Goal: Transaction & Acquisition: Purchase product/service

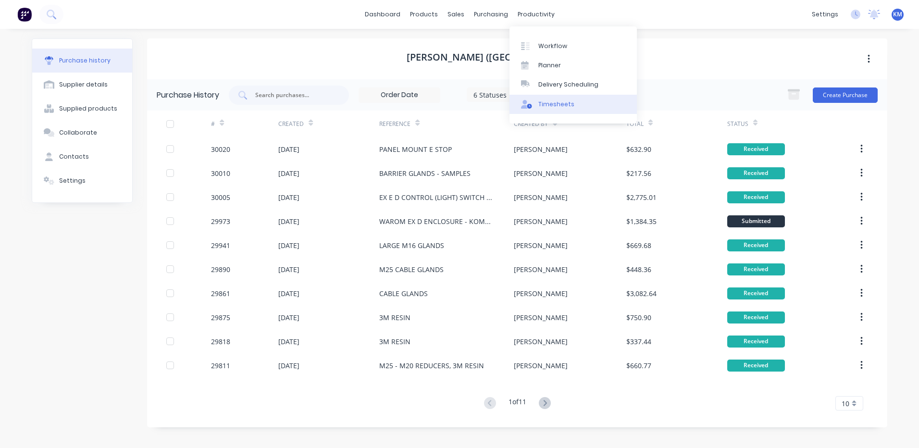
click at [525, 102] on icon at bounding box center [524, 104] width 7 height 9
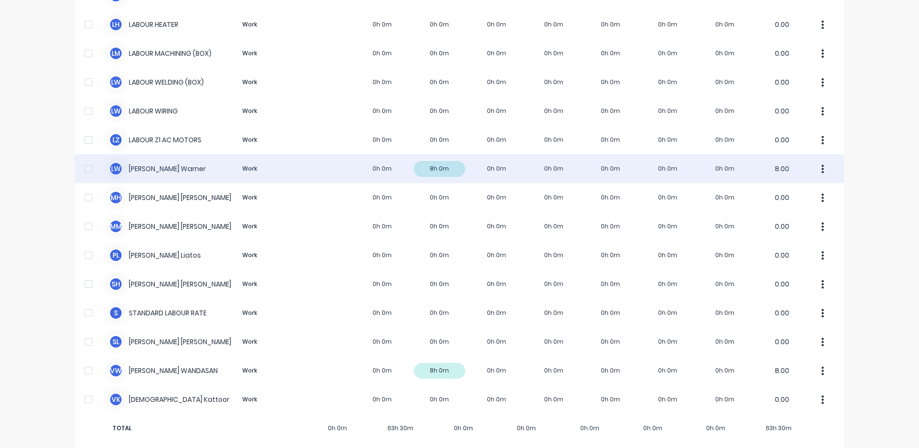
scroll to position [590, 0]
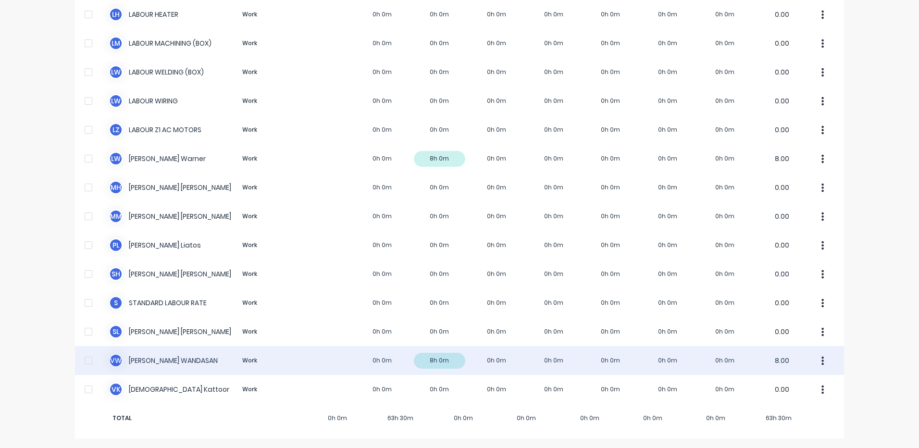
click at [432, 358] on div "V W [PERSON_NAME] Work 0h 0m 8h 0m 0h 0m 0h 0m 0h 0m 0h 0m 0h 0m 8.00" at bounding box center [459, 360] width 769 height 29
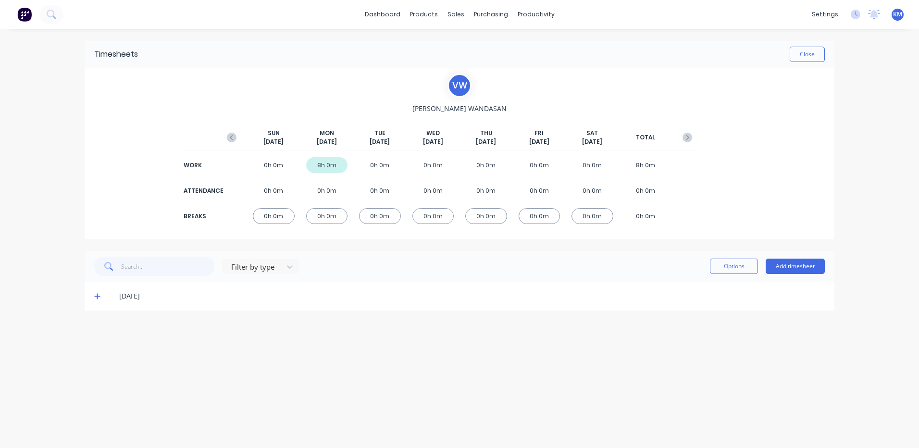
click at [94, 297] on div "[DATE]" at bounding box center [459, 296] width 749 height 29
click at [99, 296] on icon at bounding box center [97, 297] width 6 height 6
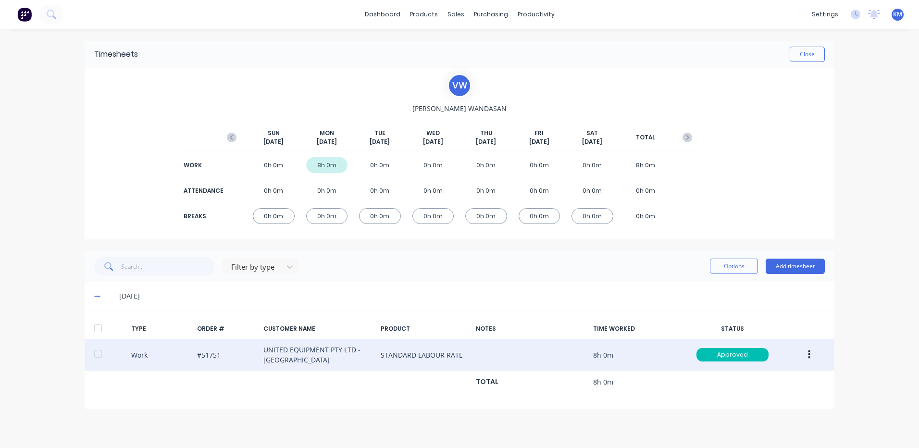
click at [816, 355] on button "button" at bounding box center [809, 354] width 23 height 17
click at [781, 344] on div "Duplicate" at bounding box center [774, 338] width 74 height 14
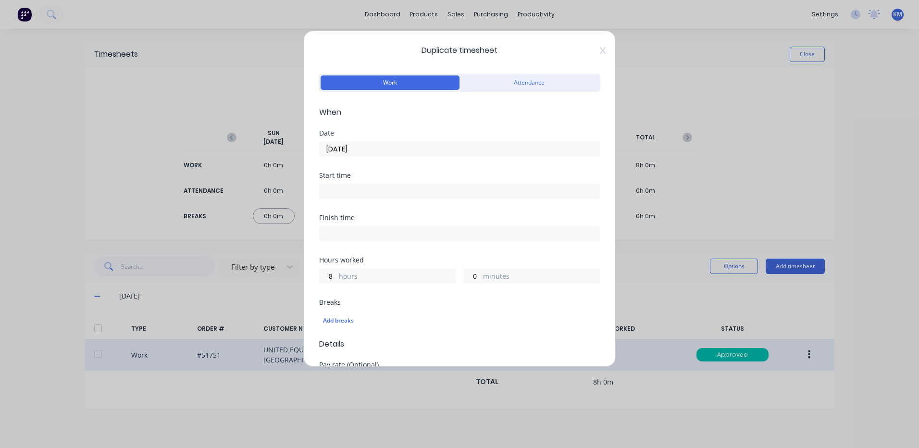
click at [379, 151] on input "[DATE]" at bounding box center [459, 149] width 280 height 14
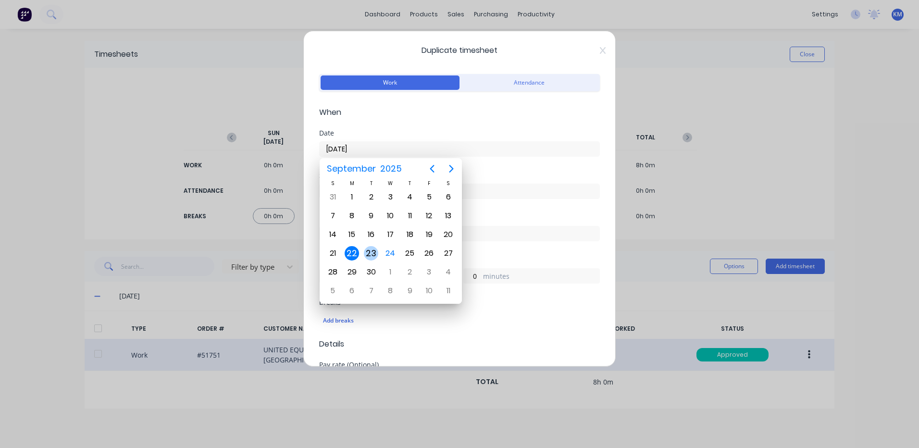
click at [375, 247] on div "23" at bounding box center [371, 253] width 14 height 14
type input "[DATE]"
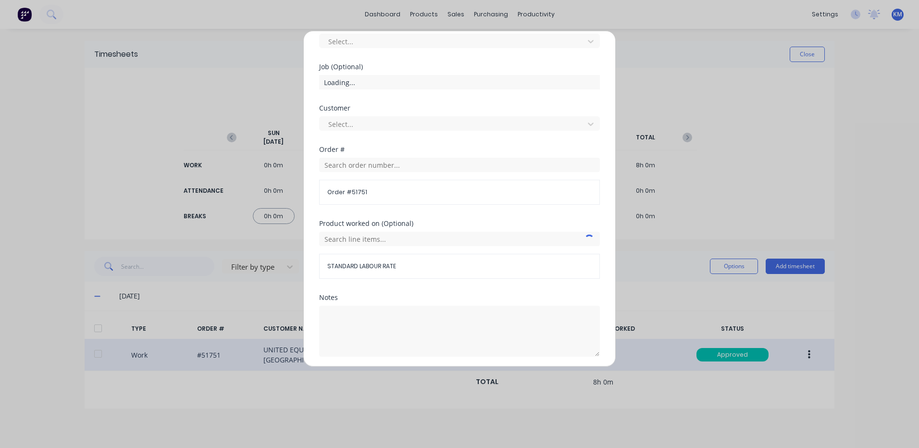
scroll to position [415, 0]
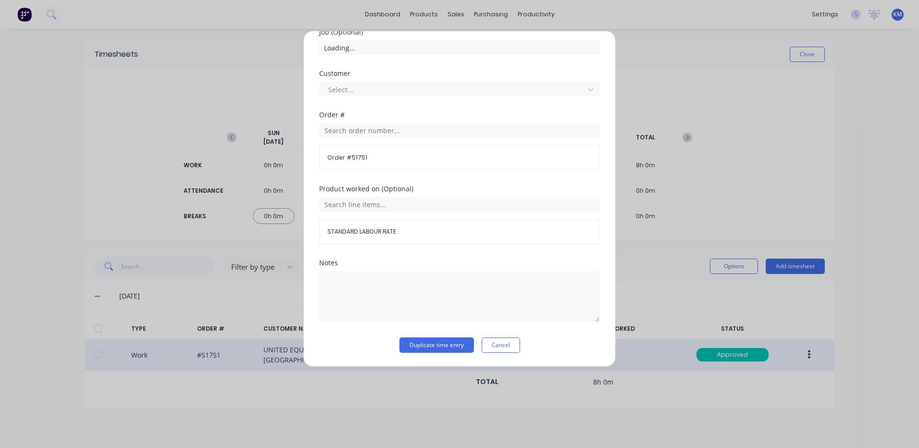
click at [430, 335] on div "Notes" at bounding box center [459, 298] width 281 height 78
click at [430, 340] on button "Duplicate time entry" at bounding box center [436, 344] width 74 height 15
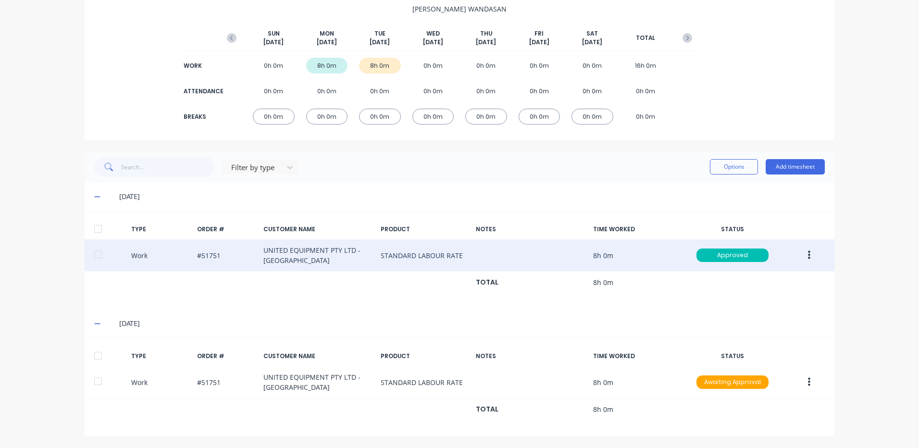
click at [100, 357] on div at bounding box center [97, 355] width 19 height 19
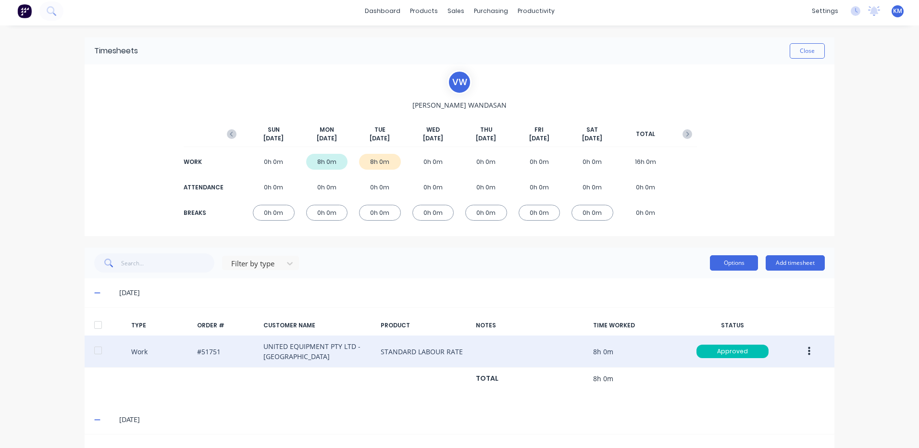
click at [721, 258] on button "Options" at bounding box center [734, 262] width 48 height 15
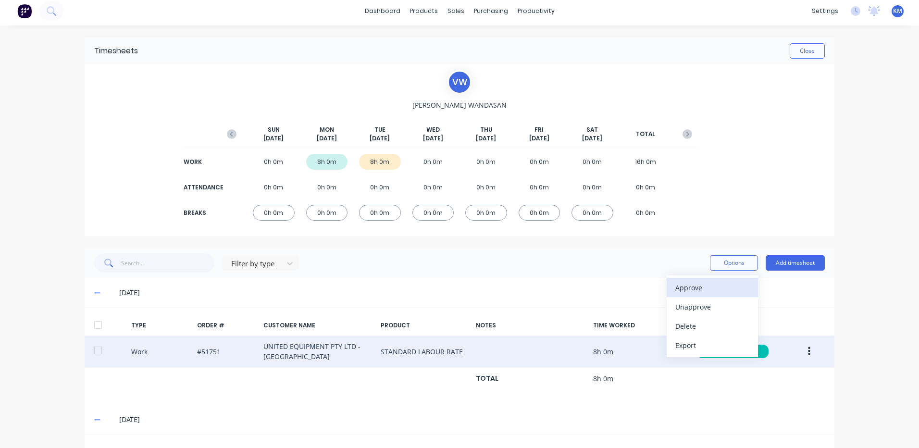
click at [715, 279] on button "Approve" at bounding box center [711, 287] width 91 height 19
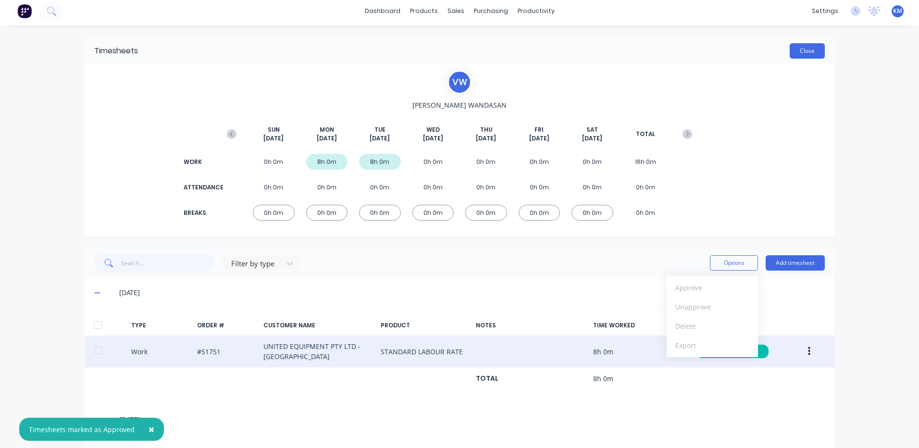
click at [796, 56] on button "Close" at bounding box center [806, 50] width 35 height 15
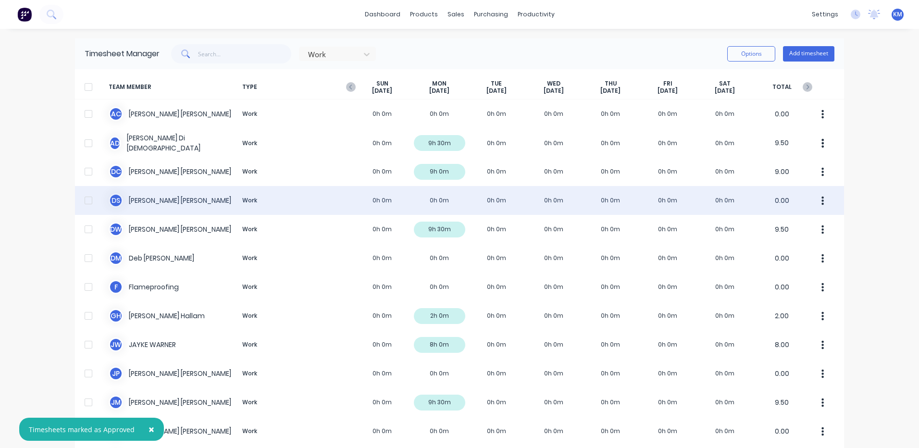
click at [290, 203] on div "D S [PERSON_NAME] Work 0h 0m 0h 0m 0h 0m 0h 0m 0h 0m 0h 0m 0h 0m 0.00" at bounding box center [459, 200] width 769 height 29
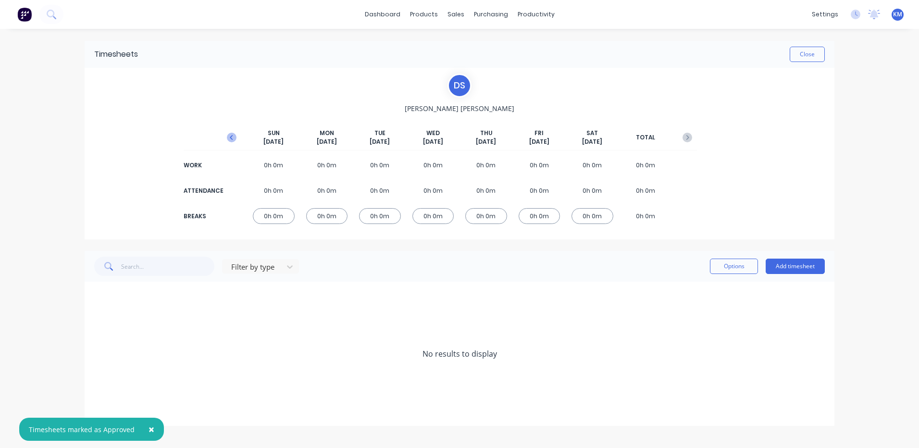
click at [233, 137] on icon "button" at bounding box center [232, 138] width 10 height 10
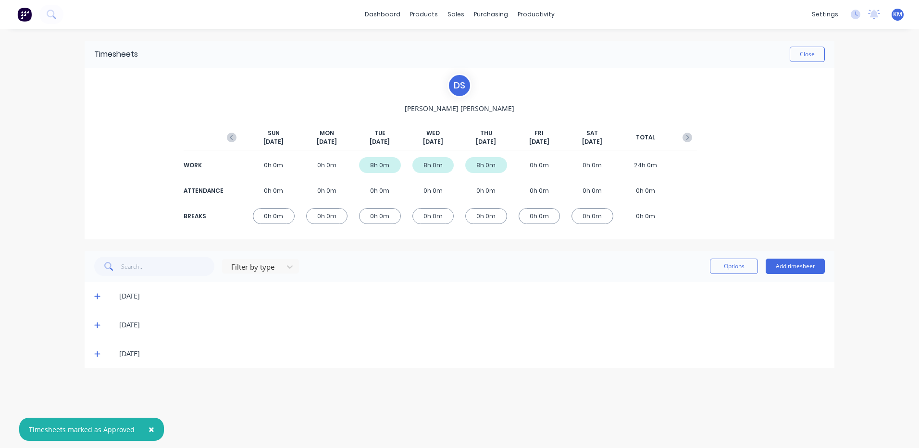
click at [98, 353] on icon at bounding box center [97, 353] width 6 height 7
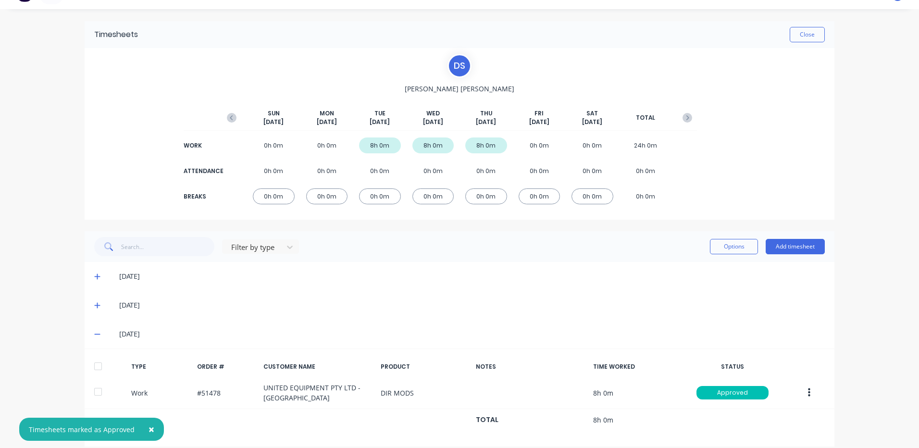
scroll to position [30, 0]
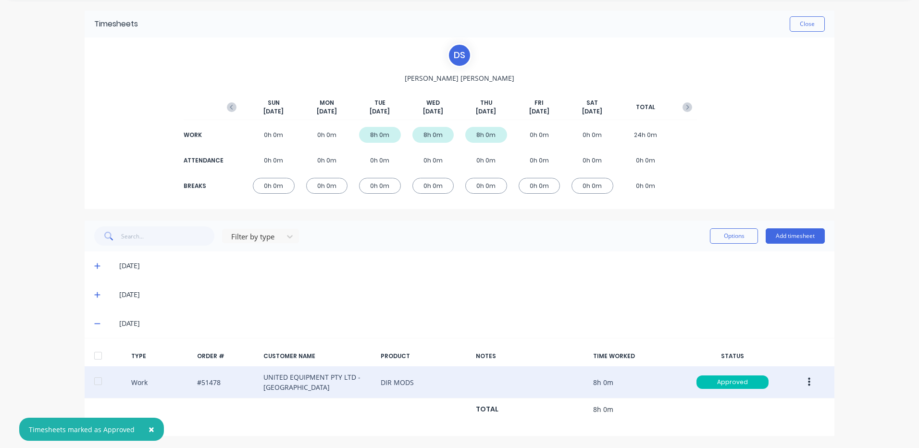
click at [809, 384] on button "button" at bounding box center [809, 381] width 23 height 17
click at [772, 369] on div "Duplicate" at bounding box center [774, 365] width 74 height 14
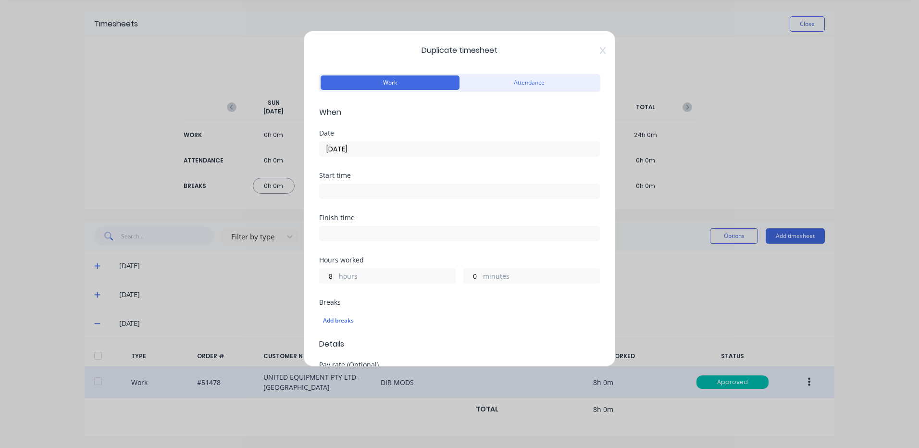
click at [390, 155] on input "[DATE]" at bounding box center [459, 149] width 280 height 14
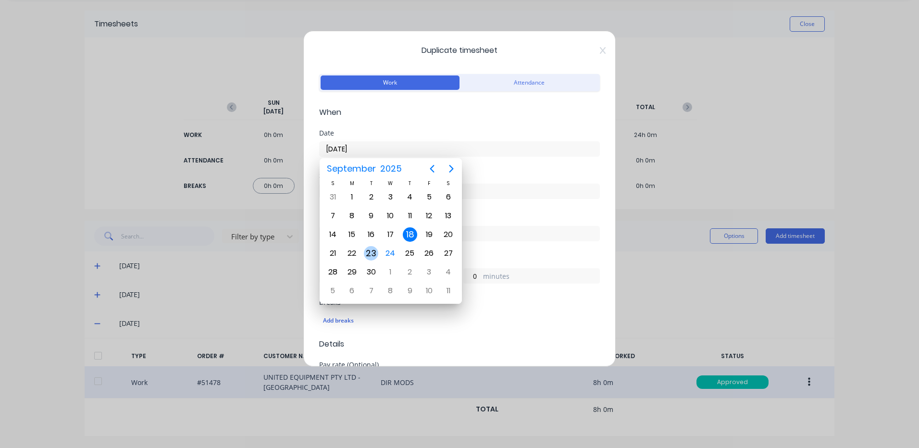
click at [366, 250] on div "23" at bounding box center [371, 253] width 14 height 14
type input "[DATE]"
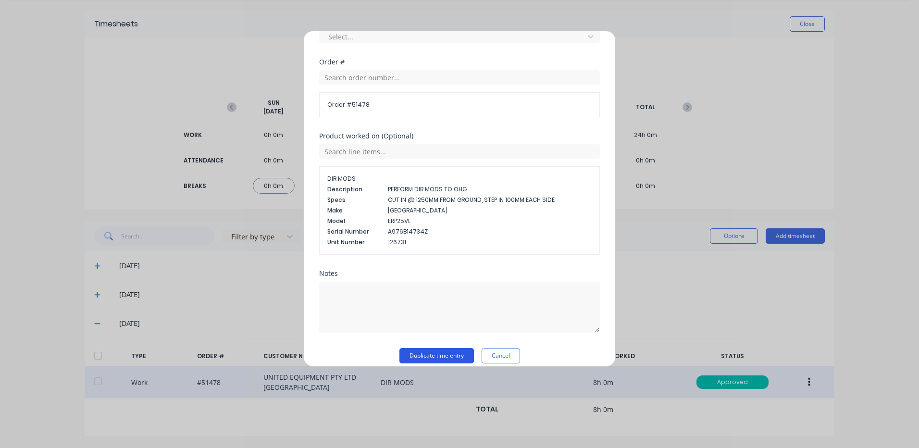
scroll to position [479, 0]
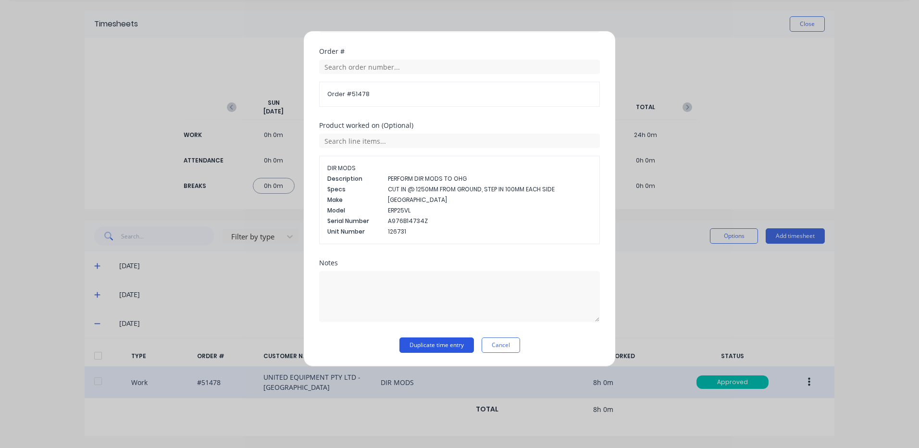
click at [429, 341] on button "Duplicate time entry" at bounding box center [436, 344] width 74 height 15
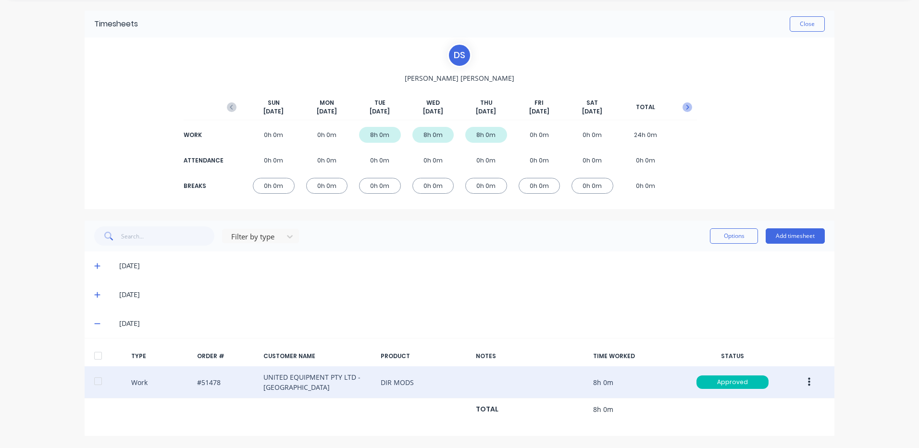
click at [682, 111] on icon "button" at bounding box center [687, 107] width 10 height 10
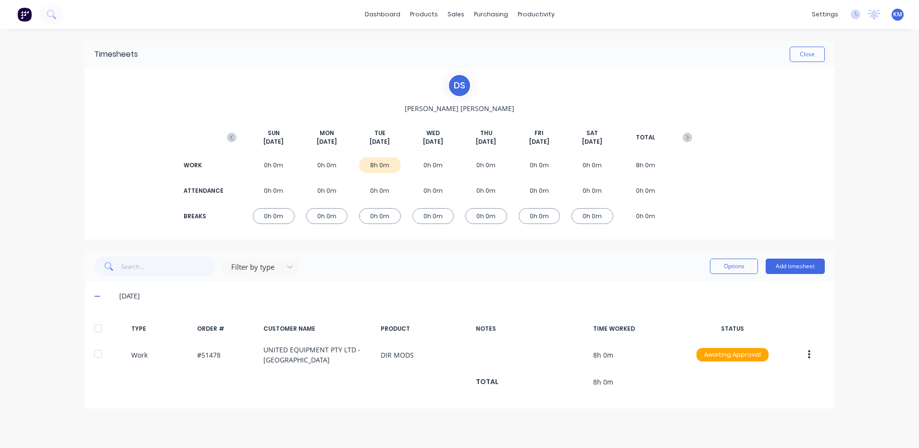
scroll to position [0, 0]
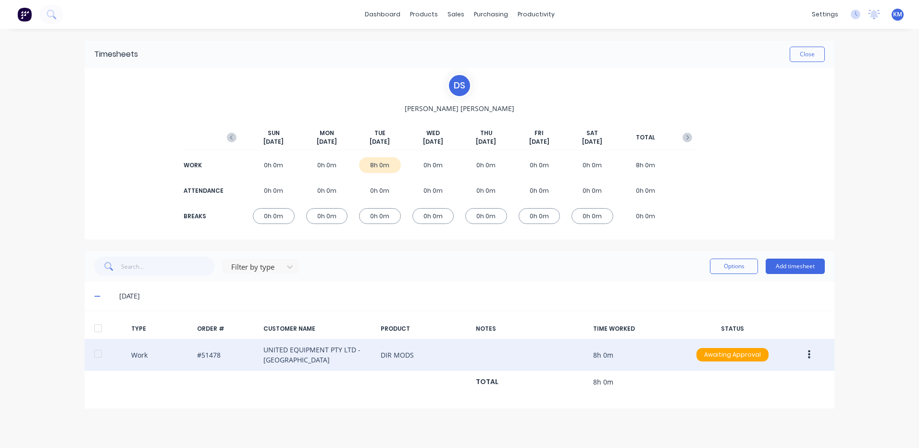
click at [107, 359] on div at bounding box center [97, 353] width 19 height 19
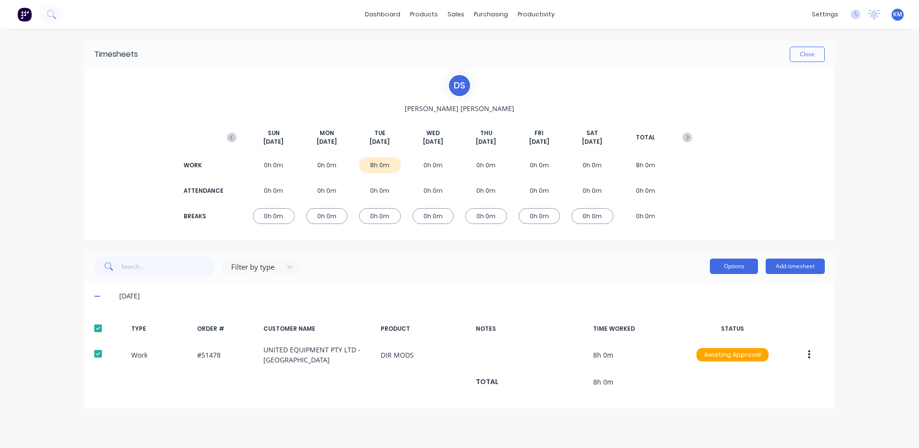
drag, startPoint x: 725, startPoint y: 266, endPoint x: 724, endPoint y: 273, distance: 7.5
click at [726, 266] on button "Options" at bounding box center [734, 265] width 48 height 15
click at [717, 286] on div "Approve" at bounding box center [712, 291] width 74 height 14
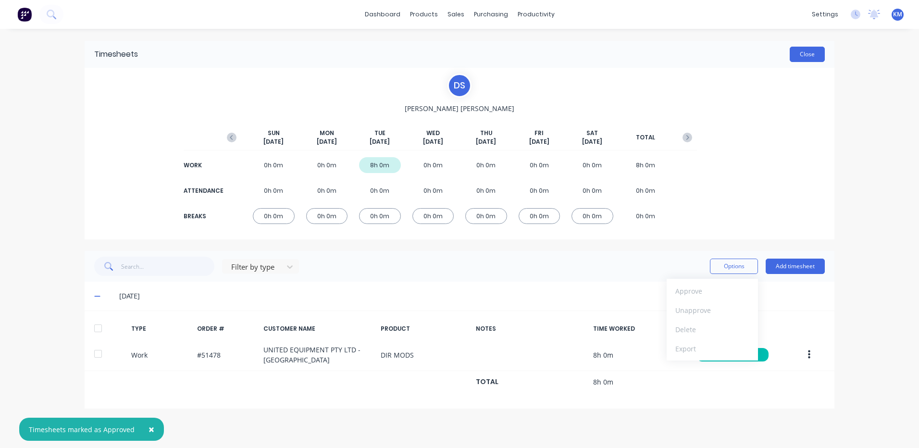
click at [816, 59] on button "Close" at bounding box center [806, 54] width 35 height 15
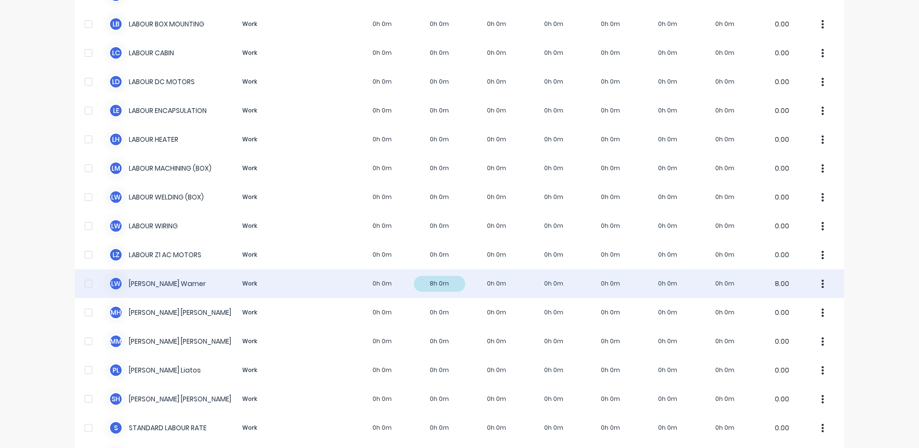
scroll to position [528, 0]
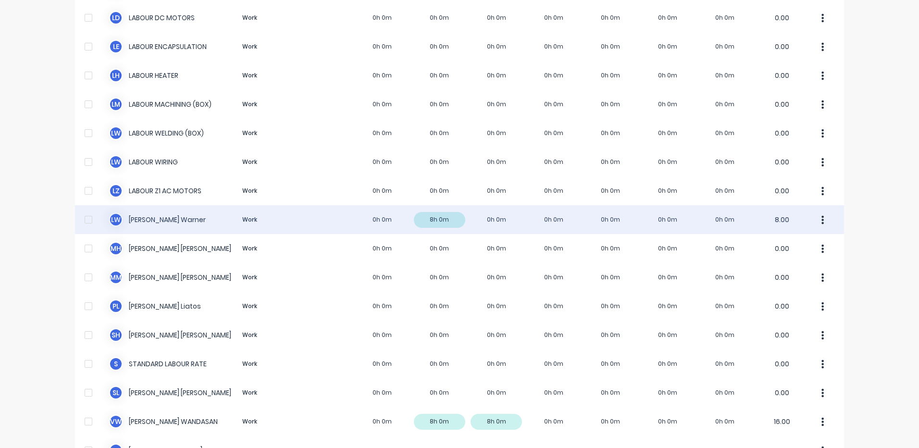
click at [480, 226] on div "[PERSON_NAME] Work 0h 0m 8h 0m 0h 0m 0h 0m 0h 0m 0h 0m 0h 0m 8.00" at bounding box center [459, 219] width 769 height 29
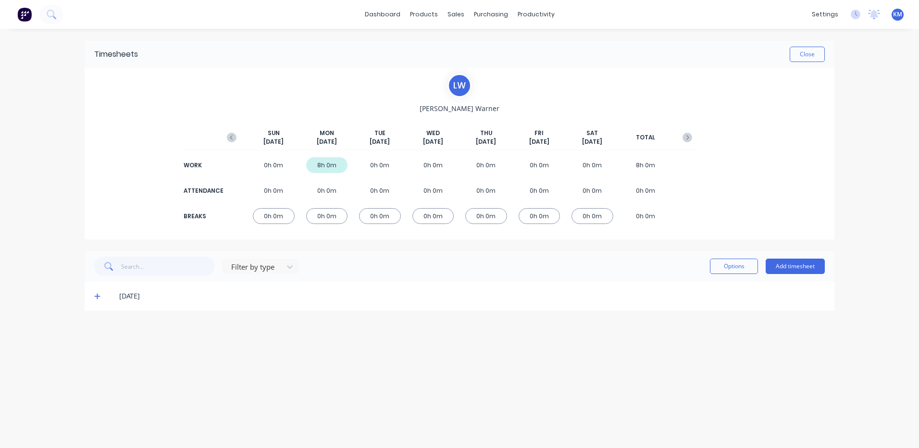
click at [96, 295] on icon at bounding box center [97, 296] width 6 height 7
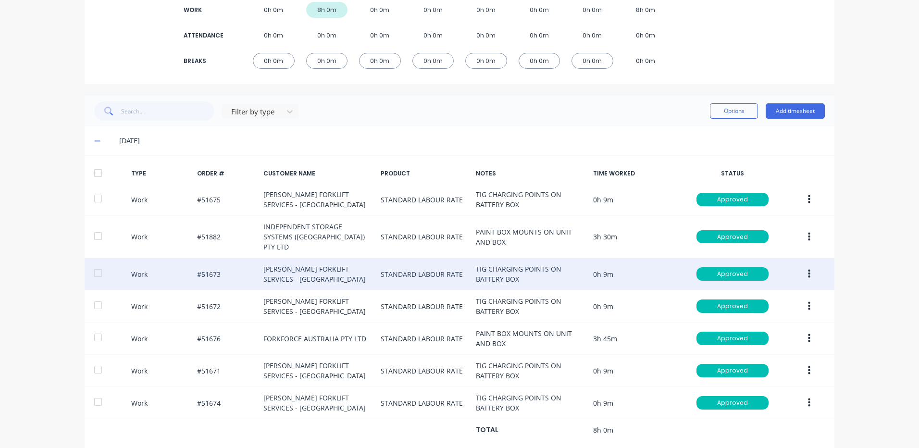
scroll to position [166, 0]
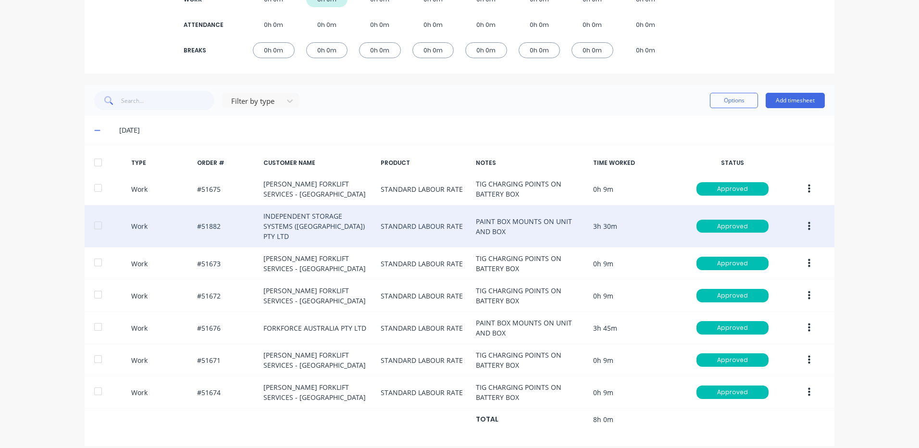
click at [802, 219] on button "button" at bounding box center [809, 226] width 23 height 17
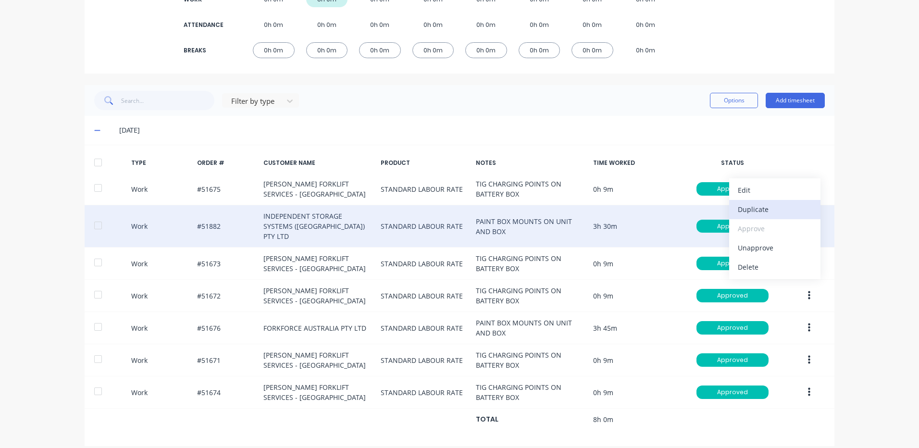
click at [776, 207] on div "Duplicate" at bounding box center [774, 209] width 74 height 14
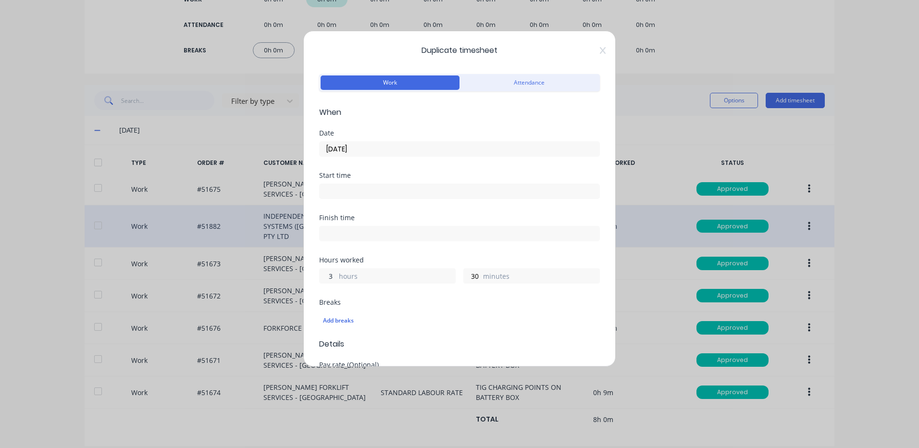
click at [326, 276] on input "3" at bounding box center [327, 276] width 17 height 14
type input "1"
type input "45"
click at [378, 139] on div "[DATE]" at bounding box center [459, 148] width 281 height 18
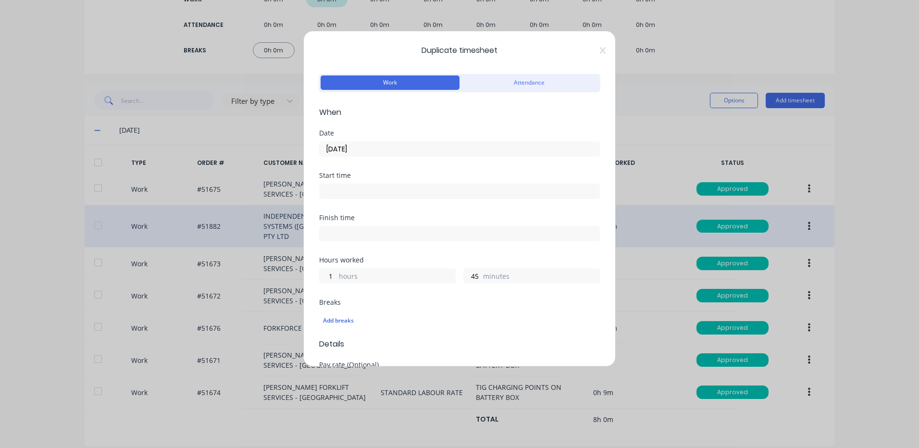
click at [379, 143] on input "[DATE]" at bounding box center [459, 149] width 280 height 14
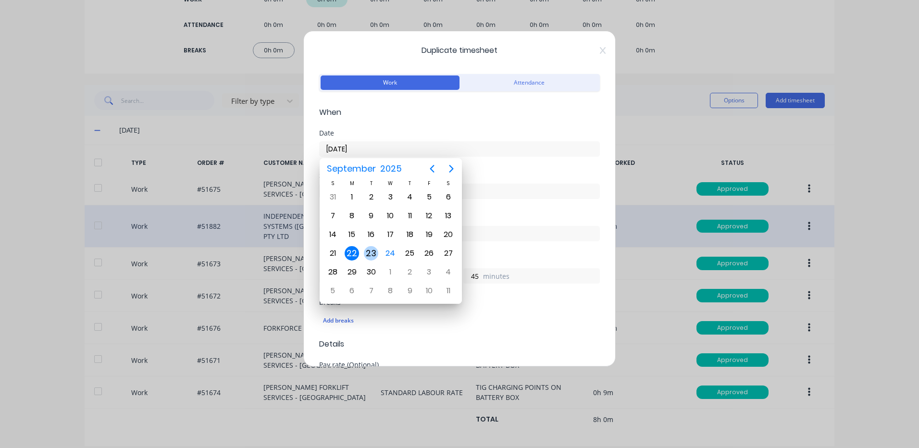
click at [373, 249] on div "23" at bounding box center [371, 253] width 14 height 14
type input "[DATE]"
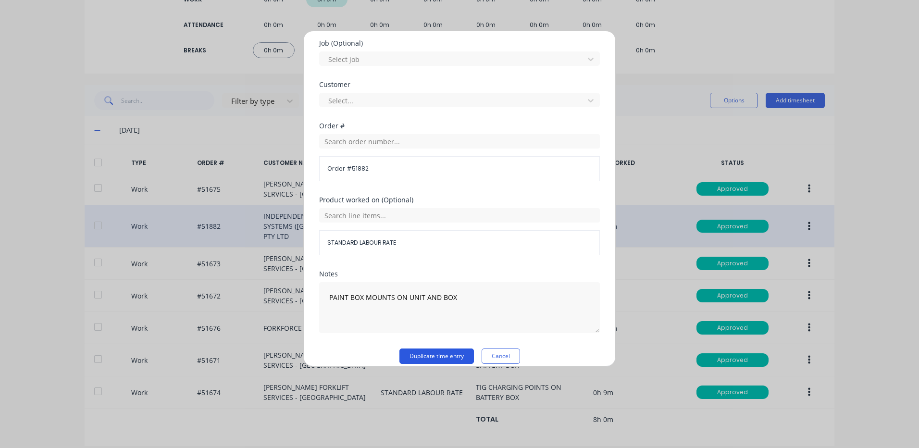
scroll to position [415, 0]
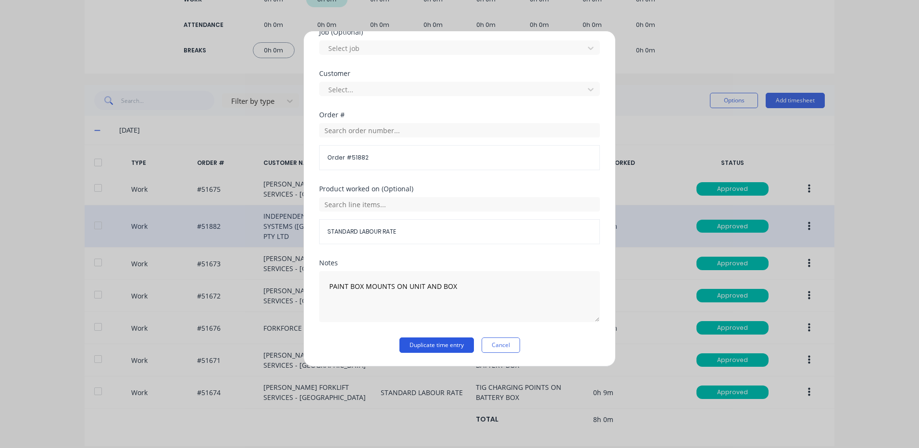
click at [432, 343] on button "Duplicate time entry" at bounding box center [436, 344] width 74 height 15
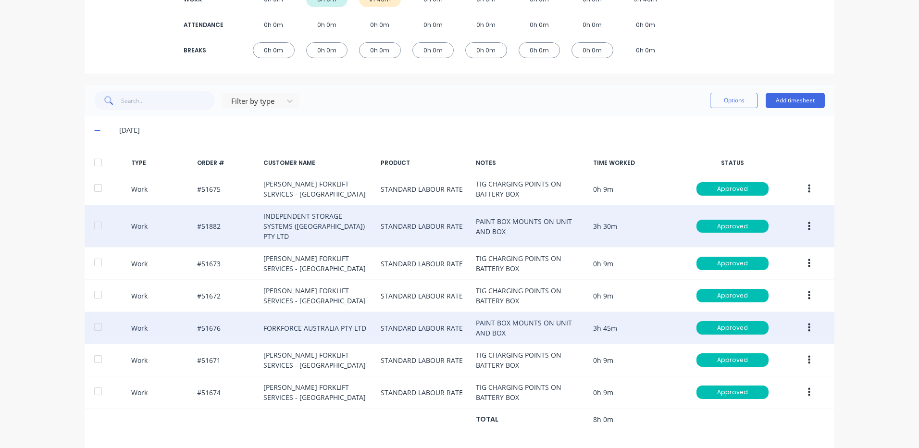
click at [798, 319] on button "button" at bounding box center [809, 327] width 23 height 17
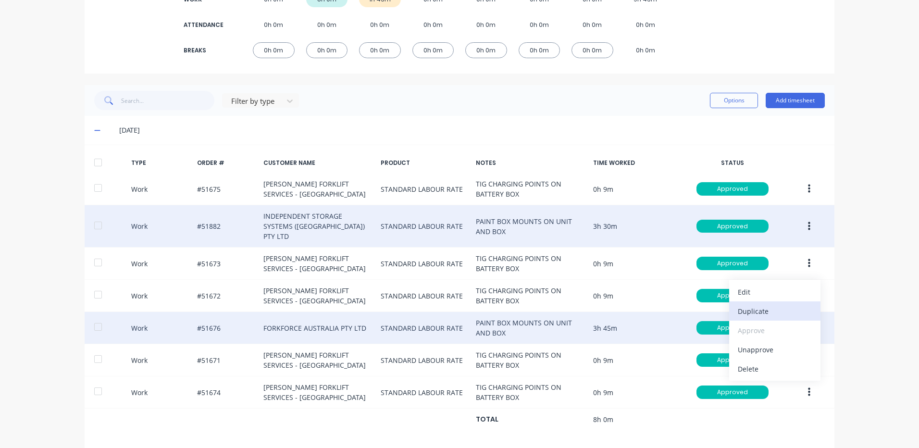
click at [772, 304] on div "Duplicate" at bounding box center [774, 311] width 74 height 14
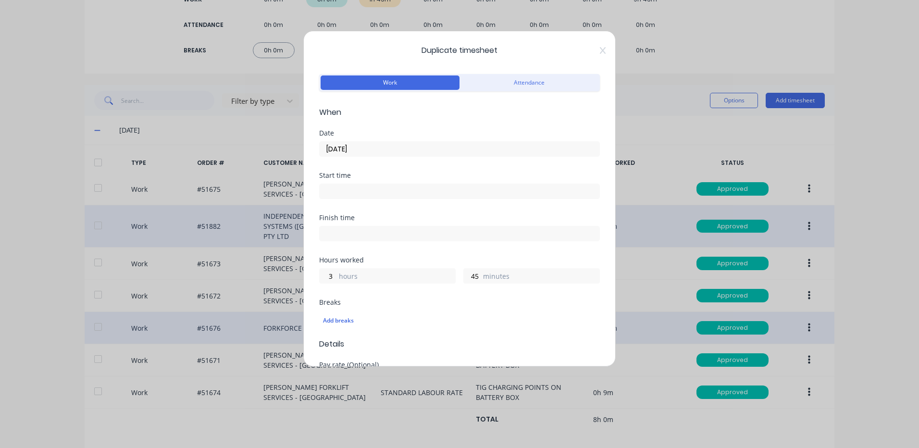
click at [391, 158] on div "Date [DATE]" at bounding box center [459, 151] width 281 height 42
click at [395, 153] on input "[DATE]" at bounding box center [459, 149] width 280 height 14
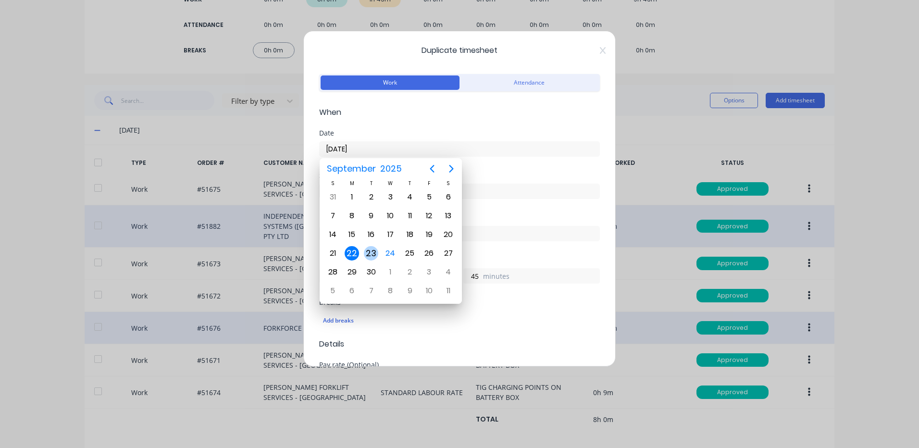
click at [377, 252] on div "23" at bounding box center [371, 253] width 14 height 14
type input "[DATE]"
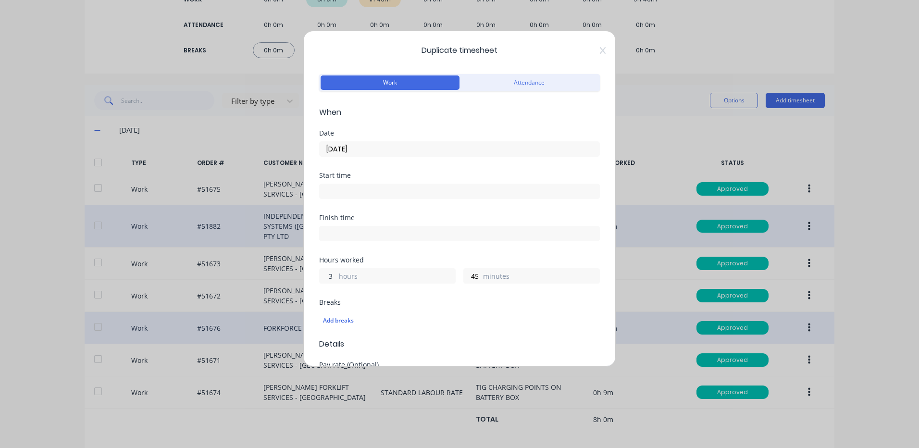
click at [335, 277] on input "3" at bounding box center [327, 276] width 17 height 14
type input "1"
drag, startPoint x: 370, startPoint y: 255, endPoint x: 373, endPoint y: 263, distance: 8.7
click at [372, 257] on form "Work Attendance When Date [DATE] Start time Finish time Hours worked 1 hours 45…" at bounding box center [459, 420] width 281 height 696
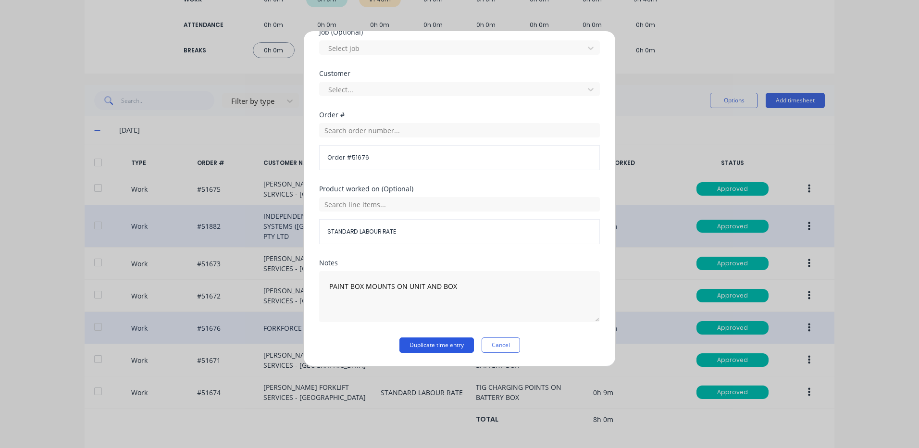
click at [412, 340] on button "Duplicate time entry" at bounding box center [436, 344] width 74 height 15
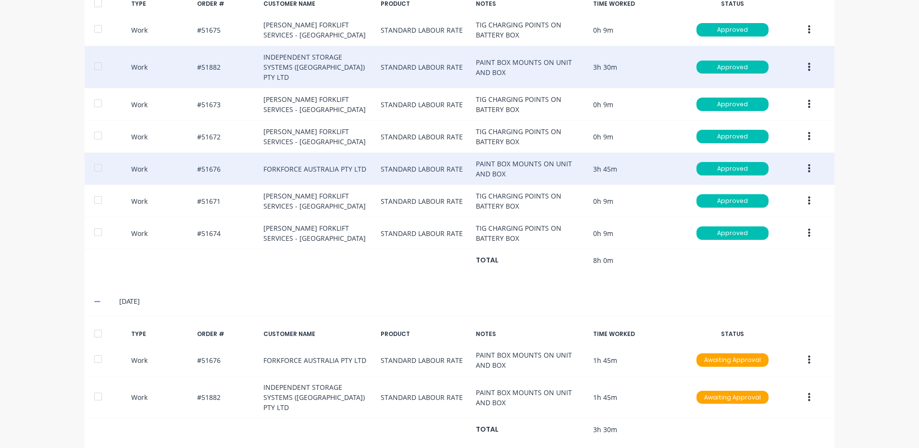
scroll to position [85, 0]
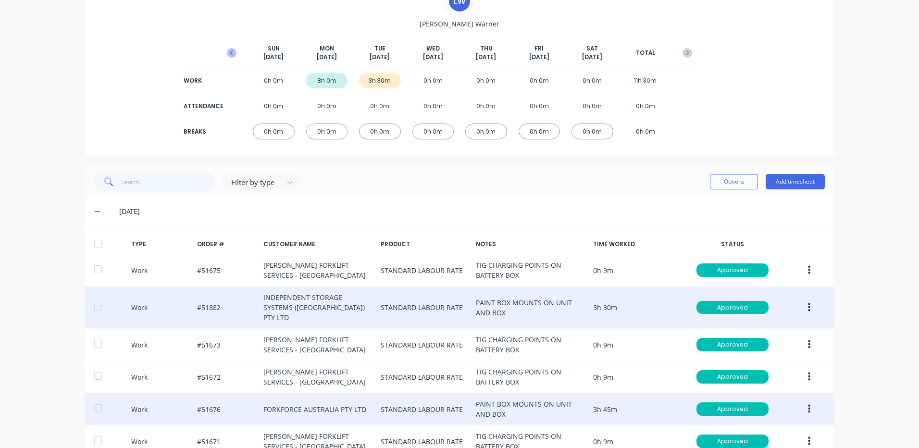
click at [231, 52] on icon "button" at bounding box center [232, 53] width 10 height 10
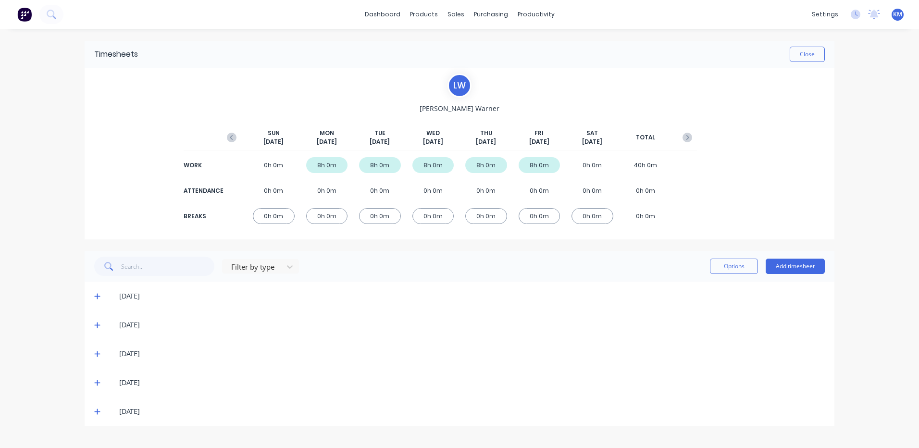
scroll to position [0, 0]
click at [100, 413] on icon at bounding box center [97, 411] width 6 height 7
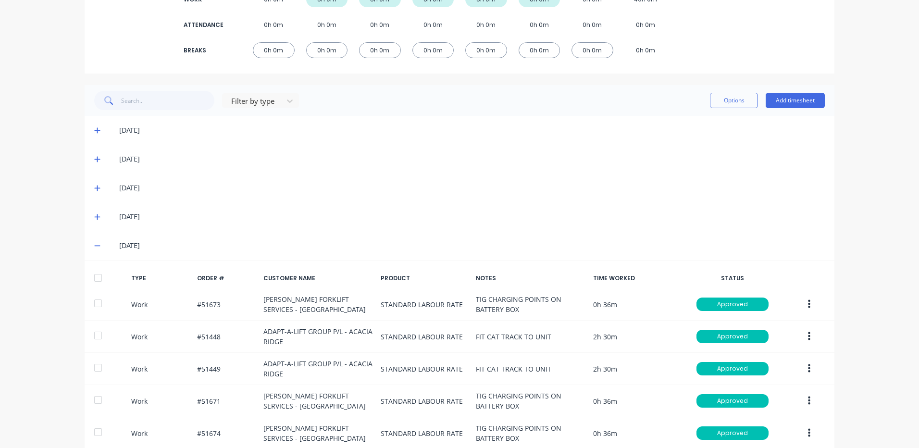
scroll to position [281, 0]
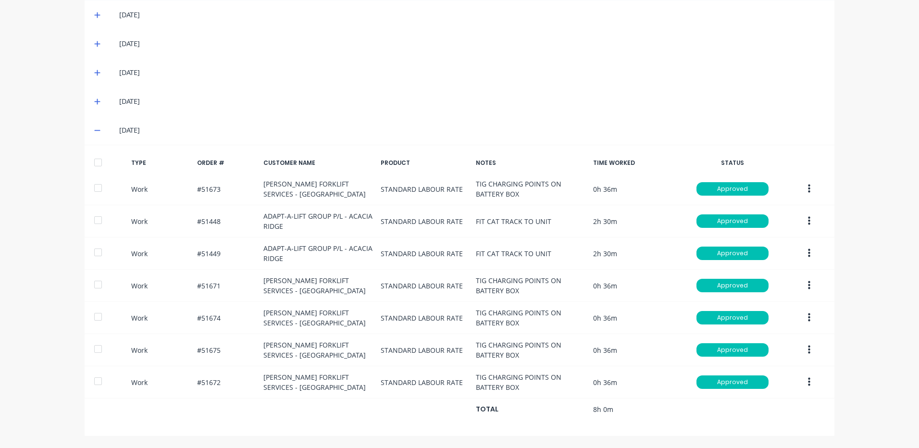
click at [88, 98] on div "[DATE]" at bounding box center [459, 101] width 749 height 29
click at [94, 98] on span at bounding box center [99, 102] width 10 height 10
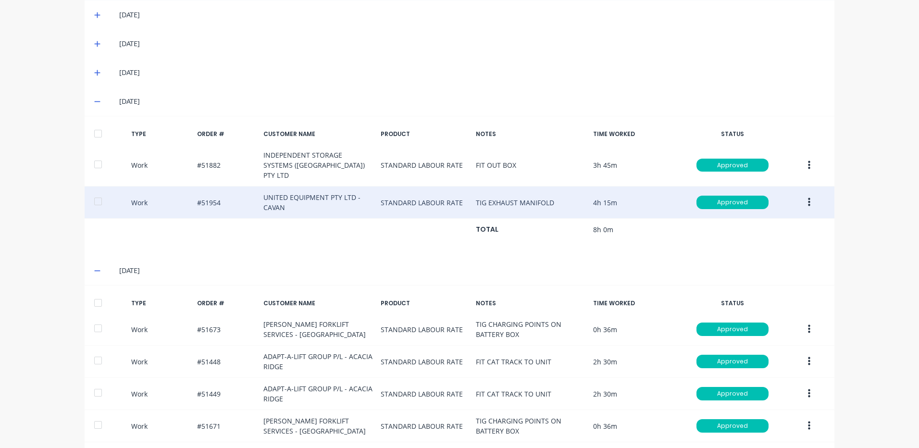
click at [808, 197] on icon "button" at bounding box center [809, 202] width 2 height 11
click at [793, 182] on div "Duplicate" at bounding box center [774, 186] width 74 height 14
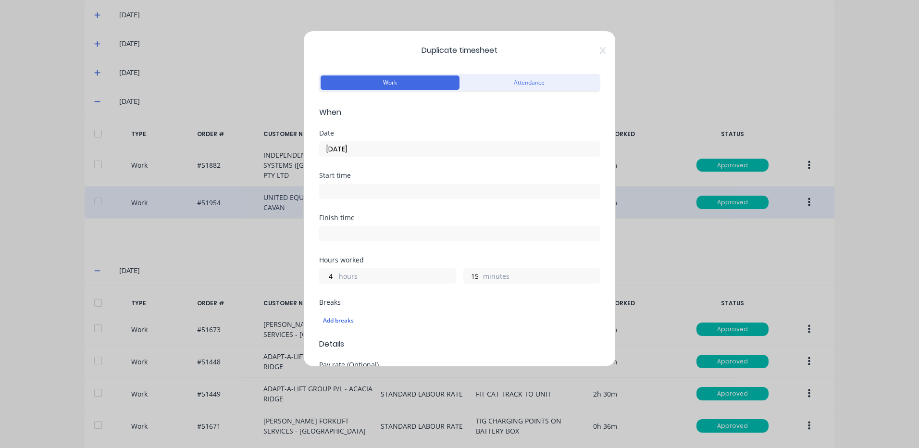
click at [367, 146] on input "[DATE]" at bounding box center [459, 149] width 280 height 14
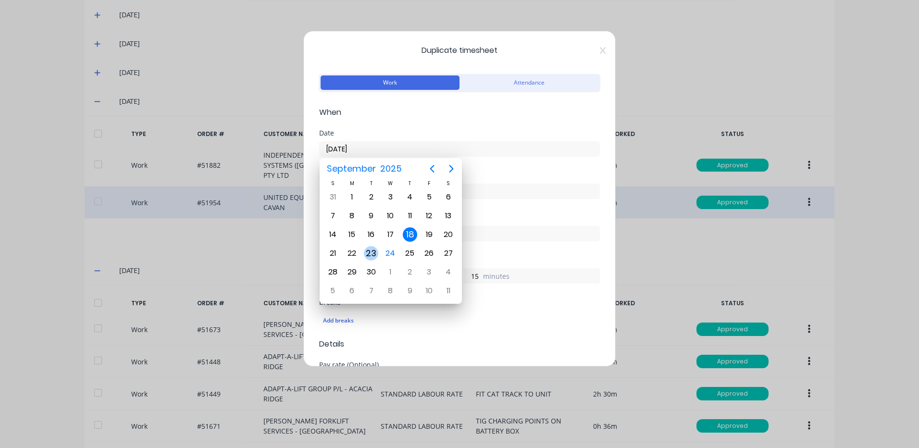
click at [369, 249] on div "23" at bounding box center [371, 253] width 14 height 14
type input "[DATE]"
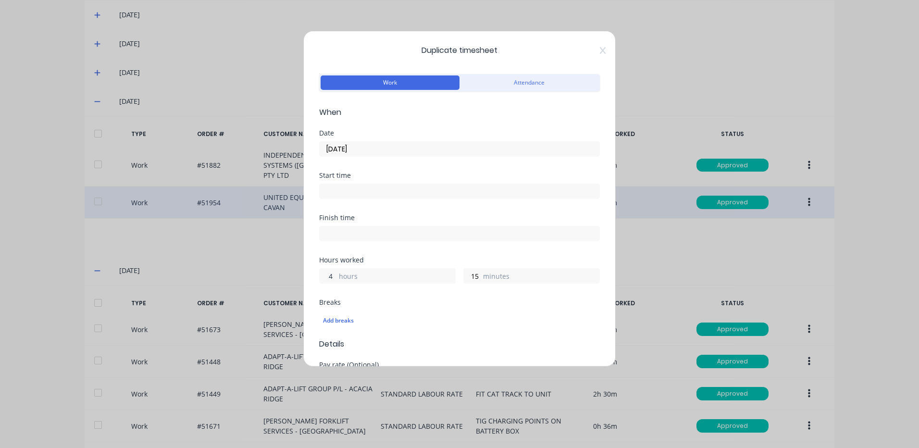
click at [331, 278] on input "4" at bounding box center [327, 276] width 17 height 14
type input "2"
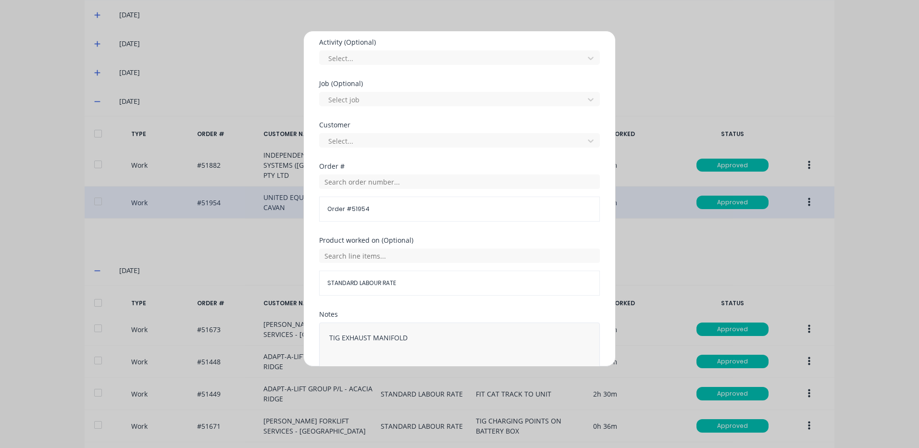
scroll to position [415, 0]
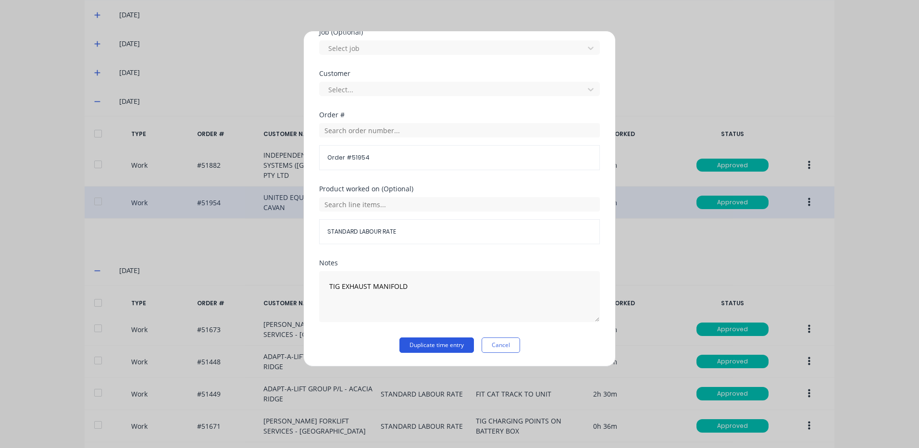
type input "30"
click at [412, 339] on button "Duplicate time entry" at bounding box center [436, 344] width 74 height 15
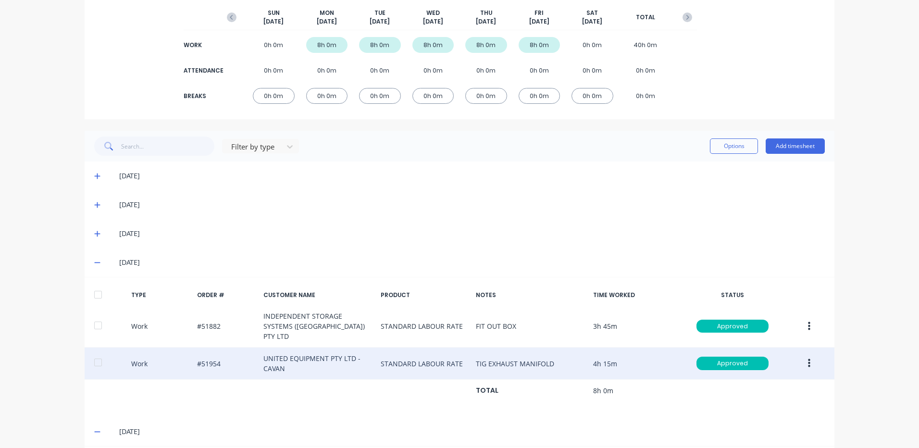
scroll to position [137, 0]
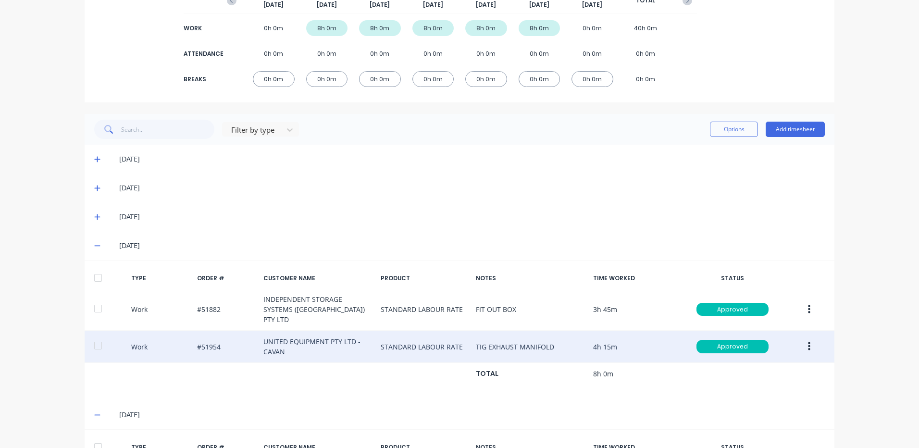
click at [98, 216] on span at bounding box center [99, 217] width 10 height 10
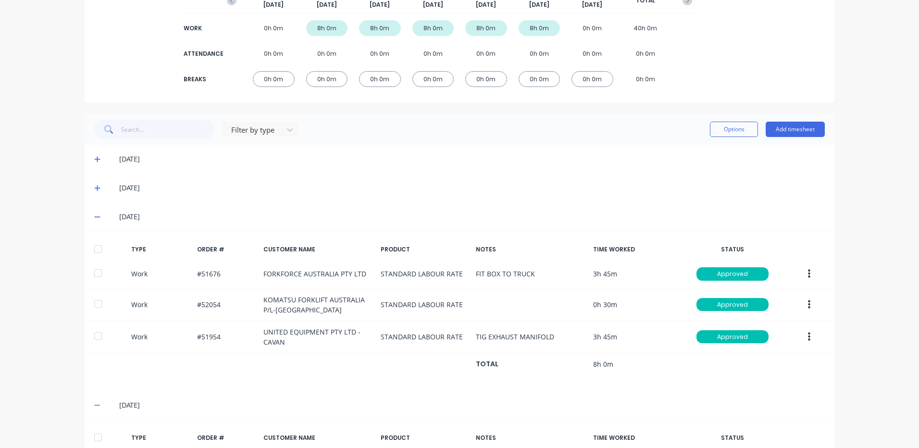
click at [95, 216] on icon at bounding box center [97, 216] width 6 height 7
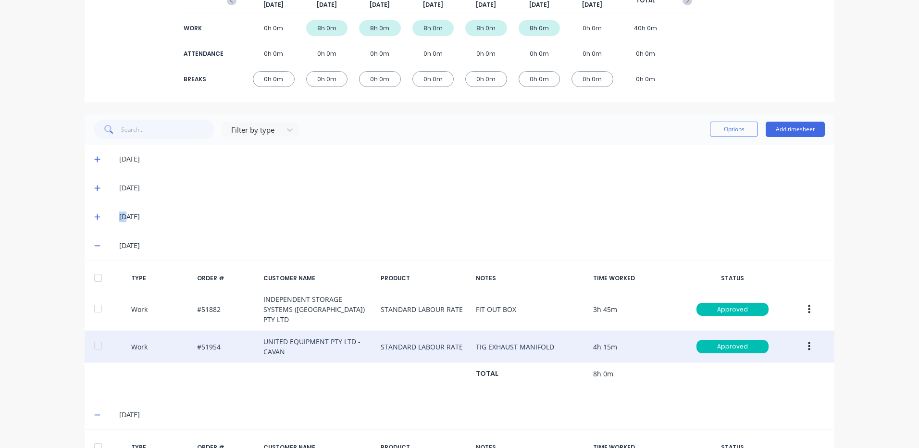
click at [95, 216] on icon at bounding box center [97, 216] width 6 height 7
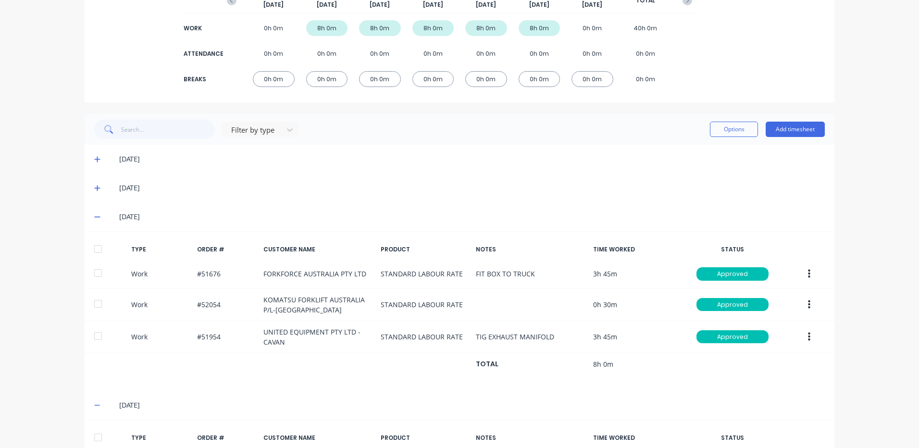
click at [95, 216] on icon at bounding box center [97, 216] width 6 height 7
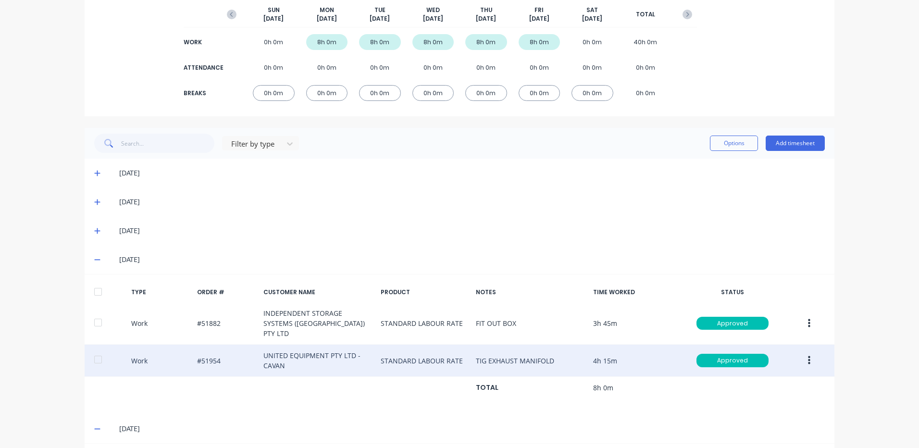
scroll to position [0, 0]
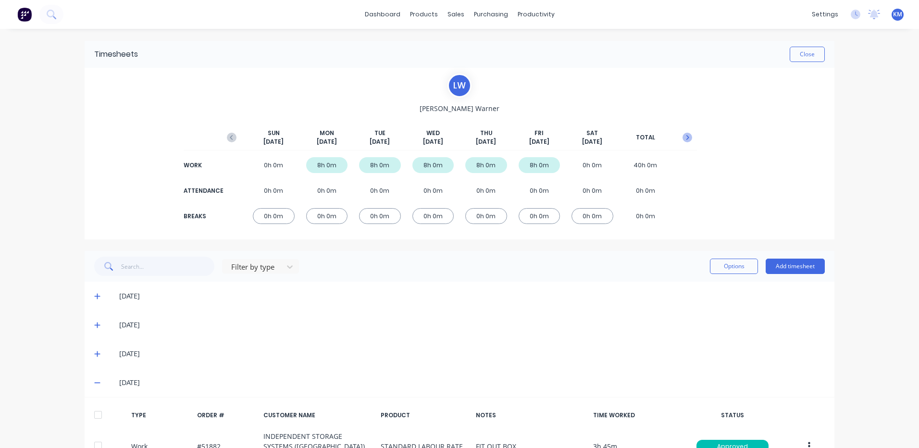
click at [684, 144] on button "button" at bounding box center [686, 137] width 19 height 17
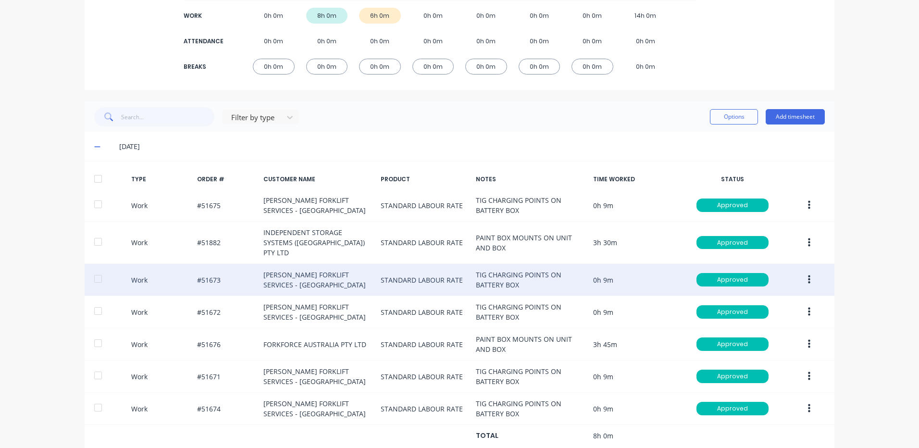
scroll to position [192, 0]
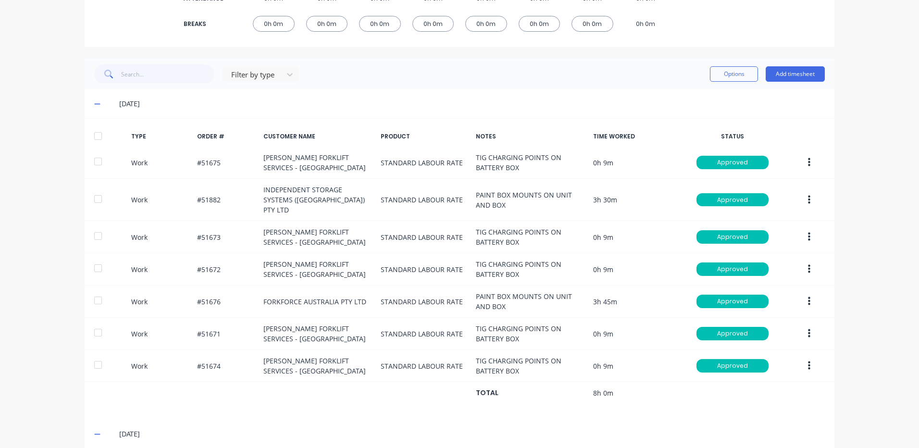
click at [795, 82] on div "Options Add timesheet" at bounding box center [767, 73] width 115 height 19
click at [778, 81] on button "Add timesheet" at bounding box center [794, 73] width 59 height 15
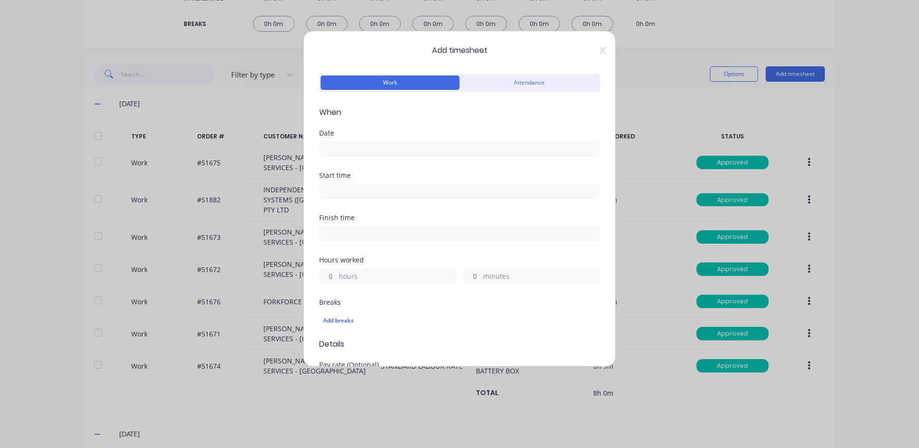
click at [370, 141] on label at bounding box center [459, 148] width 281 height 15
click at [370, 142] on input at bounding box center [459, 149] width 280 height 14
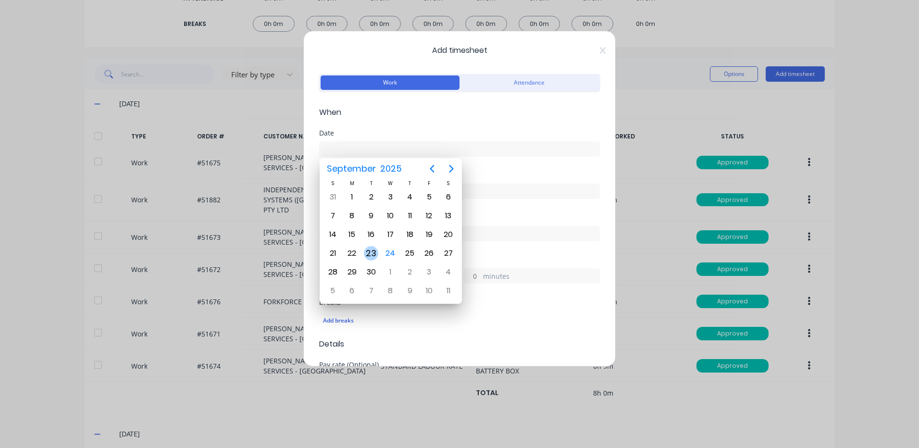
click at [367, 247] on div "23" at bounding box center [371, 253] width 14 height 14
type input "[DATE]"
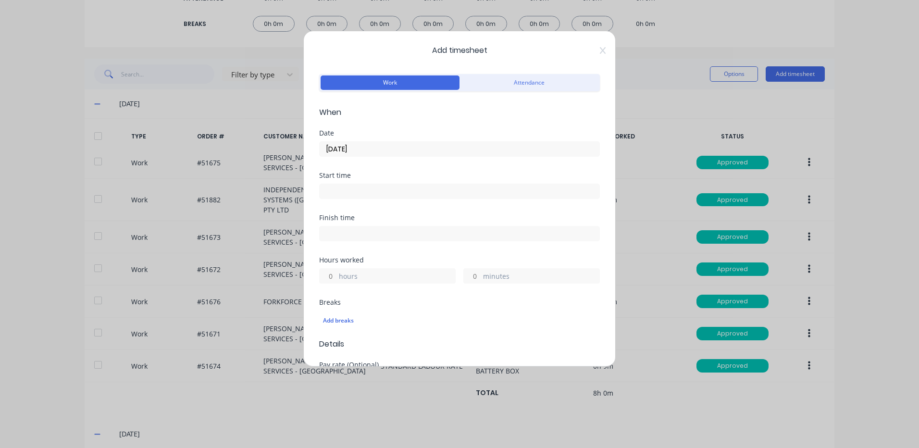
click at [345, 275] on label "hours" at bounding box center [397, 277] width 116 height 12
click at [336, 275] on input "hours" at bounding box center [327, 276] width 17 height 14
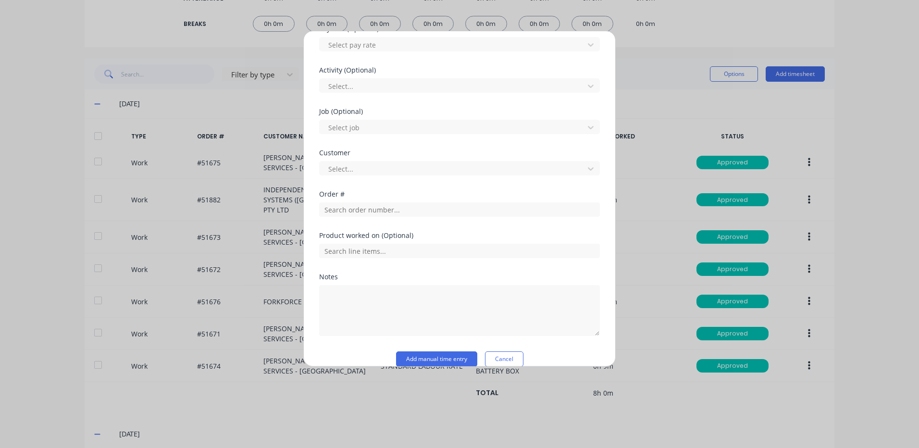
scroll to position [336, 0]
type input "1"
click at [376, 208] on input "text" at bounding box center [459, 209] width 281 height 14
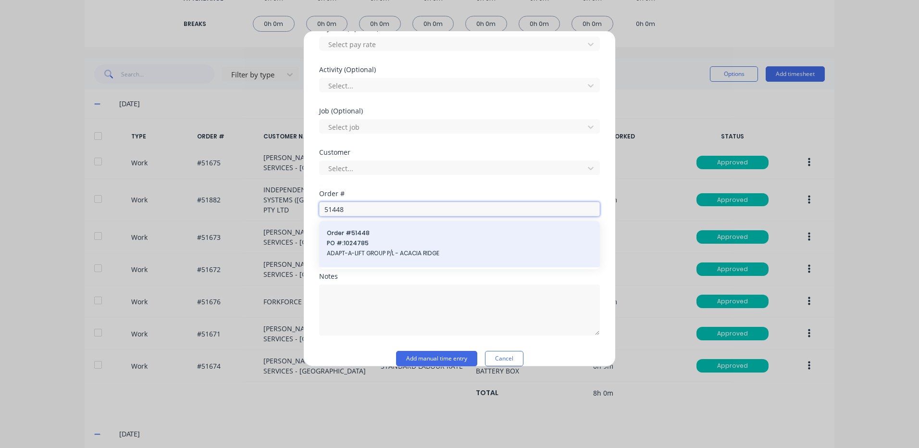
type input "51448"
click at [374, 238] on div "Order # 51448 PO #: 1024785 ADAPT-A-LIFT GROUP P/L - ACACIA RIDGE" at bounding box center [459, 244] width 265 height 31
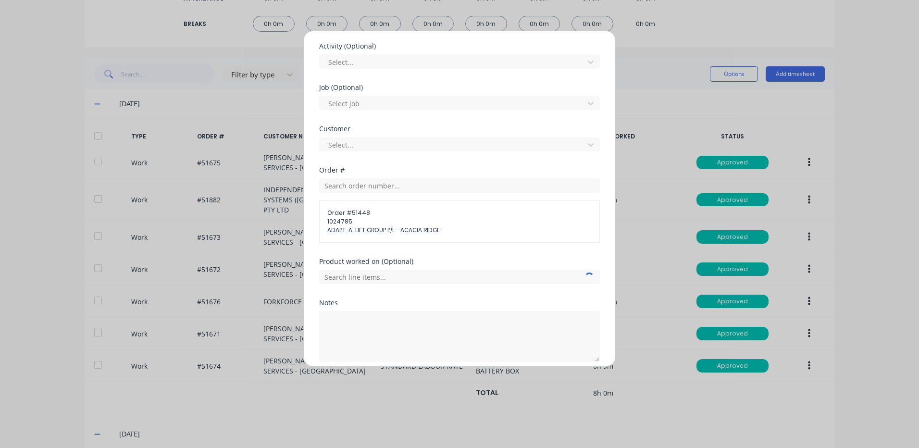
scroll to position [400, 0]
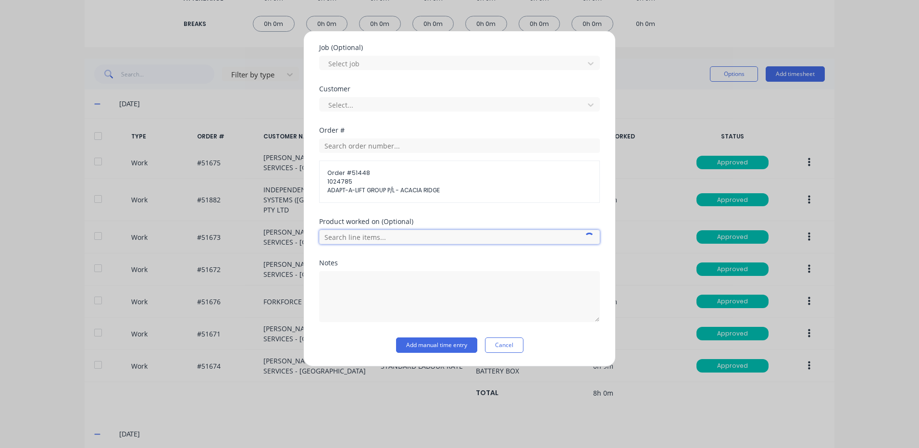
click at [389, 240] on input "text" at bounding box center [459, 237] width 281 height 14
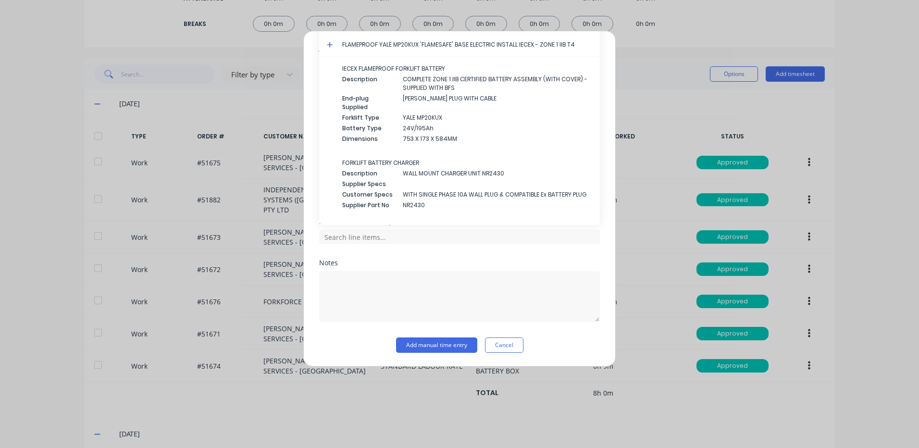
click at [329, 46] on icon at bounding box center [330, 44] width 6 height 7
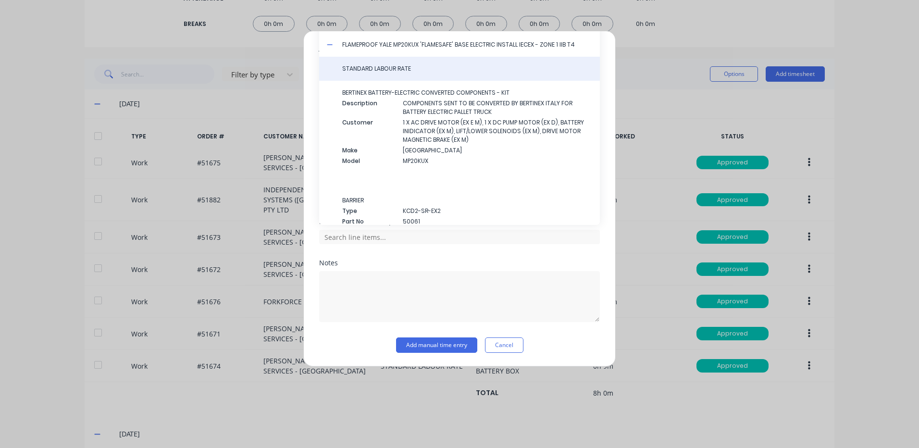
click at [363, 63] on div "STANDARD LABOUR RATE" at bounding box center [459, 69] width 281 height 24
click at [361, 67] on span "STANDARD LABOUR RATE" at bounding box center [467, 68] width 250 height 9
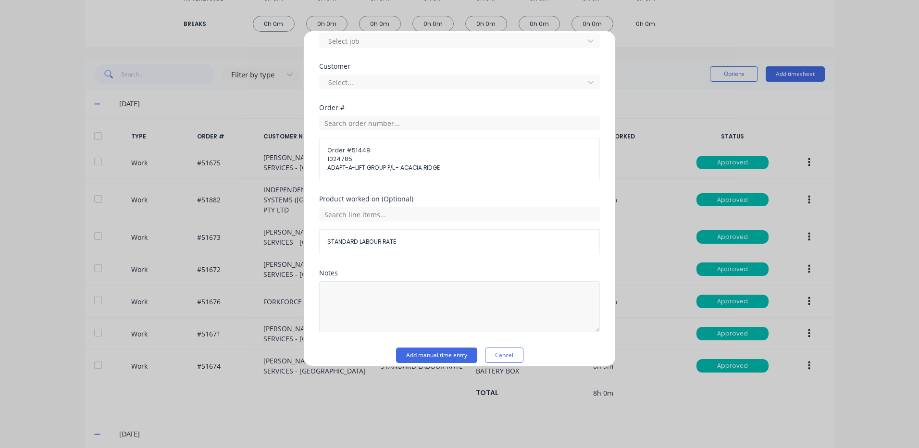
scroll to position [432, 0]
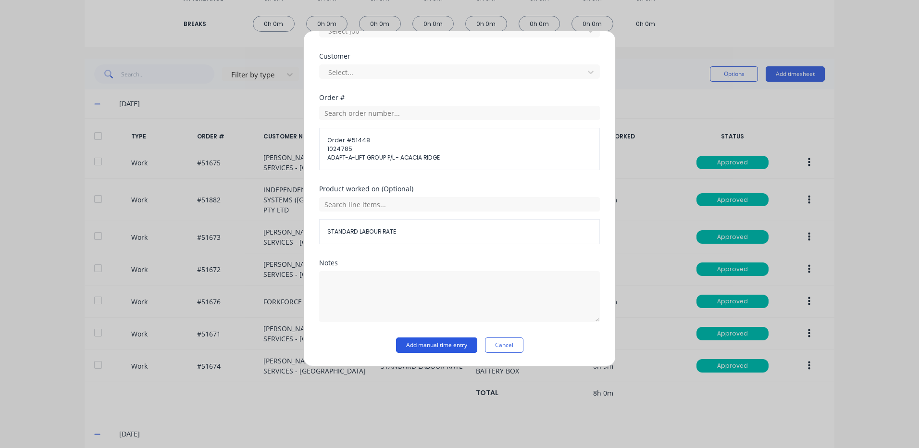
click at [434, 346] on button "Add manual time entry" at bounding box center [436, 344] width 81 height 15
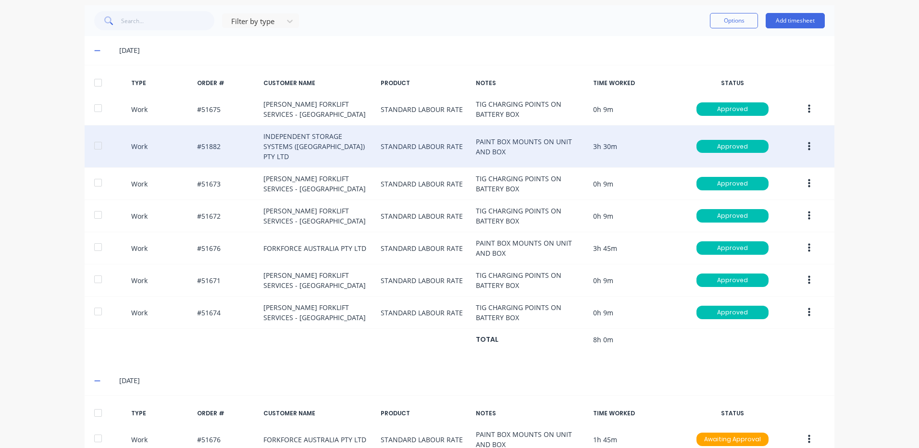
scroll to position [245, 0]
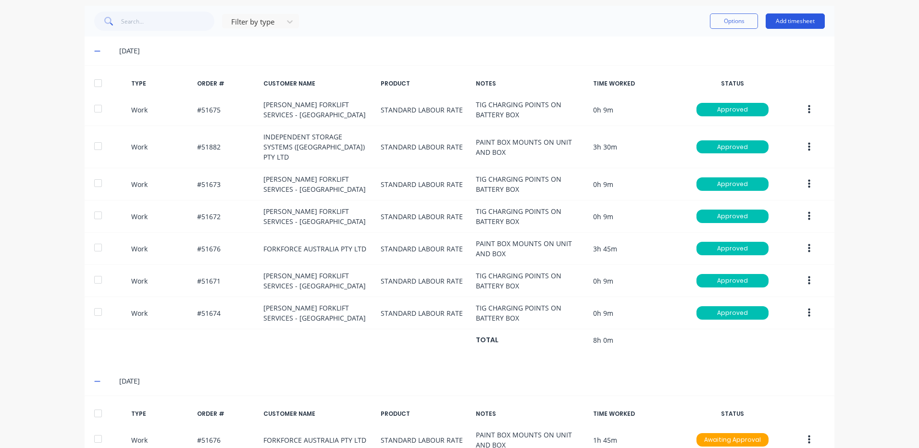
click at [798, 17] on button "Add timesheet" at bounding box center [794, 20] width 59 height 15
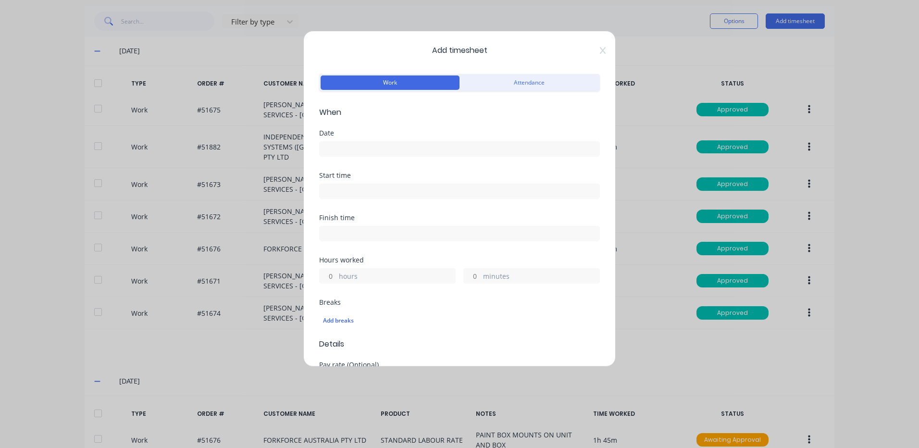
click at [396, 151] on input at bounding box center [459, 149] width 280 height 14
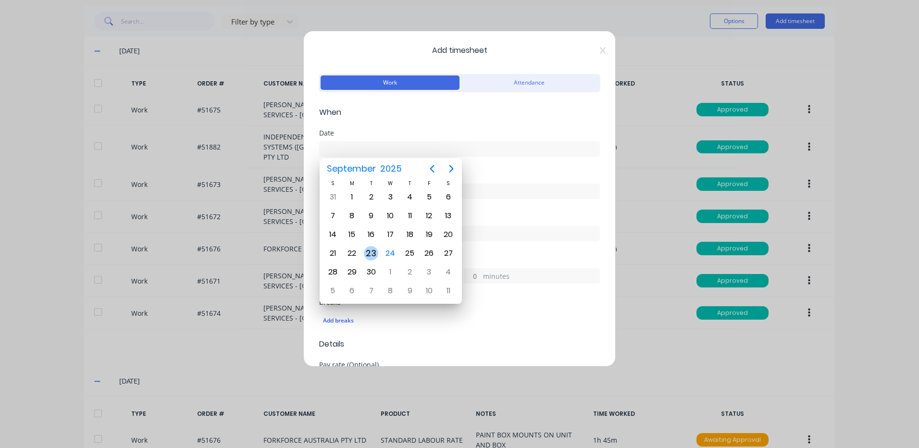
click at [370, 249] on div "23" at bounding box center [371, 253] width 14 height 14
type input "[DATE]"
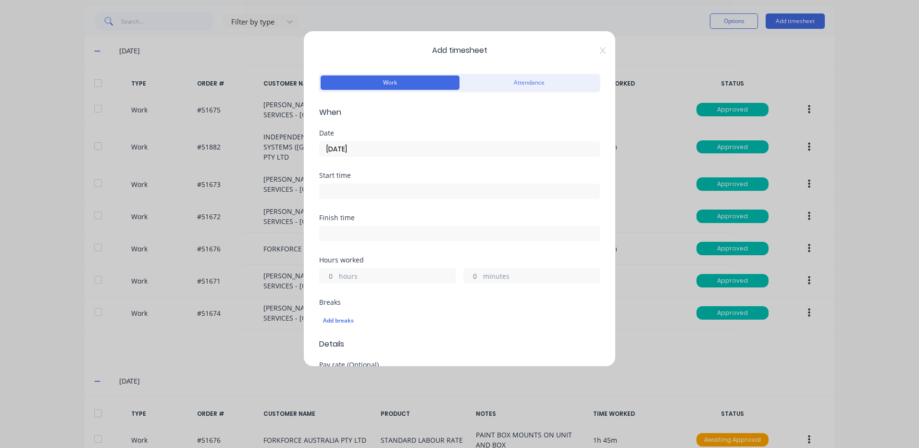
click at [331, 278] on input "hours" at bounding box center [327, 276] width 17 height 14
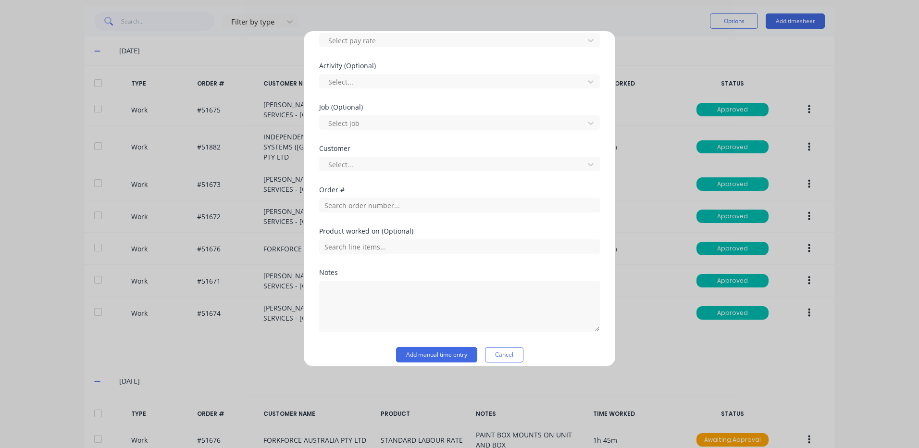
scroll to position [350, 0]
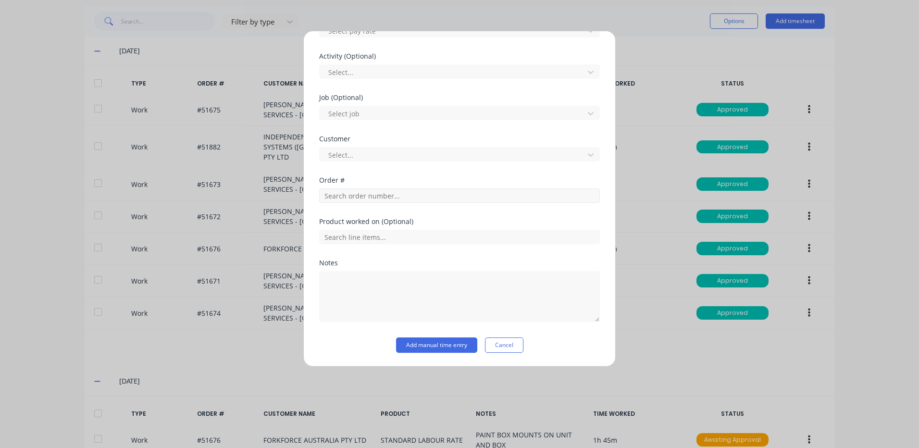
type input "1"
click at [371, 196] on input "text" at bounding box center [459, 195] width 281 height 14
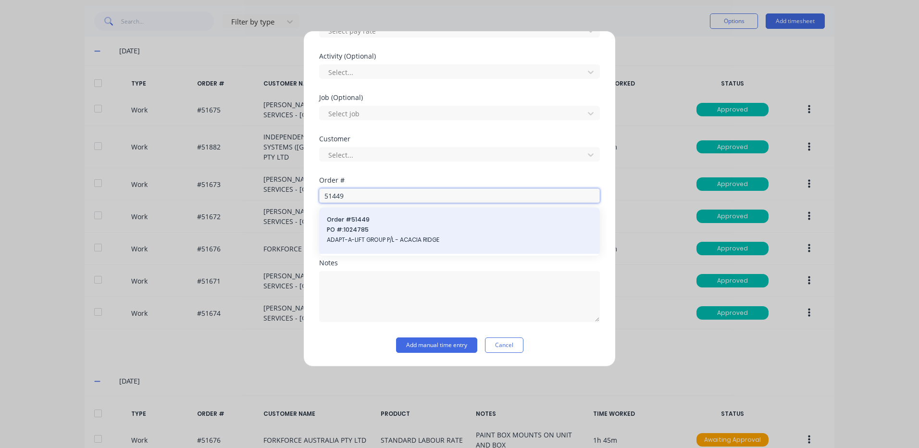
type input "51449"
click at [463, 230] on span "PO #: 1024785" at bounding box center [459, 229] width 265 height 9
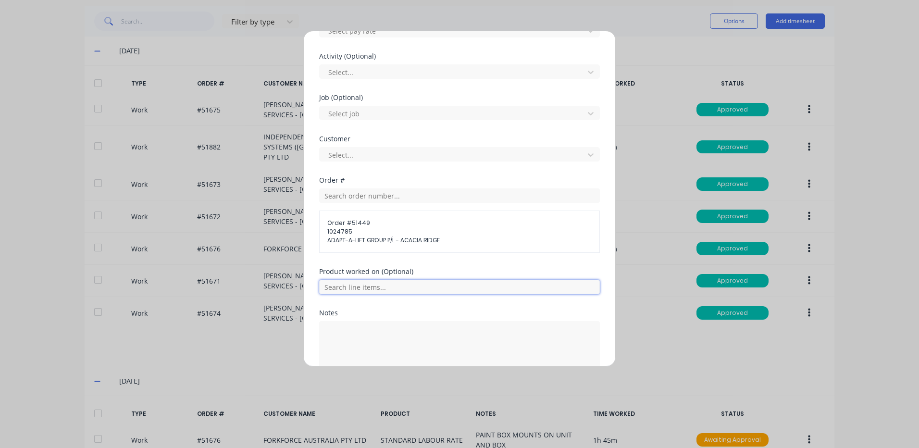
click at [384, 287] on input "text" at bounding box center [459, 287] width 281 height 14
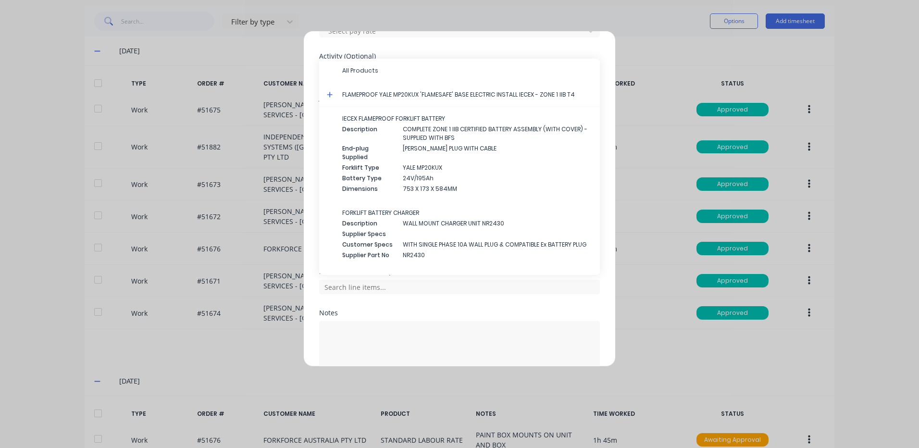
click at [329, 94] on icon at bounding box center [330, 95] width 6 height 6
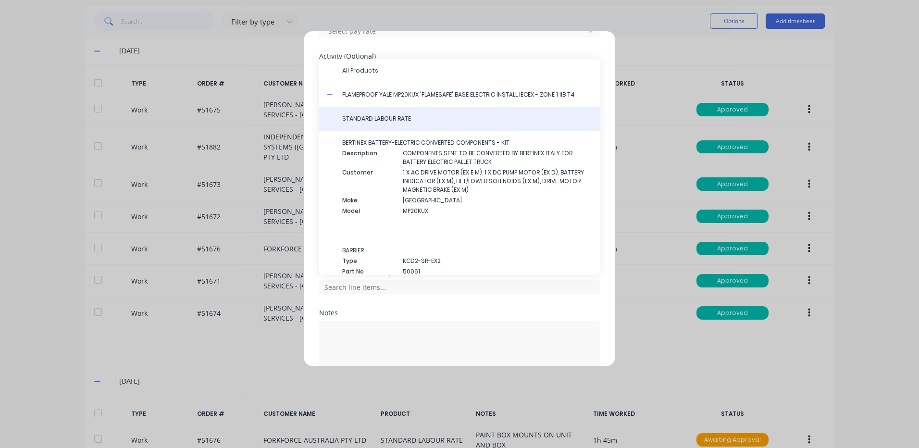
click at [361, 127] on div "STANDARD LABOUR RATE" at bounding box center [459, 119] width 281 height 24
click at [457, 126] on div "STANDARD LABOUR RATE" at bounding box center [459, 119] width 281 height 24
click at [474, 119] on span "STANDARD LABOUR RATE" at bounding box center [467, 118] width 250 height 9
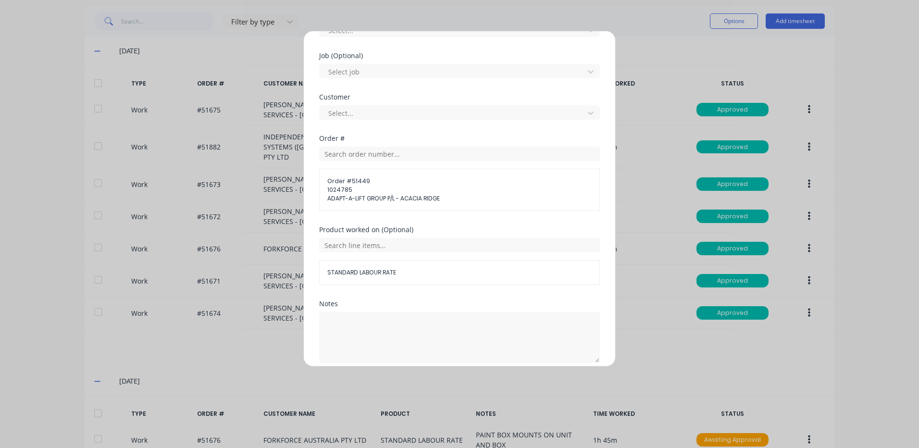
scroll to position [432, 0]
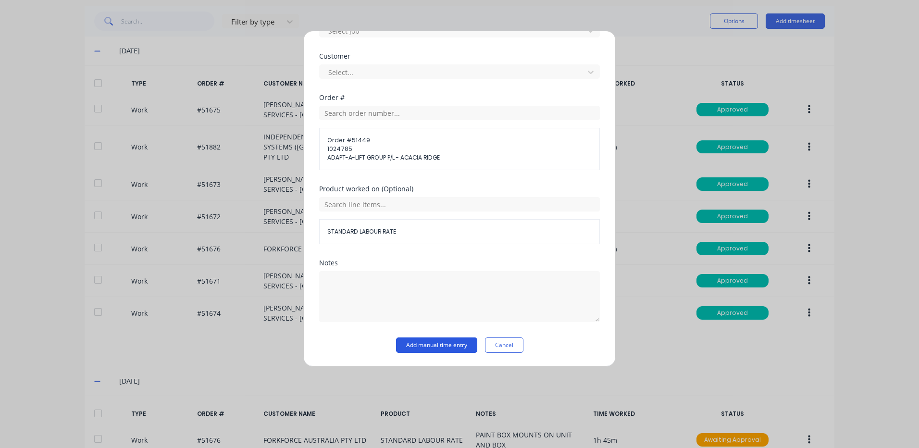
click at [444, 350] on button "Add manual time entry" at bounding box center [436, 344] width 81 height 15
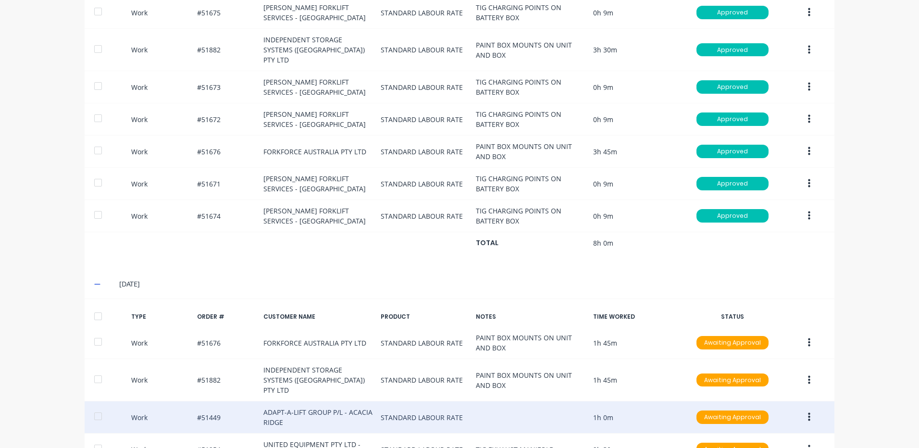
scroll to position [421, 0]
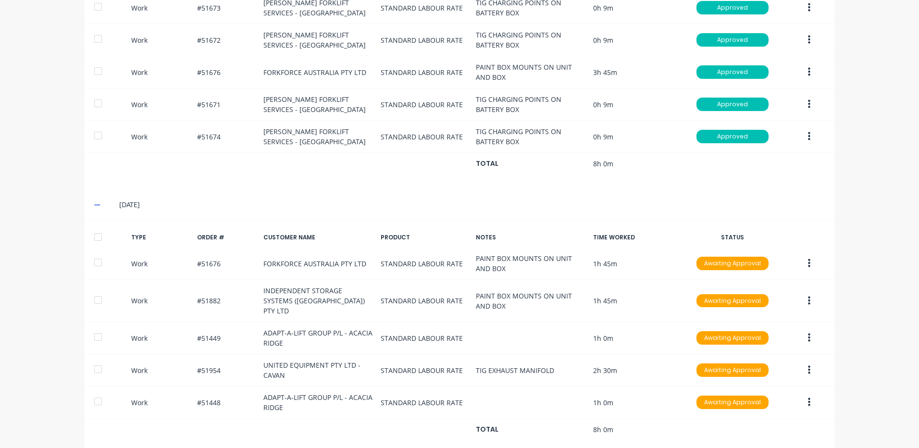
click at [102, 227] on div at bounding box center [97, 236] width 19 height 19
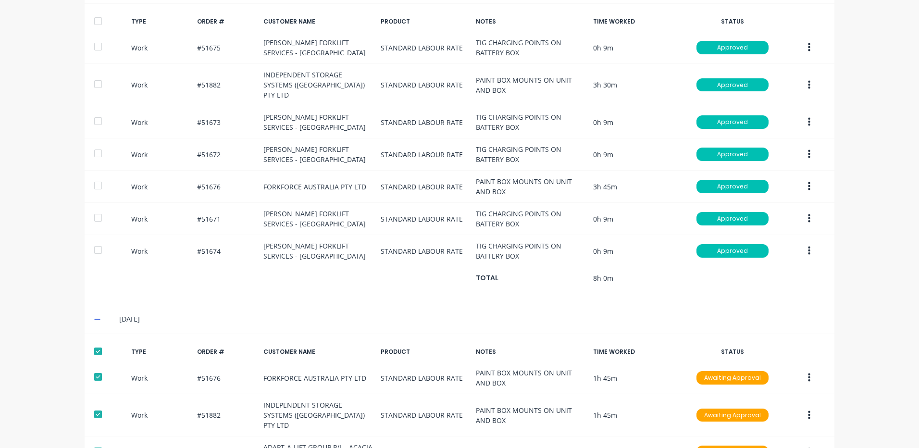
scroll to position [181, 0]
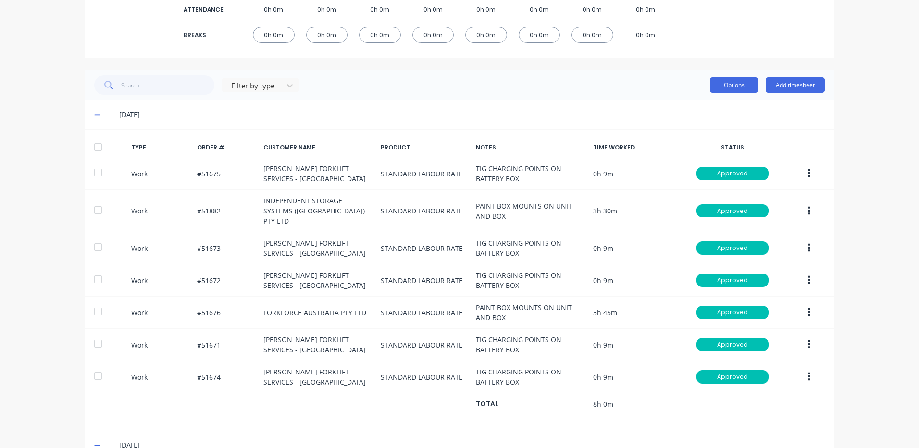
click at [717, 78] on button "Options" at bounding box center [734, 84] width 48 height 15
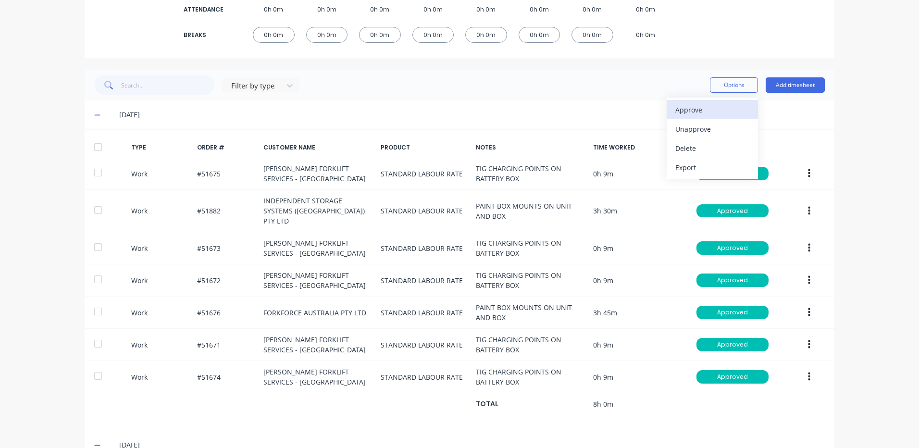
click at [697, 103] on div "Approve" at bounding box center [712, 110] width 74 height 14
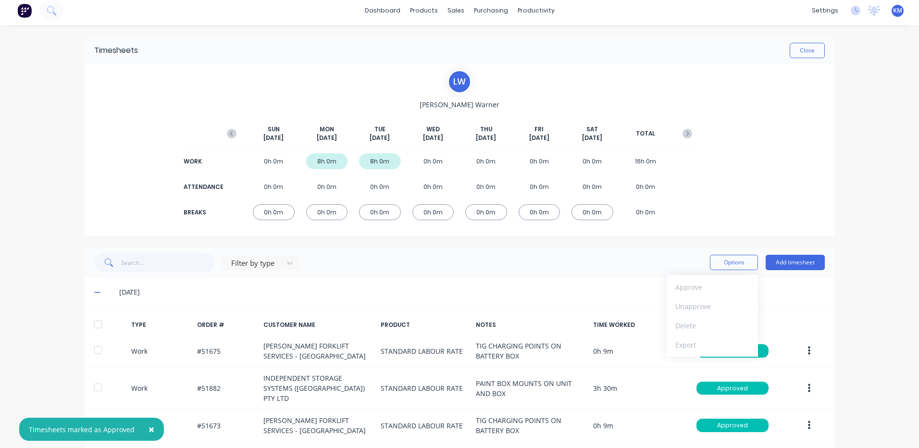
scroll to position [0, 0]
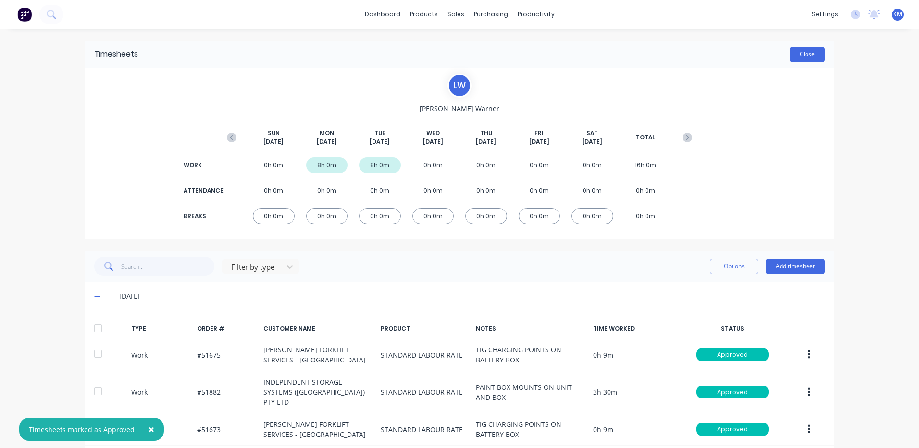
click at [798, 51] on button "Close" at bounding box center [806, 54] width 35 height 15
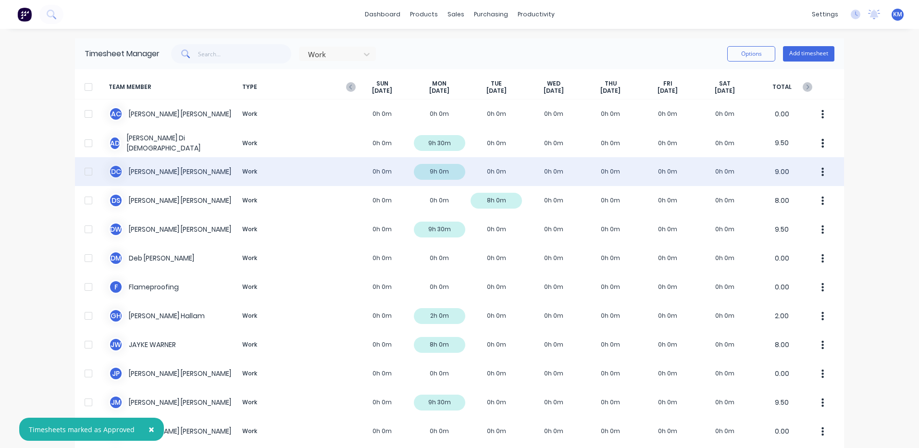
click at [297, 172] on div "D C [PERSON_NAME] Work 0h 0m 9h 0m 0h 0m 0h 0m 0h 0m 0h 0m 0h 0m 9.00" at bounding box center [459, 171] width 769 height 29
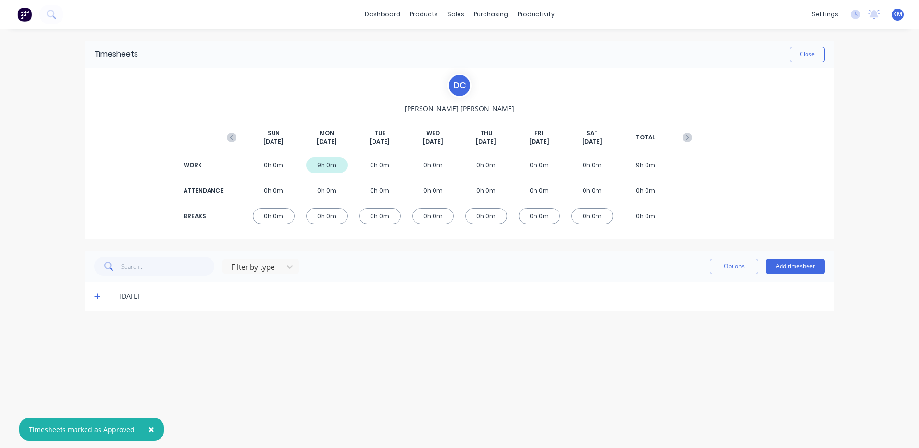
click at [92, 295] on div "[DATE]" at bounding box center [459, 296] width 749 height 29
drag, startPoint x: 96, startPoint y: 295, endPoint x: 113, endPoint y: 297, distance: 17.4
click at [97, 295] on icon at bounding box center [97, 296] width 6 height 7
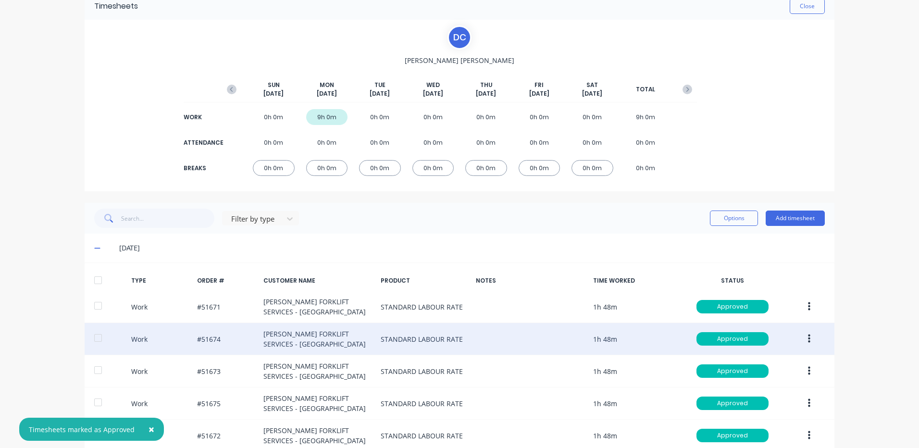
scroll to position [101, 0]
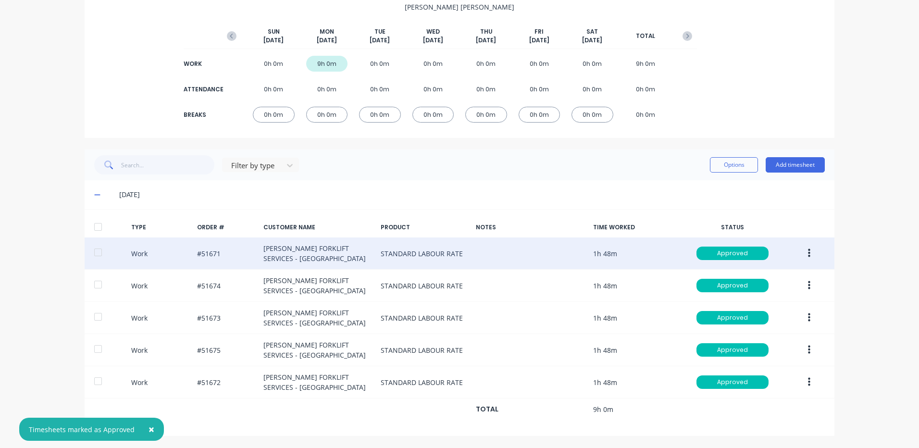
click at [804, 247] on button "button" at bounding box center [809, 253] width 23 height 17
click at [791, 236] on div "Duplicate" at bounding box center [774, 237] width 74 height 14
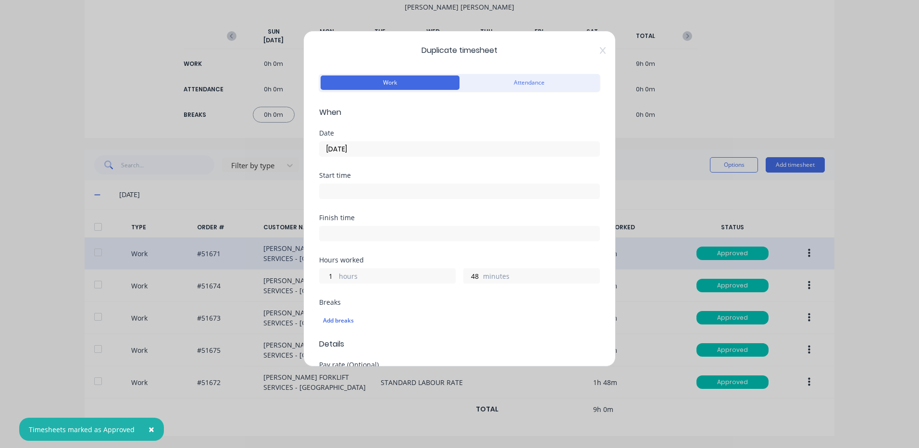
click at [473, 148] on input "[DATE]" at bounding box center [459, 149] width 280 height 14
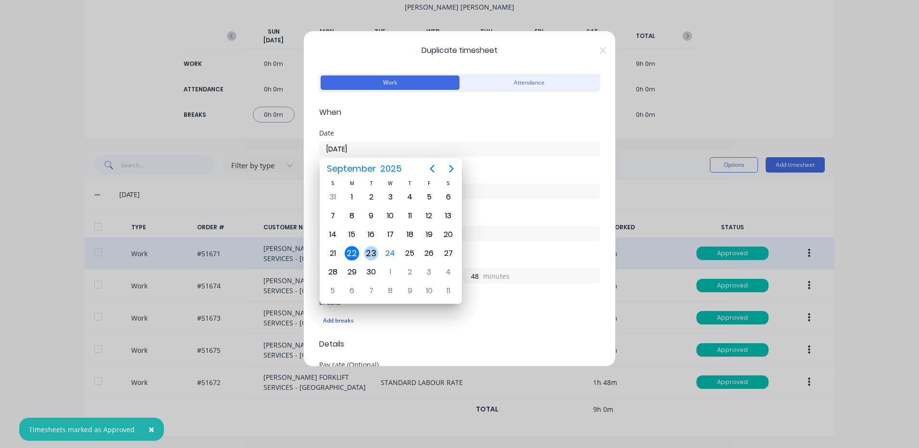
click at [371, 250] on div "23" at bounding box center [371, 253] width 14 height 14
type input "[DATE]"
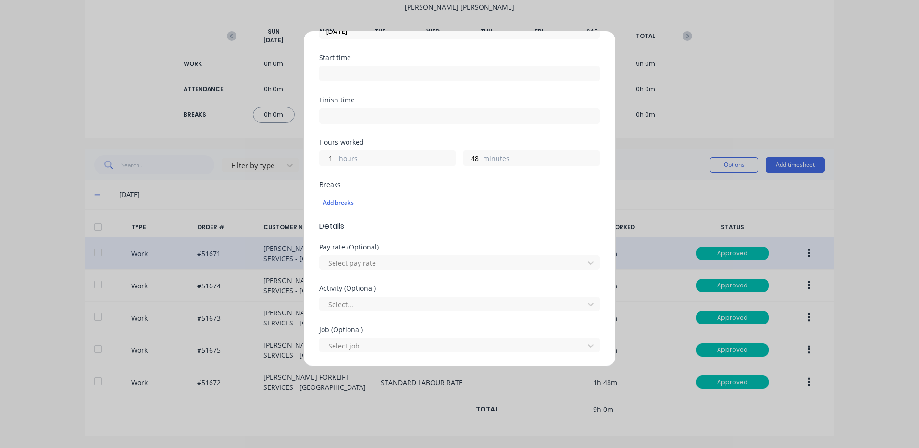
scroll to position [31, 0]
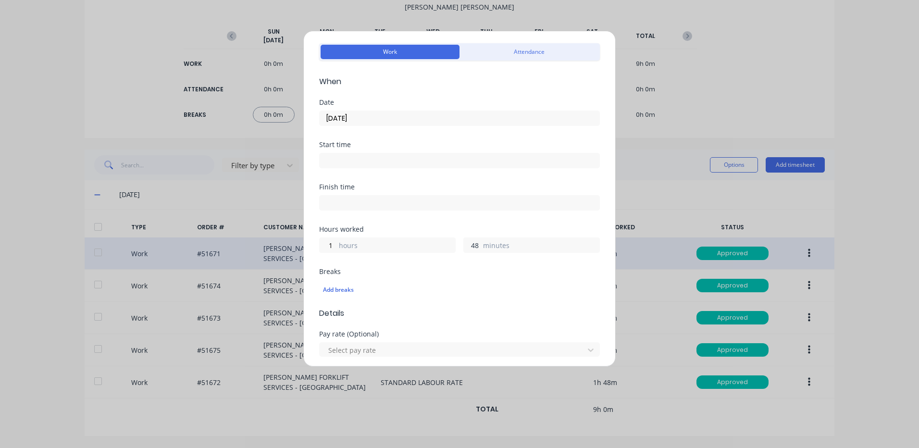
click at [464, 246] on input "48" at bounding box center [472, 245] width 17 height 14
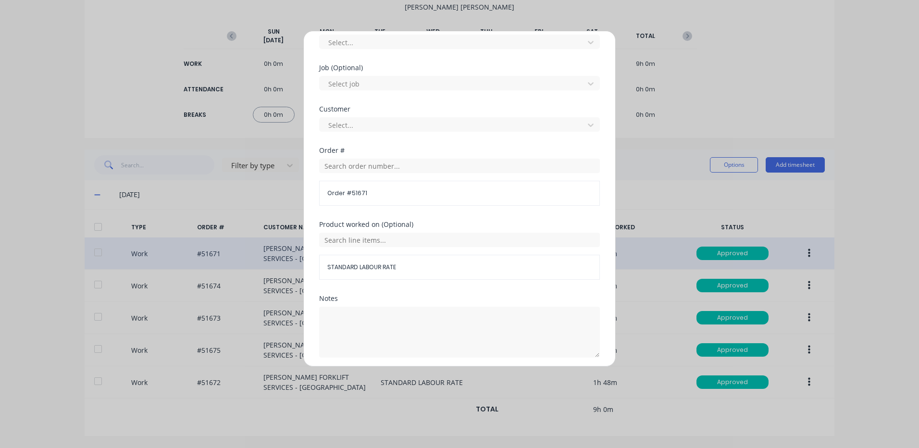
scroll to position [415, 0]
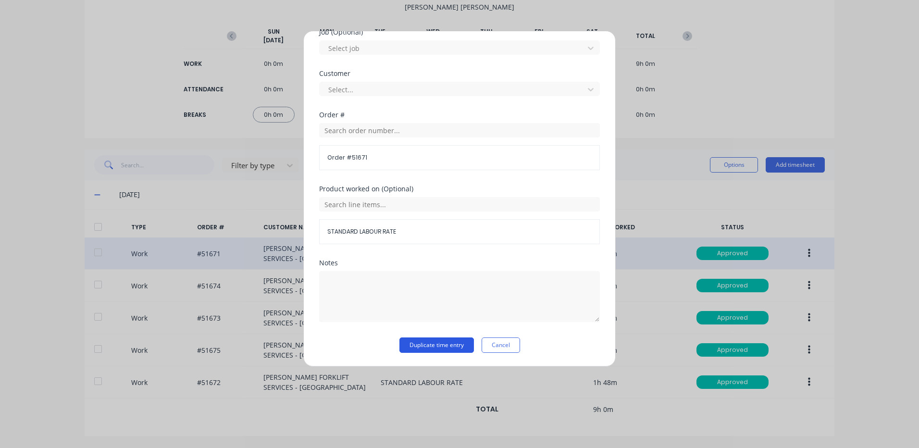
type input "36"
click at [455, 341] on button "Duplicate time entry" at bounding box center [436, 344] width 74 height 15
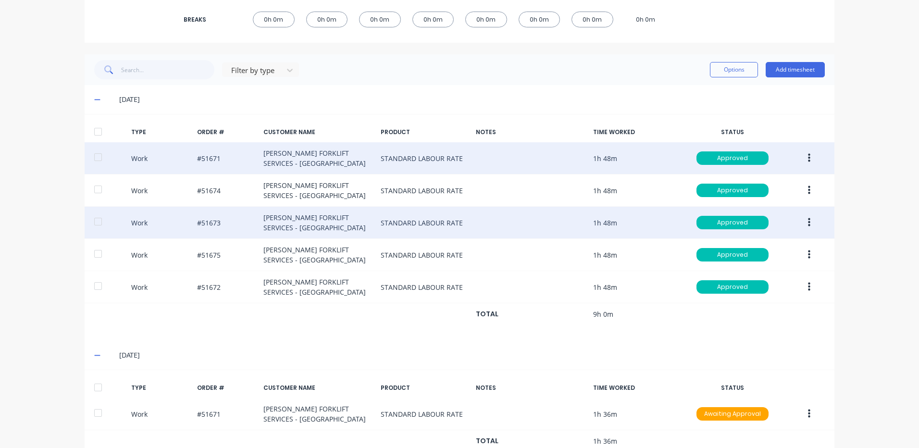
scroll to position [197, 0]
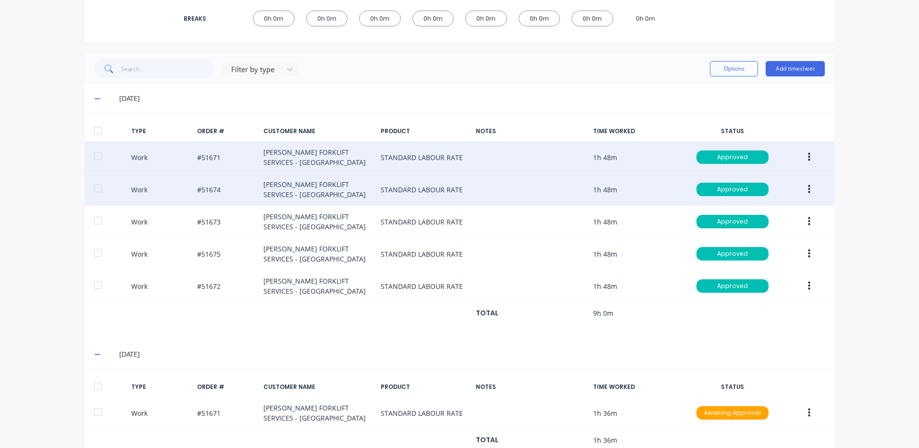
click at [800, 188] on button "button" at bounding box center [809, 189] width 23 height 17
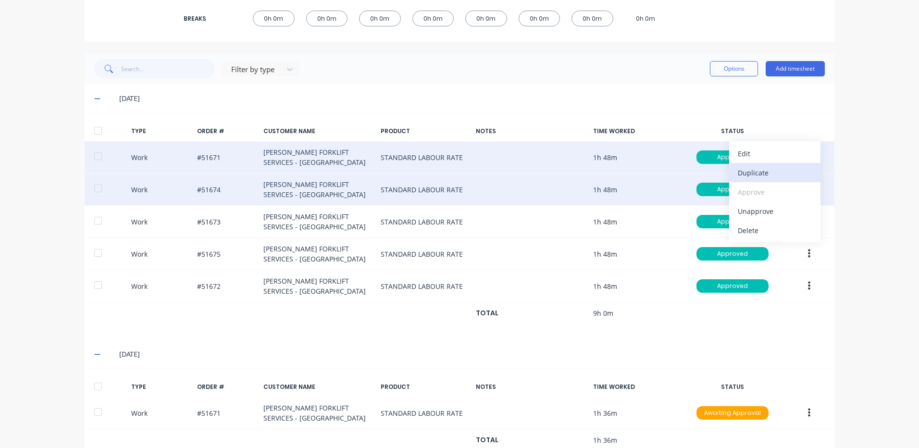
click at [779, 181] on button "Duplicate" at bounding box center [774, 172] width 91 height 19
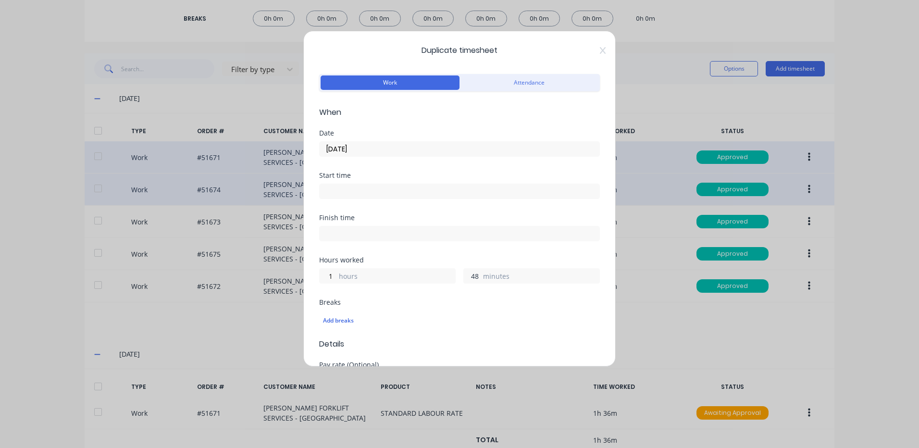
click at [467, 276] on input "48" at bounding box center [472, 276] width 17 height 14
type input "36"
click at [412, 151] on input "[DATE]" at bounding box center [459, 149] width 280 height 14
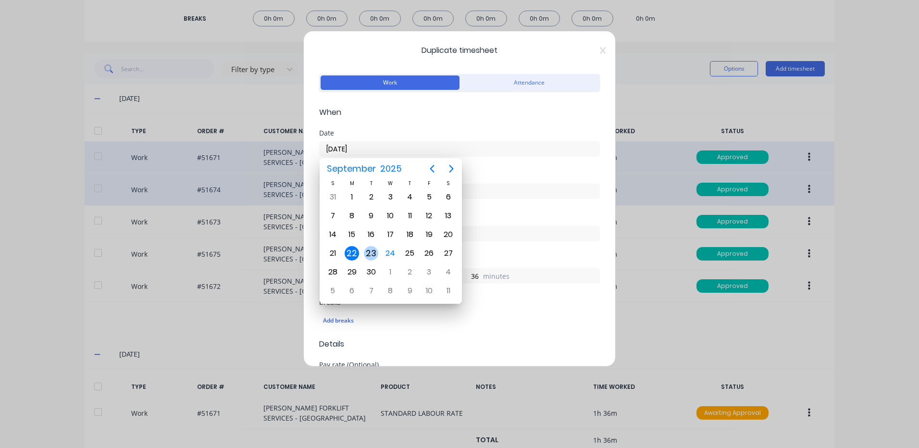
click at [373, 254] on div "23" at bounding box center [371, 253] width 14 height 14
type input "[DATE]"
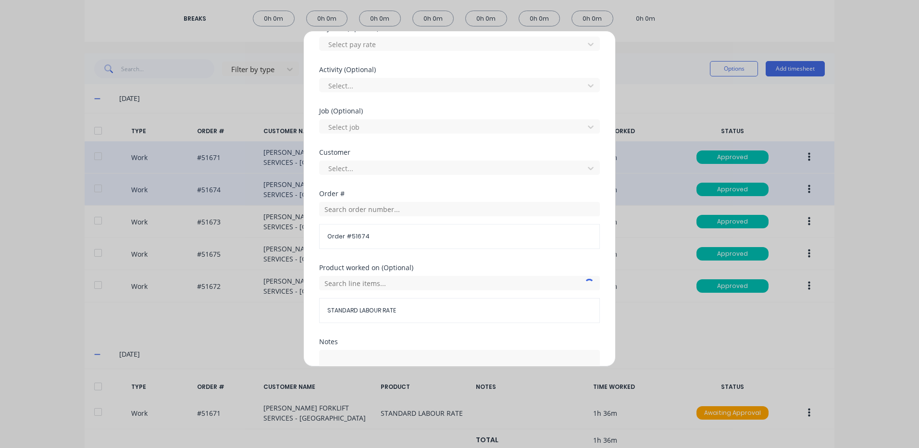
scroll to position [415, 0]
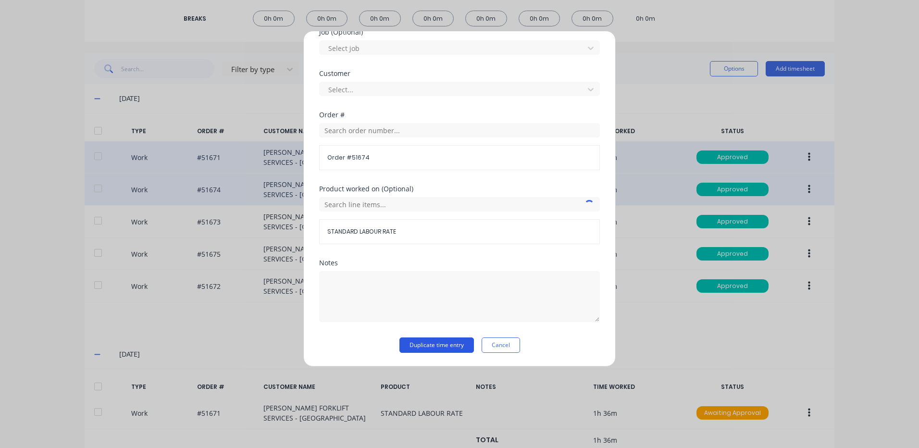
click at [446, 345] on button "Duplicate time entry" at bounding box center [436, 344] width 74 height 15
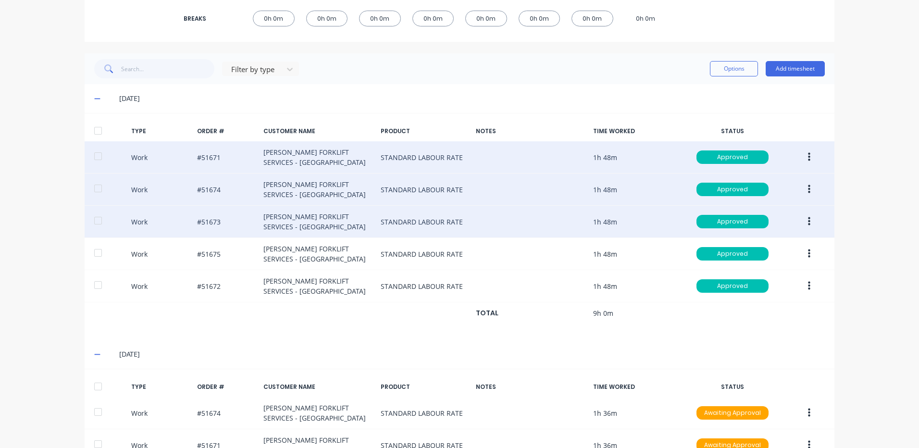
click at [800, 221] on button "button" at bounding box center [809, 221] width 23 height 17
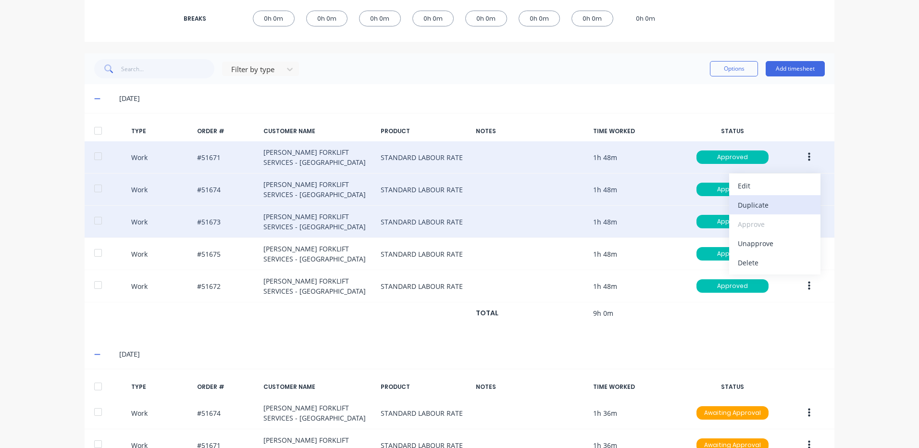
click at [766, 210] on div "Duplicate" at bounding box center [774, 205] width 74 height 14
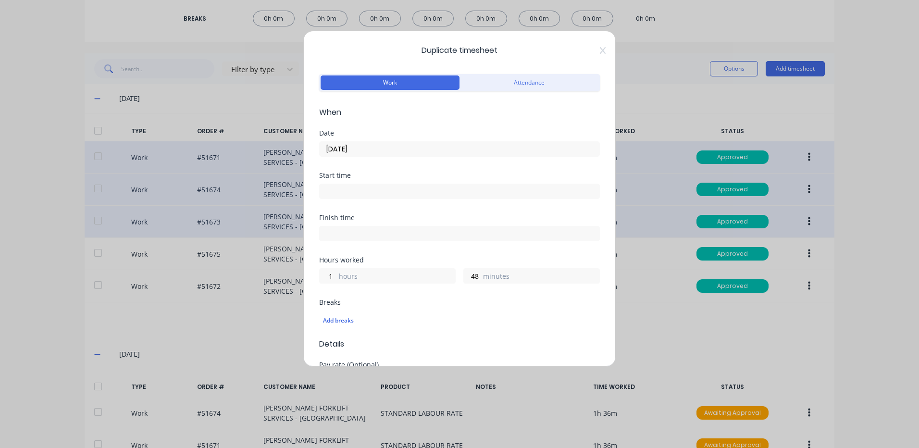
click at [419, 149] on input "[DATE]" at bounding box center [459, 149] width 280 height 14
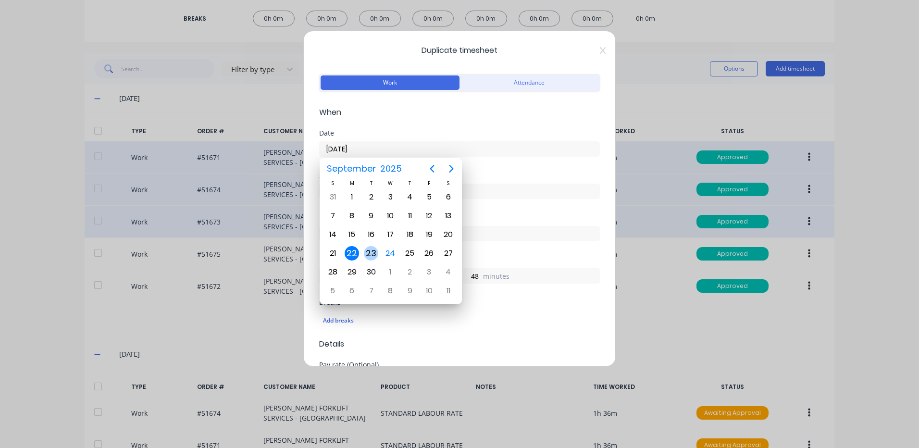
click at [374, 248] on div "23" at bounding box center [371, 253] width 14 height 14
type input "[DATE]"
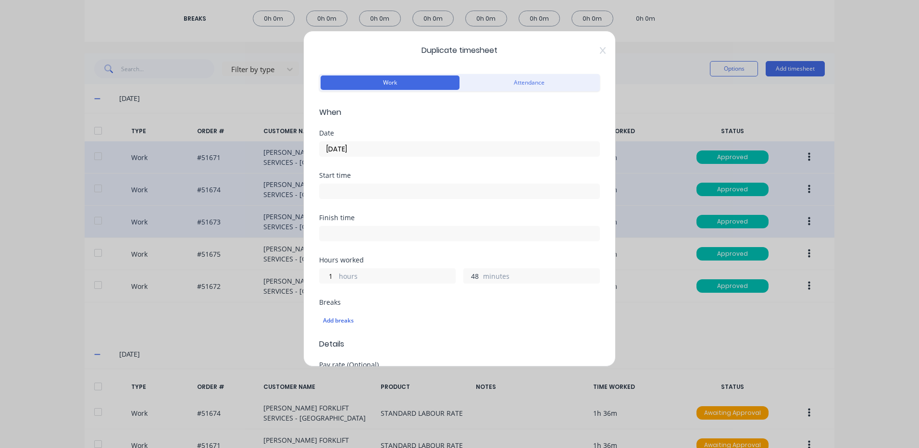
click at [476, 280] on input "48" at bounding box center [472, 276] width 17 height 14
click at [475, 280] on input "48" at bounding box center [472, 276] width 17 height 14
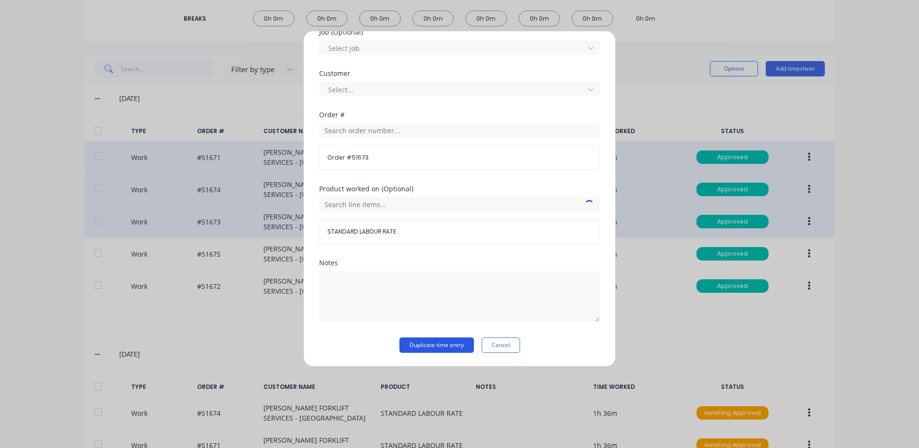
type input "36"
click at [446, 344] on button "Duplicate time entry" at bounding box center [436, 344] width 74 height 15
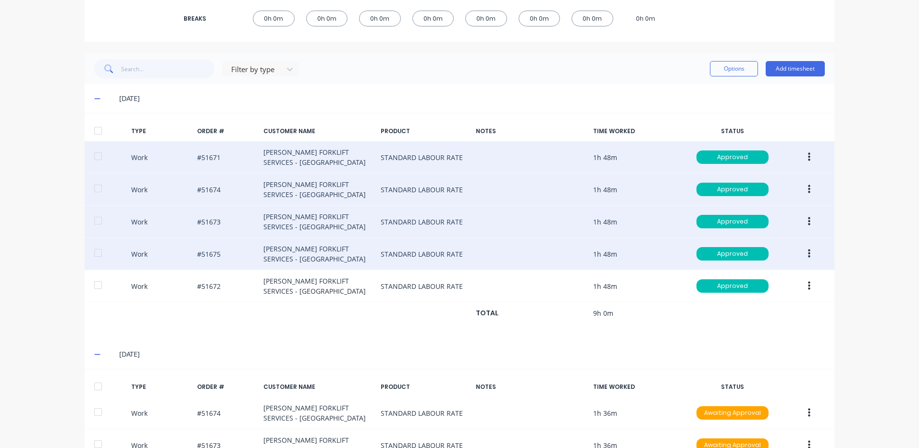
click at [800, 250] on button "button" at bounding box center [809, 253] width 23 height 17
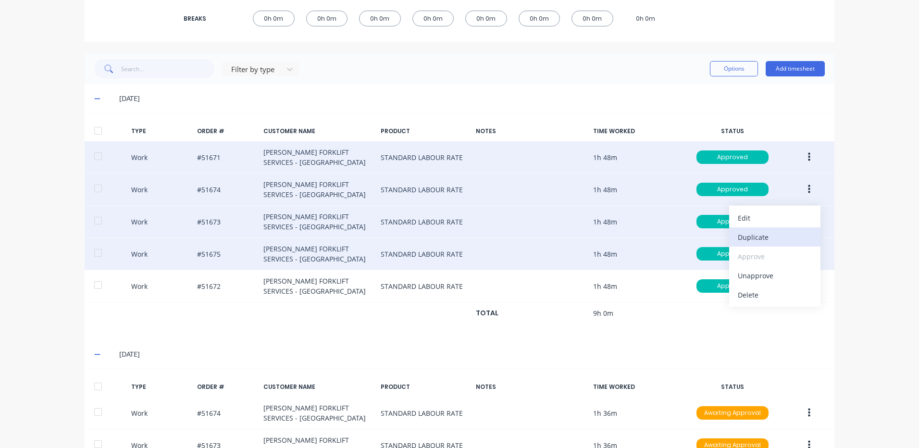
click at [748, 240] on div "Duplicate" at bounding box center [774, 237] width 74 height 14
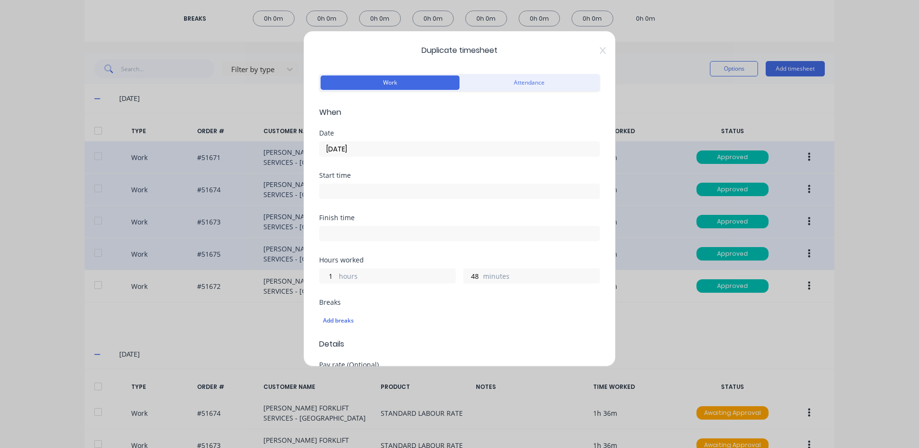
click at [366, 145] on input "[DATE]" at bounding box center [459, 149] width 280 height 14
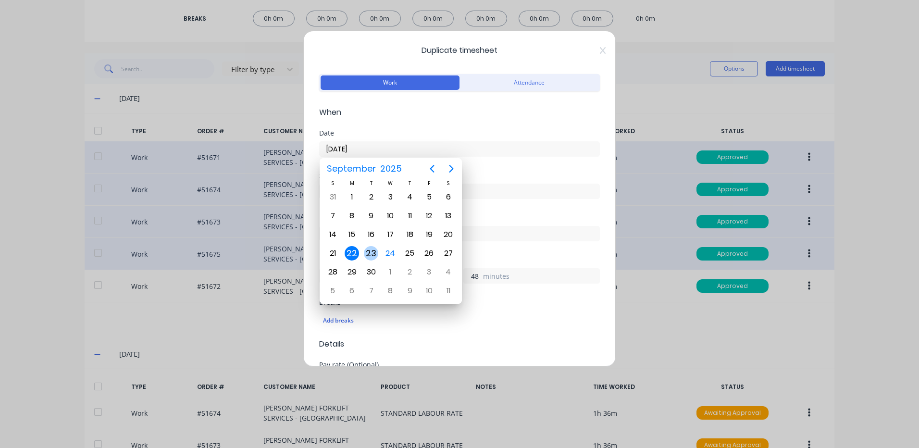
drag, startPoint x: 373, startPoint y: 247, endPoint x: 465, endPoint y: 274, distance: 95.6
click at [373, 247] on div "23" at bounding box center [371, 253] width 14 height 14
type input "[DATE]"
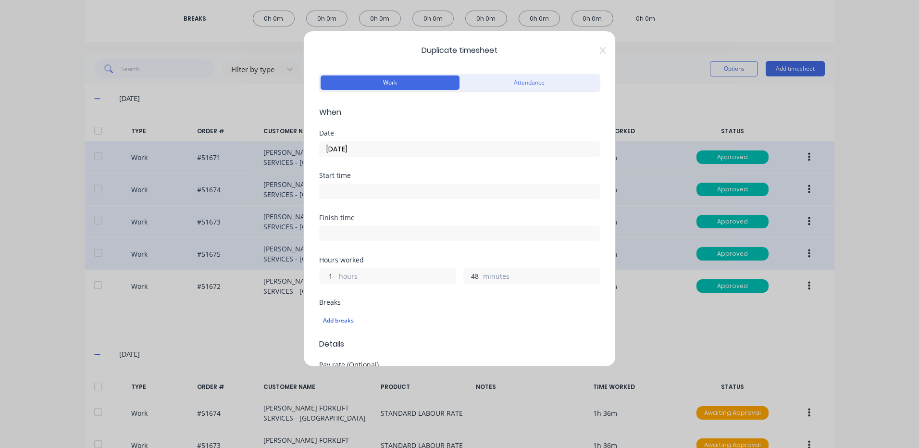
click at [469, 276] on input "48" at bounding box center [472, 276] width 17 height 14
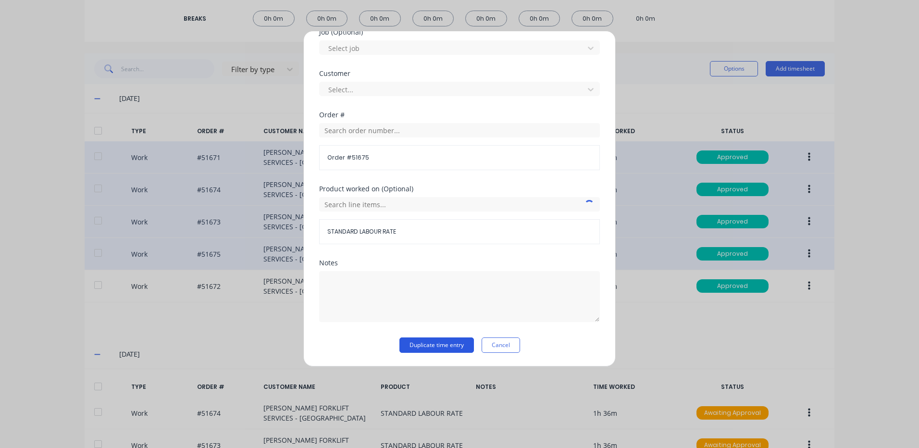
type input "36"
click at [450, 343] on button "Duplicate time entry" at bounding box center [436, 344] width 74 height 15
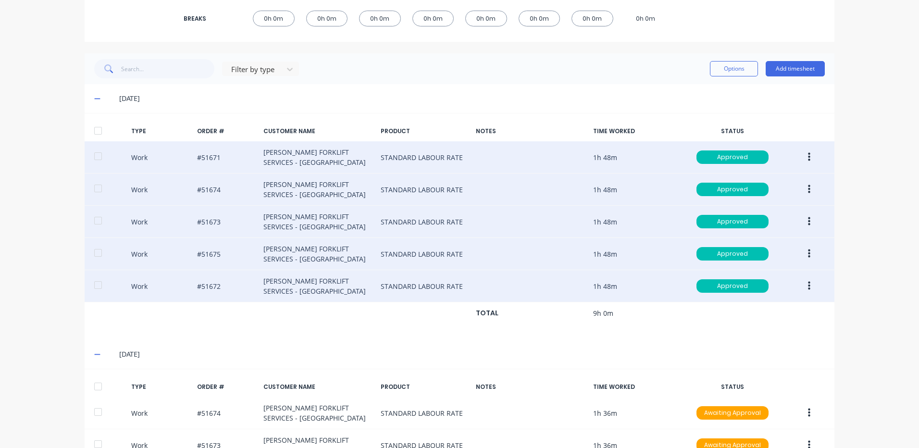
click at [812, 286] on button "button" at bounding box center [809, 285] width 23 height 17
click at [765, 273] on div "Duplicate" at bounding box center [774, 269] width 74 height 14
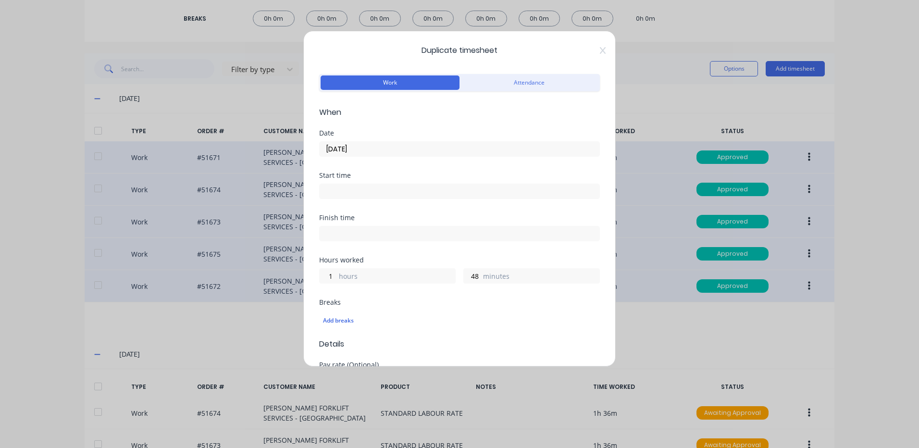
click at [368, 151] on input "[DATE]" at bounding box center [459, 149] width 280 height 14
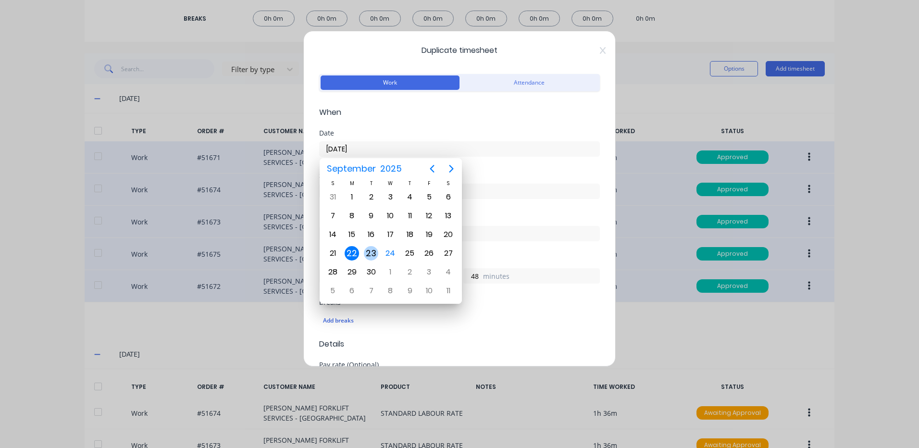
click at [372, 252] on div "23" at bounding box center [371, 253] width 14 height 14
type input "[DATE]"
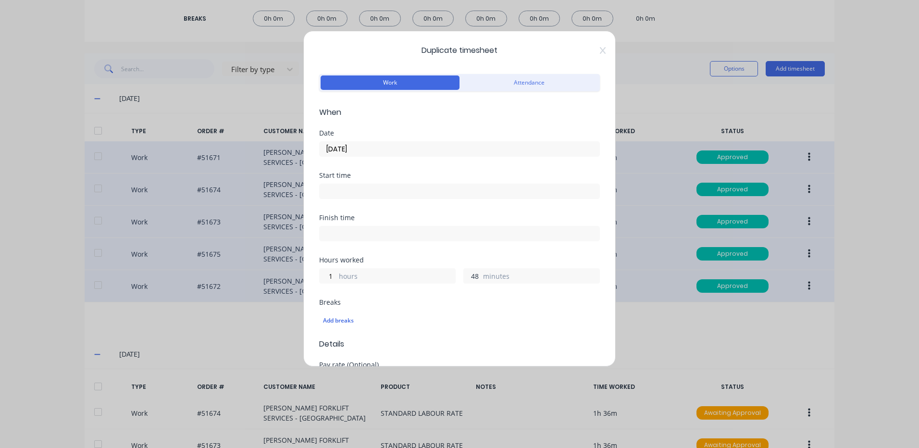
click at [469, 269] on input "48" at bounding box center [472, 276] width 17 height 14
type input "8"
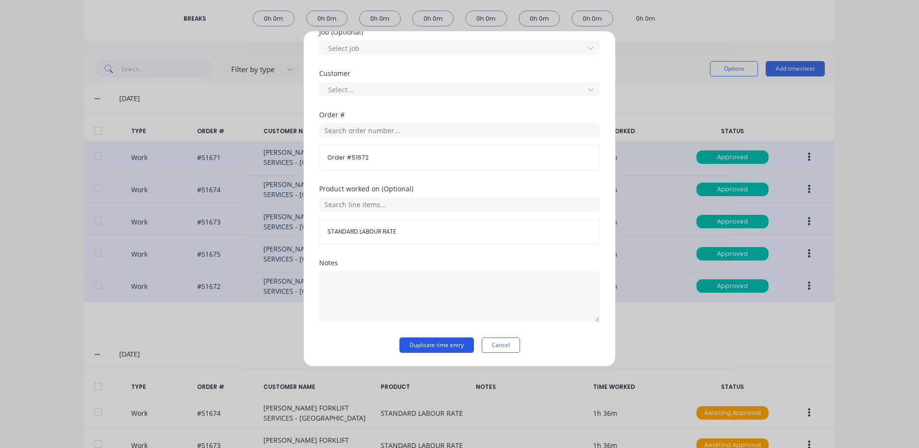
type input "36"
click at [430, 346] on button "Duplicate time entry" at bounding box center [436, 344] width 74 height 15
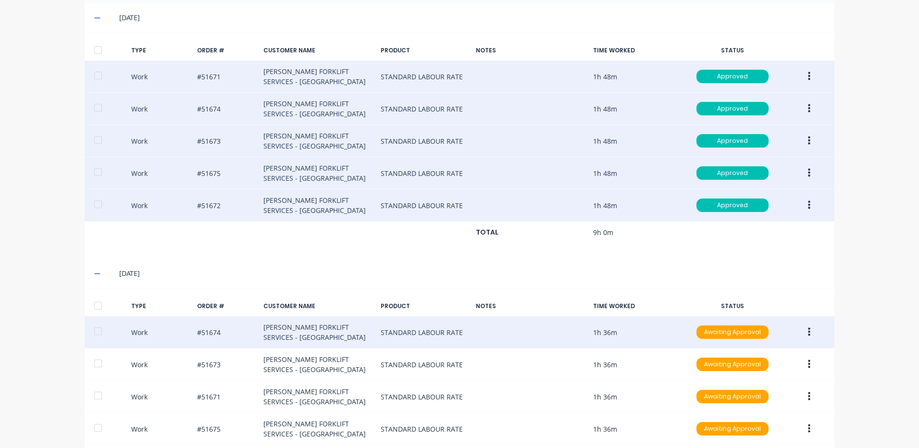
scroll to position [357, 0]
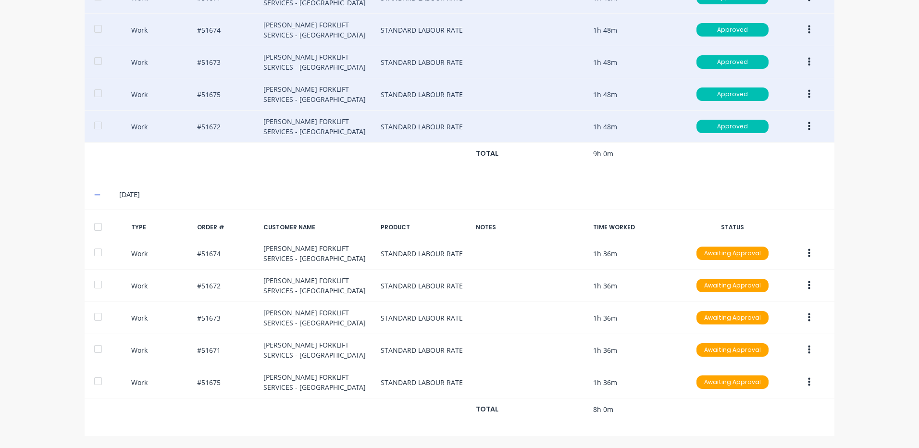
click at [88, 229] on div at bounding box center [97, 226] width 19 height 19
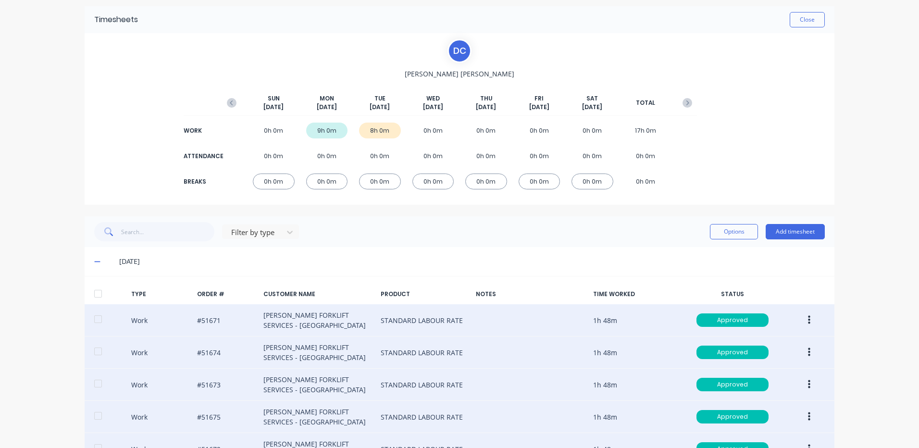
scroll to position [21, 0]
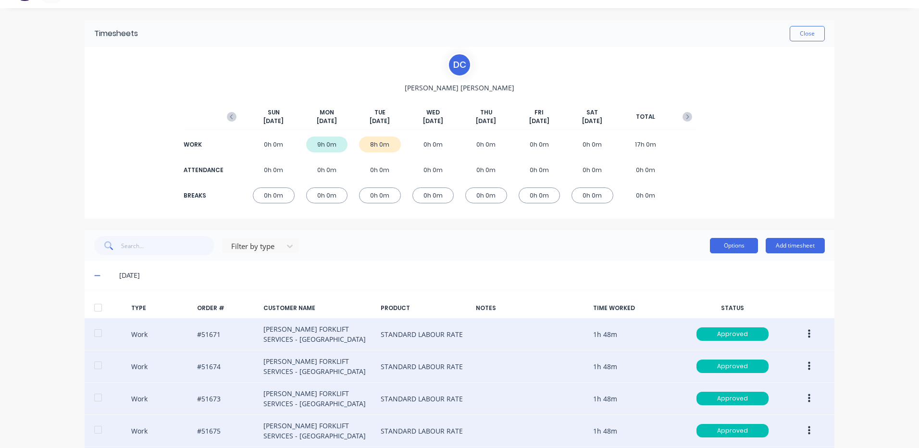
click at [715, 251] on button "Options" at bounding box center [734, 245] width 48 height 15
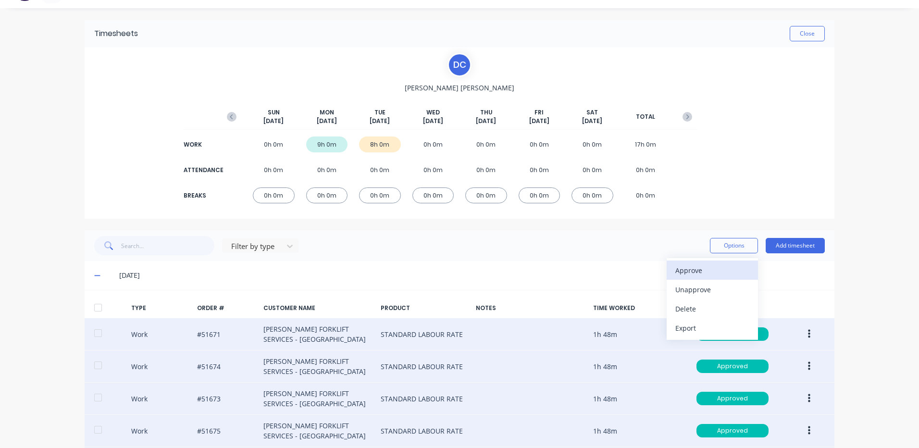
click at [716, 263] on button "Approve" at bounding box center [711, 269] width 91 height 19
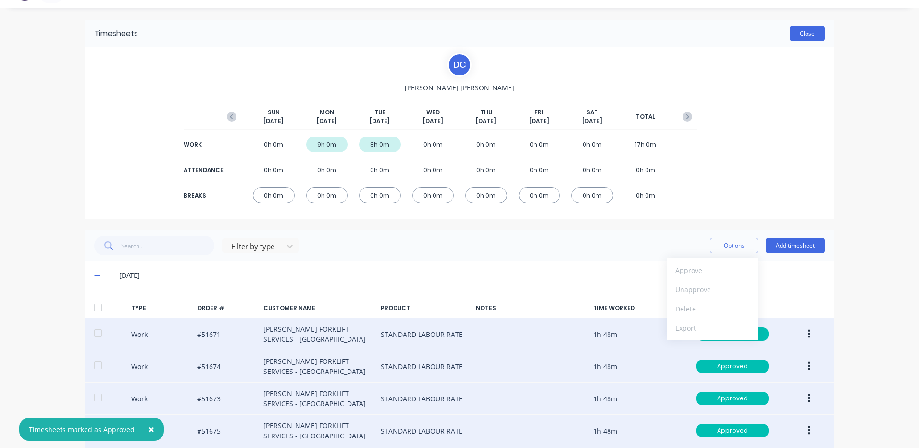
click at [807, 30] on button "Close" at bounding box center [806, 33] width 35 height 15
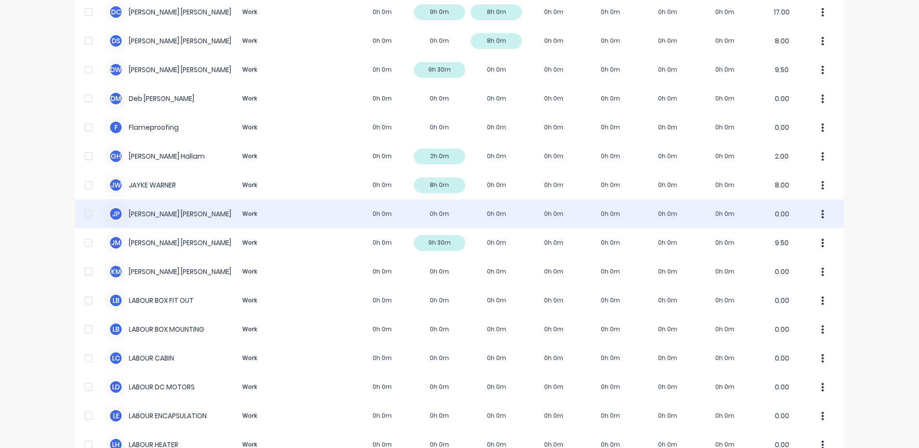
scroll to position [157, 0]
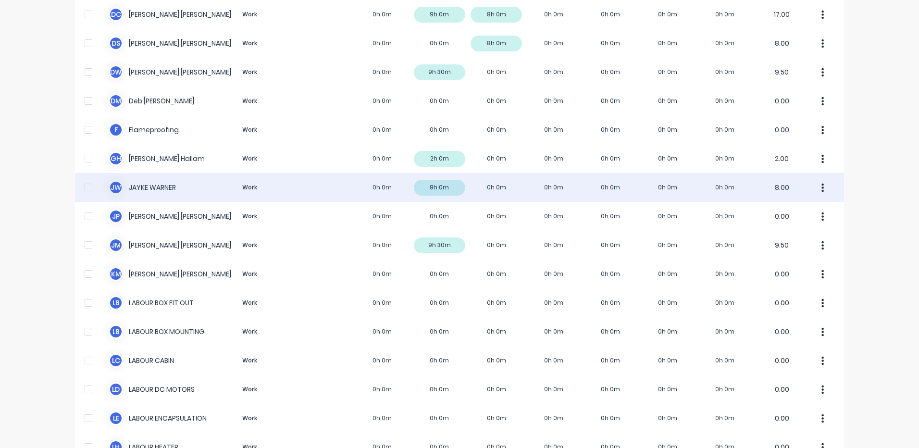
click at [339, 198] on div "[PERSON_NAME] [PERSON_NAME] Work 0h 0m 8h 0m 0h 0m 0h 0m 0h 0m 0h 0m 0h 0m 8.00" at bounding box center [459, 187] width 769 height 29
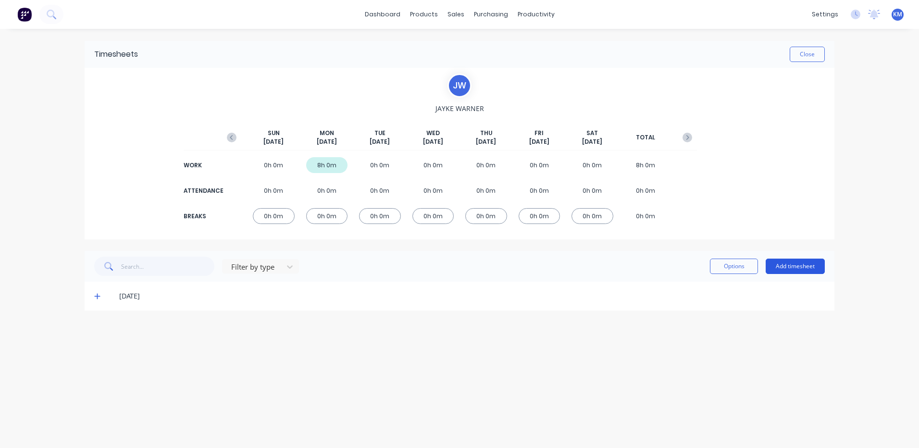
click at [778, 261] on button "Add timesheet" at bounding box center [794, 265] width 59 height 15
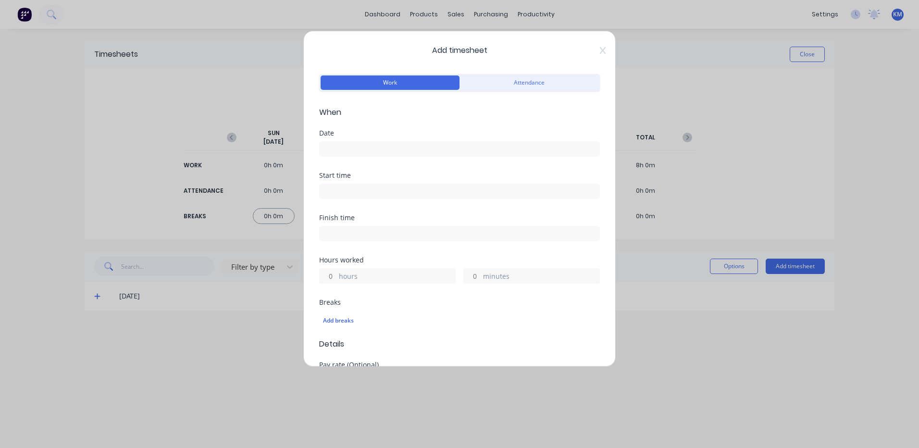
click at [392, 146] on input at bounding box center [459, 149] width 280 height 14
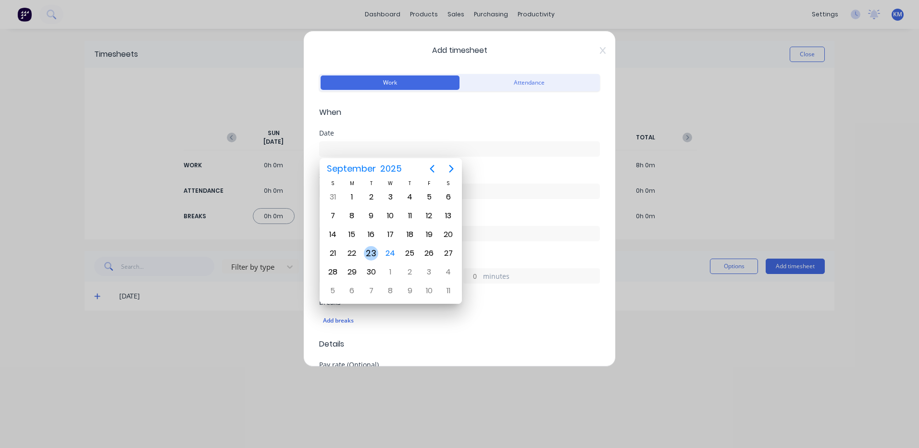
click at [373, 253] on div "23" at bounding box center [371, 253] width 14 height 14
type input "[DATE]"
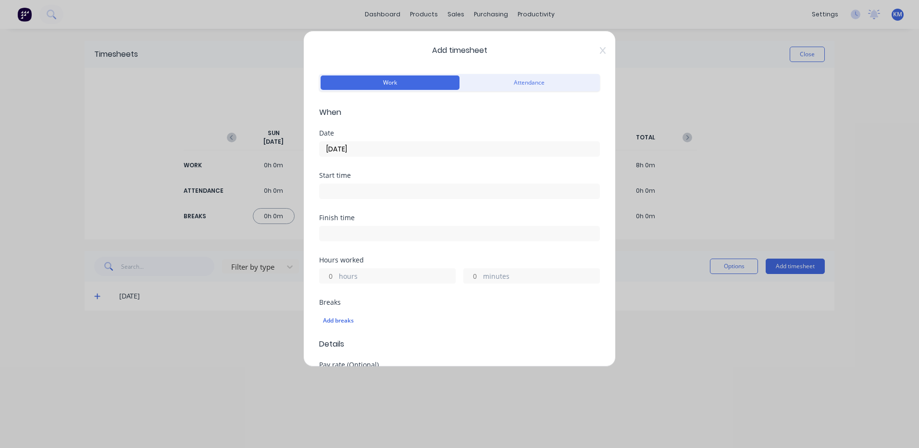
click at [344, 275] on label "hours" at bounding box center [397, 277] width 116 height 12
click at [336, 275] on input "hours" at bounding box center [327, 276] width 17 height 14
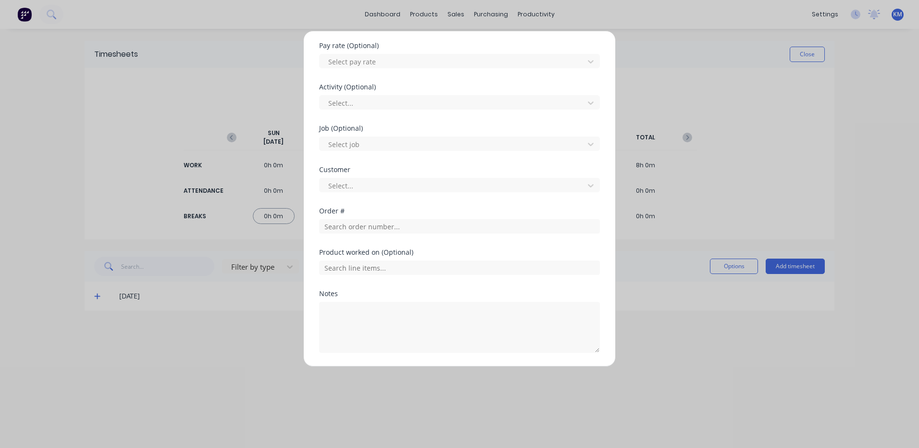
scroll to position [350, 0]
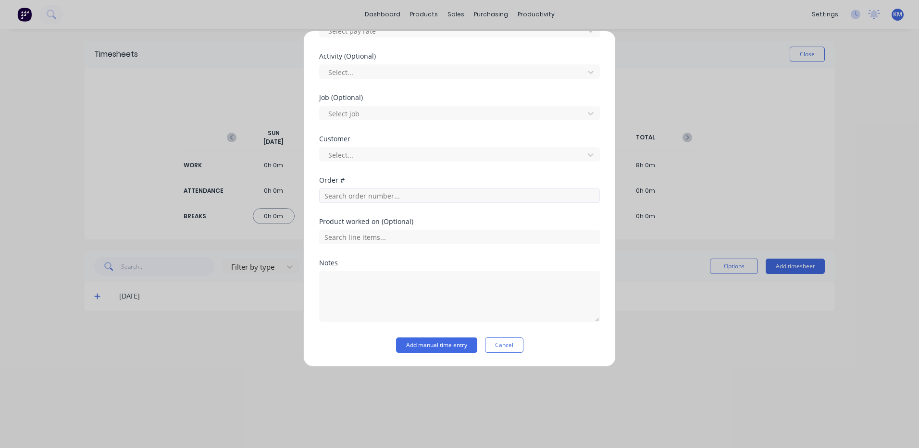
type input "8"
click at [435, 196] on input "text" at bounding box center [459, 195] width 281 height 14
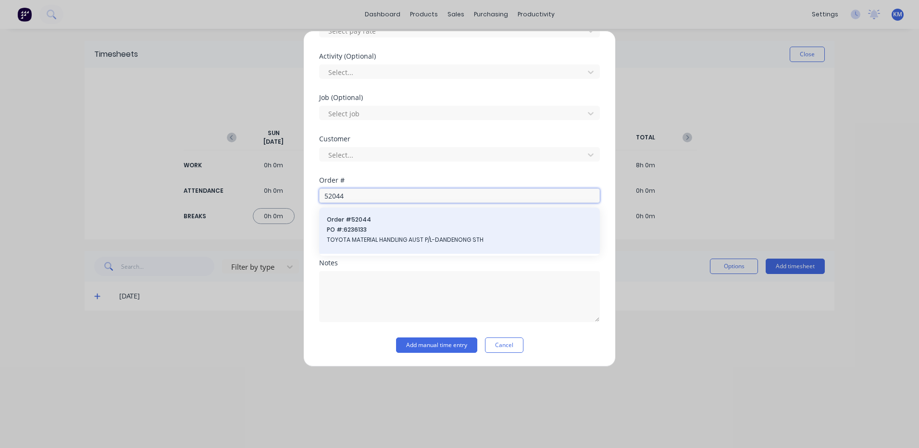
type input "52044"
click at [330, 231] on span "PO #: 6236133" at bounding box center [459, 229] width 265 height 9
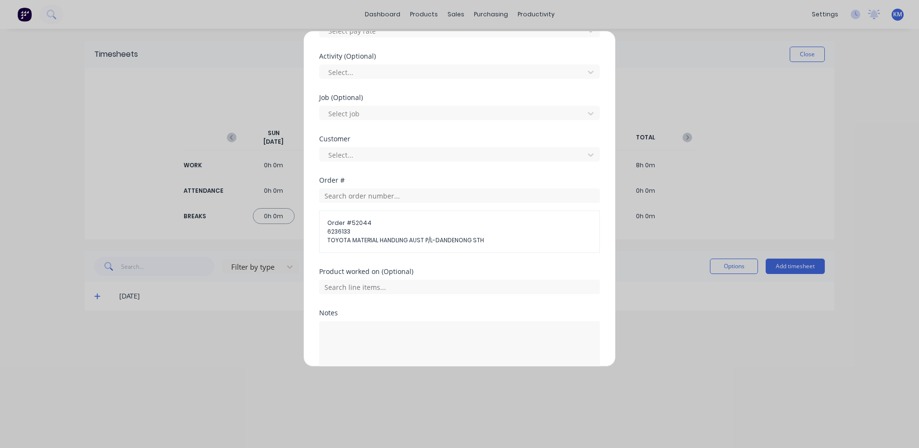
scroll to position [400, 0]
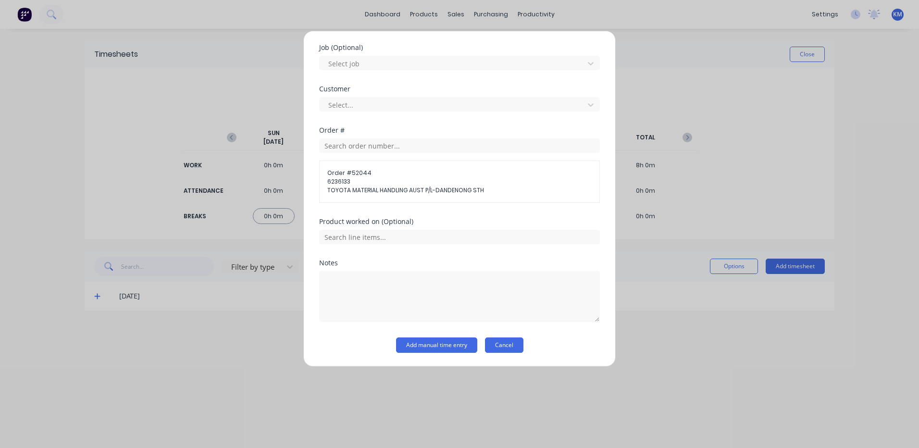
click at [511, 341] on button "Cancel" at bounding box center [504, 344] width 38 height 15
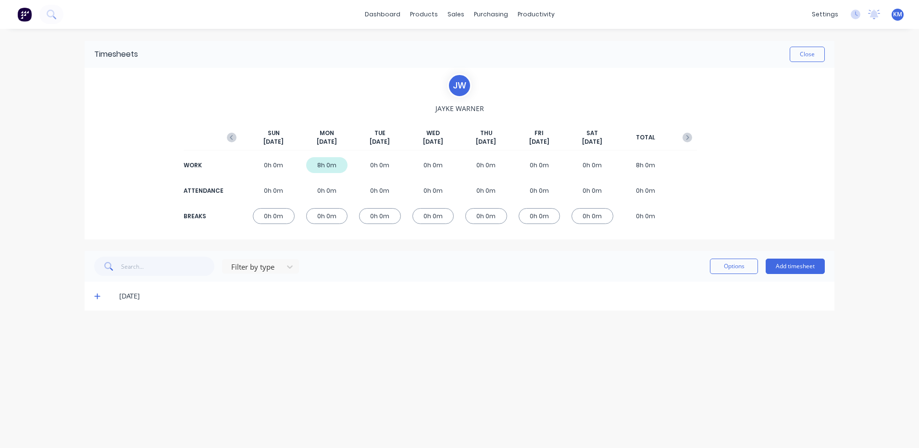
click at [102, 294] on span at bounding box center [99, 296] width 10 height 10
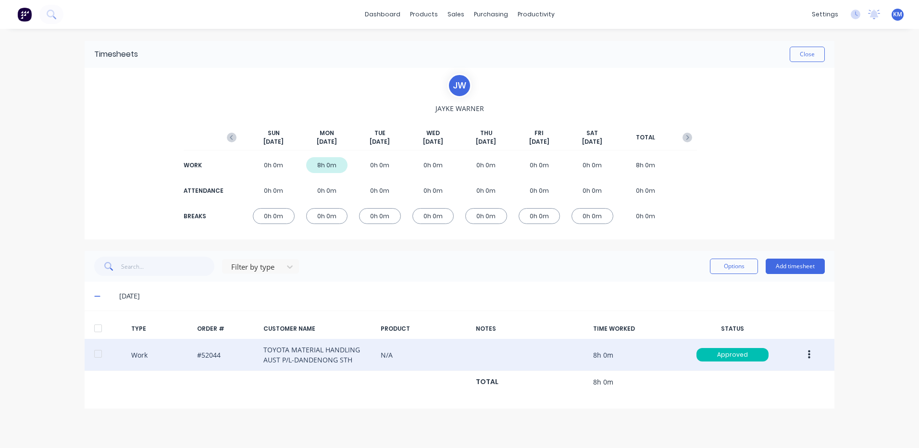
click at [806, 349] on button "button" at bounding box center [809, 354] width 23 height 17
click at [778, 338] on div "Duplicate" at bounding box center [774, 338] width 74 height 14
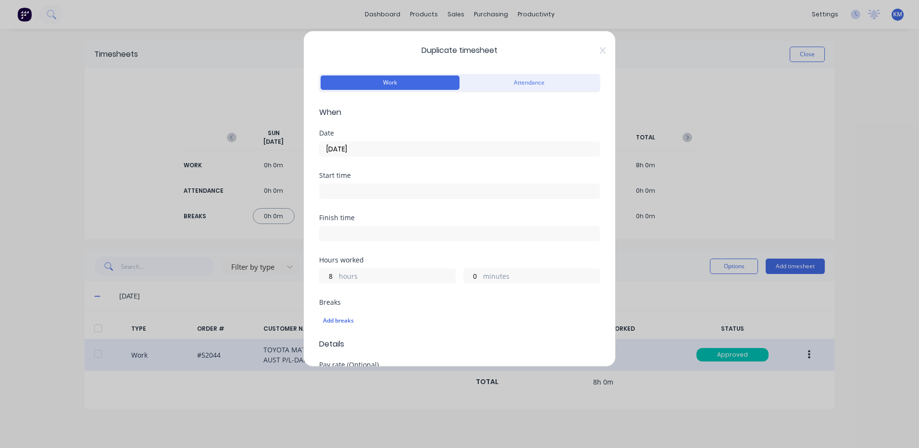
click at [351, 156] on label "[DATE]" at bounding box center [459, 148] width 281 height 15
click at [351, 156] on input "[DATE]" at bounding box center [459, 149] width 280 height 14
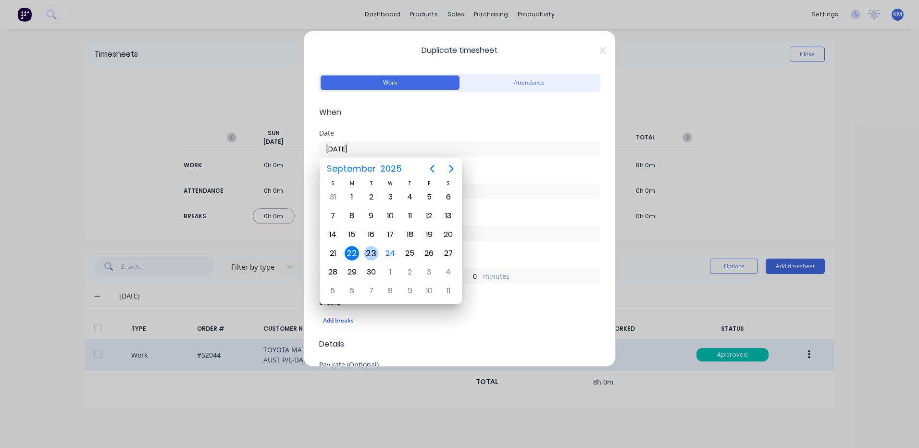
click at [377, 246] on div "23" at bounding box center [370, 253] width 19 height 18
type input "[DATE]"
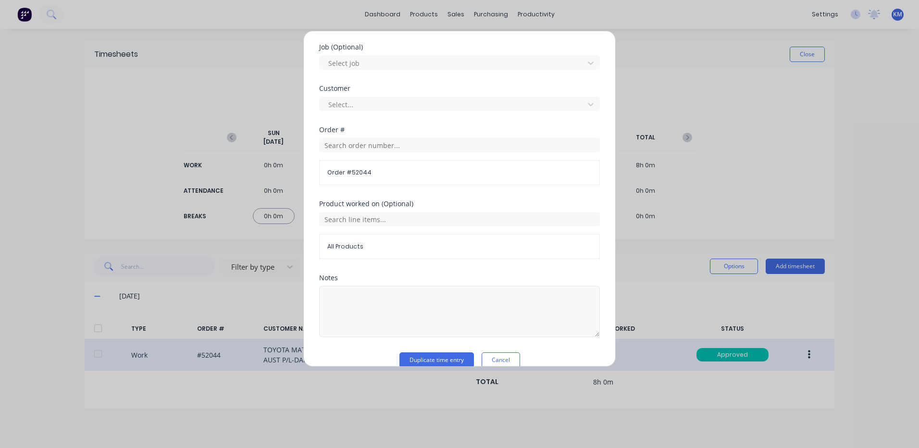
scroll to position [415, 0]
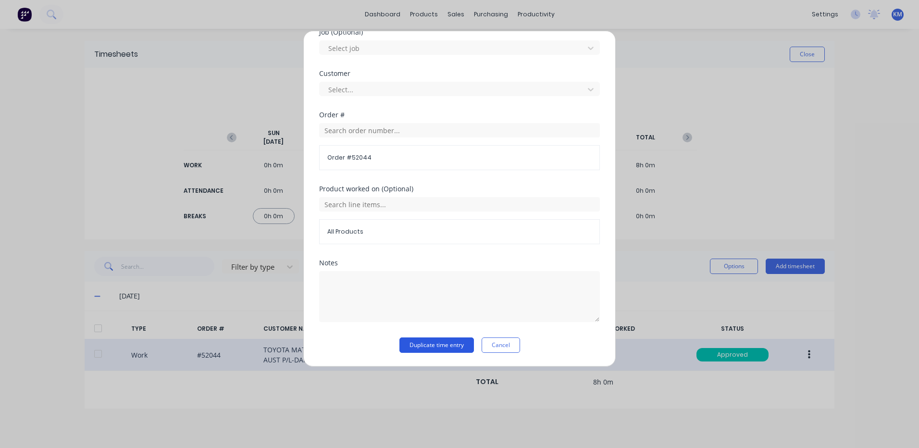
click at [416, 349] on button "Duplicate time entry" at bounding box center [436, 344] width 74 height 15
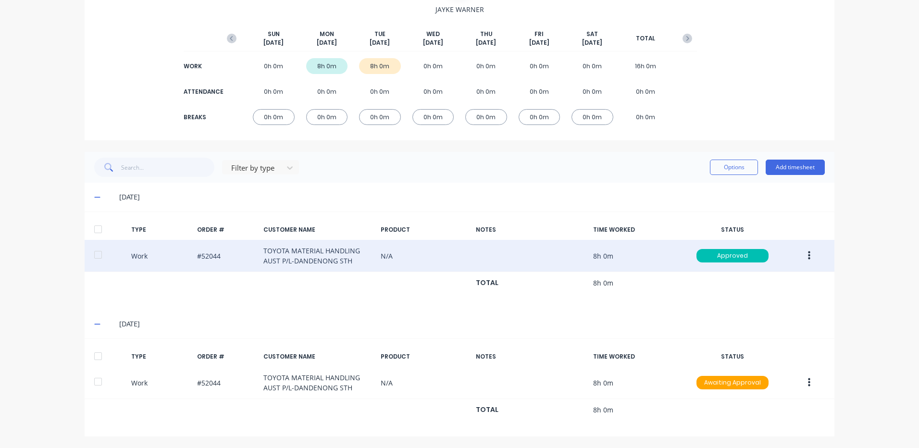
scroll to position [99, 0]
click at [102, 360] on div at bounding box center [97, 355] width 19 height 19
click at [718, 173] on button "Options" at bounding box center [734, 166] width 48 height 15
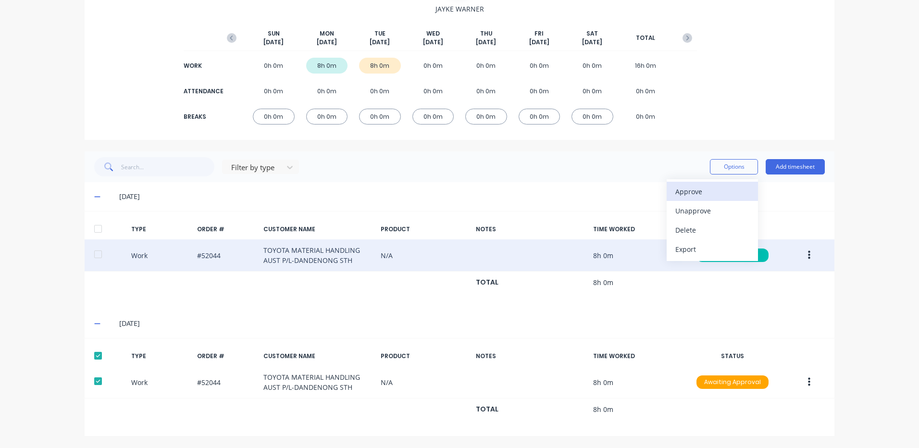
click at [713, 186] on div "Approve" at bounding box center [712, 191] width 74 height 14
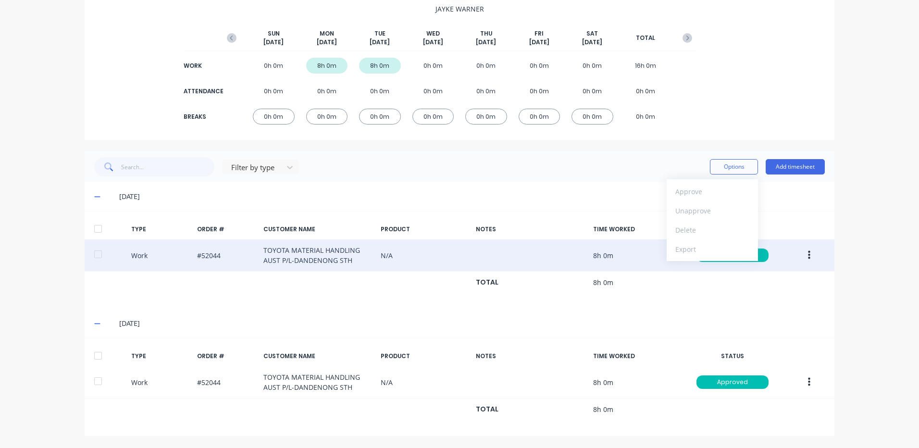
click at [578, 226] on div "NOTES" at bounding box center [531, 229] width 110 height 9
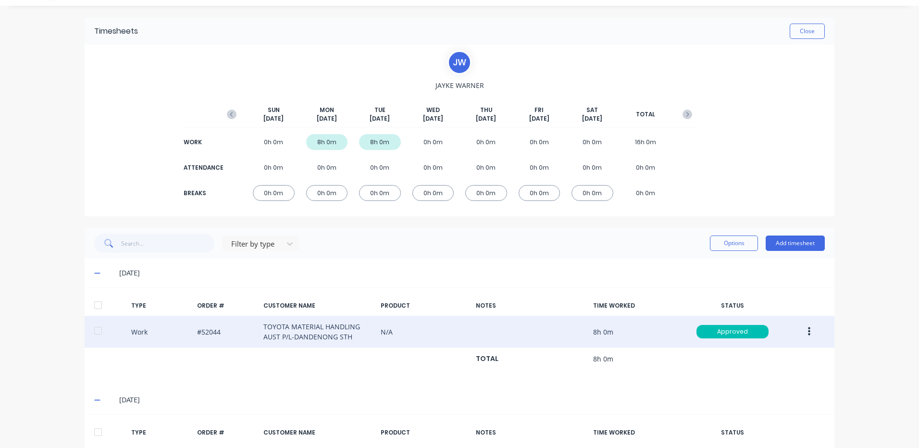
scroll to position [3, 0]
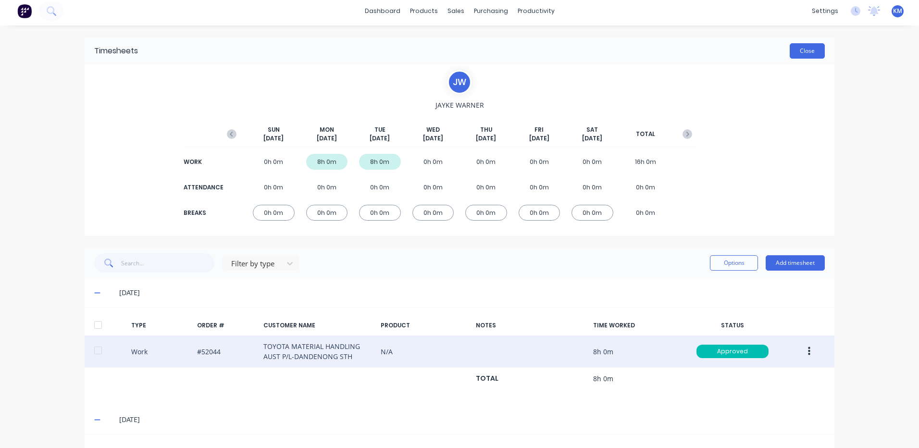
click at [794, 52] on button "Close" at bounding box center [806, 50] width 35 height 15
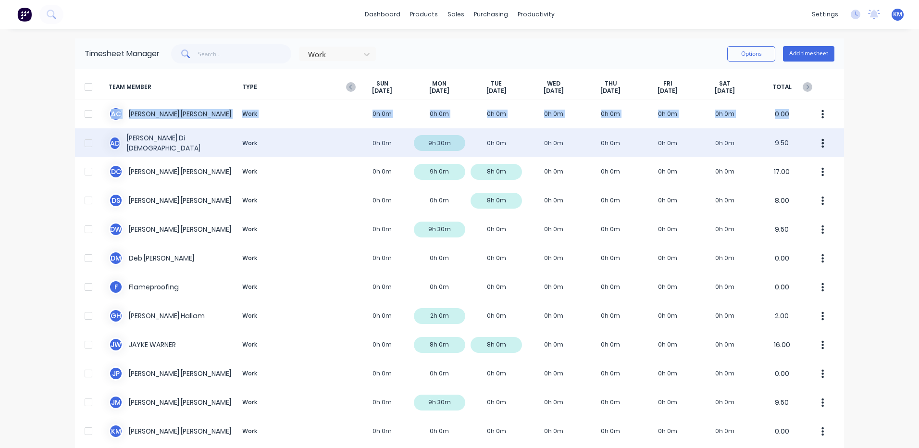
drag, startPoint x: 335, startPoint y: 117, endPoint x: 334, endPoint y: 138, distance: 21.6
click at [326, 141] on div "A D [PERSON_NAME] Dio Work 0h 0m 9h 30m 0h 0m 0h 0m 0h 0m 0h 0m 0h 0m 9.50" at bounding box center [459, 142] width 769 height 29
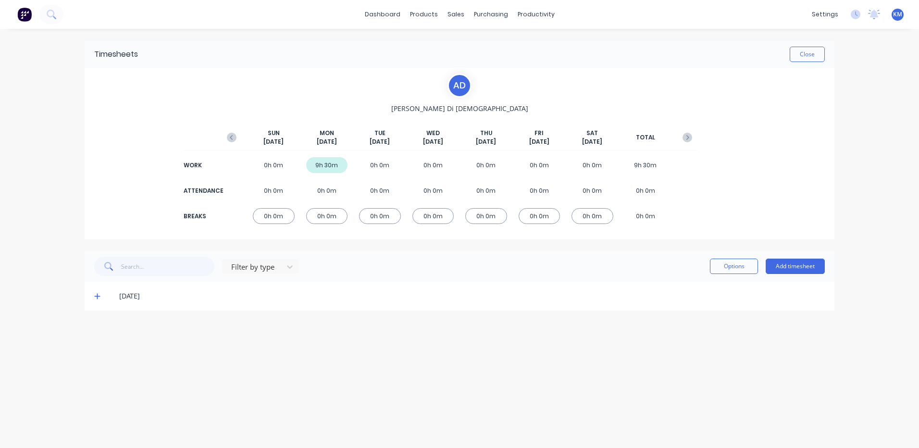
click at [100, 295] on icon at bounding box center [97, 296] width 6 height 7
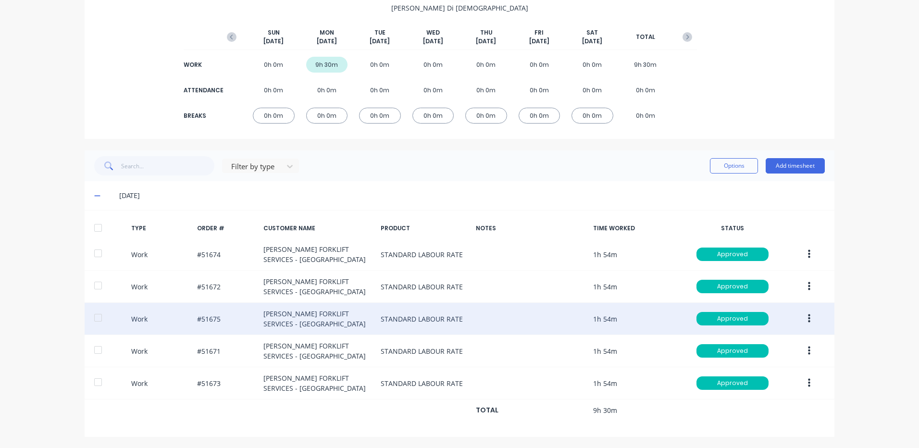
scroll to position [101, 0]
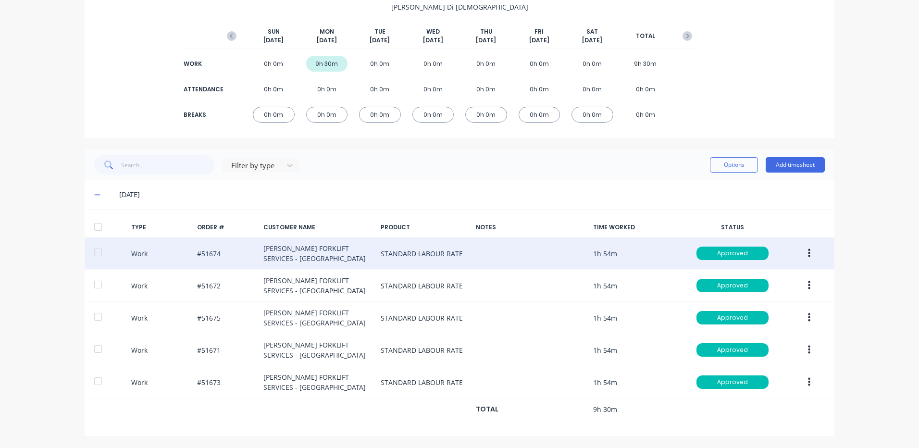
click at [808, 248] on icon "button" at bounding box center [809, 253] width 2 height 11
click at [788, 232] on div "Duplicate" at bounding box center [774, 237] width 74 height 14
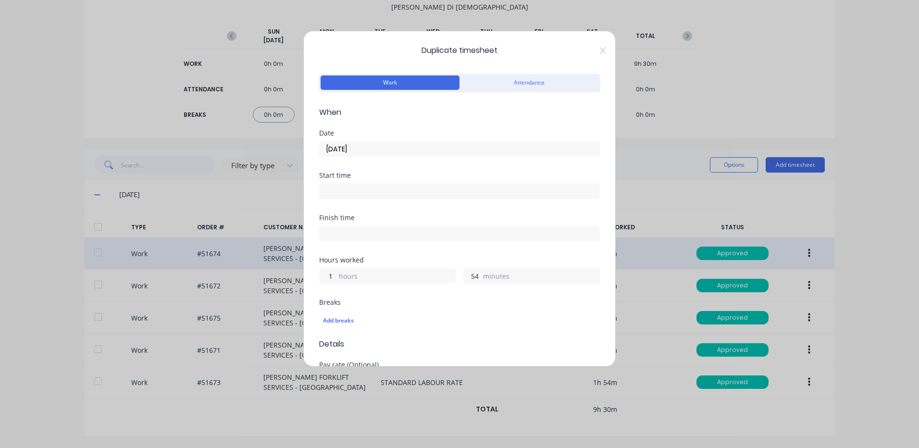
click at [464, 278] on input "54" at bounding box center [472, 276] width 17 height 14
type input "36"
click at [439, 151] on input "[DATE]" at bounding box center [459, 149] width 280 height 14
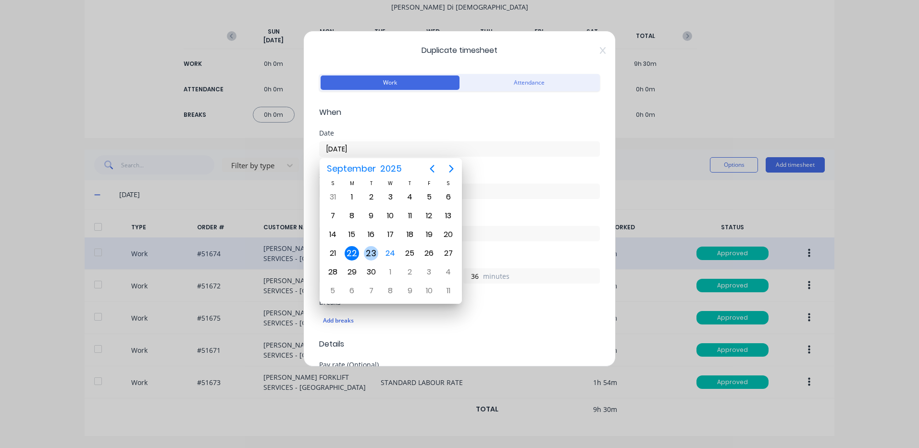
click at [362, 251] on div "23" at bounding box center [370, 253] width 19 height 18
type input "[DATE]"
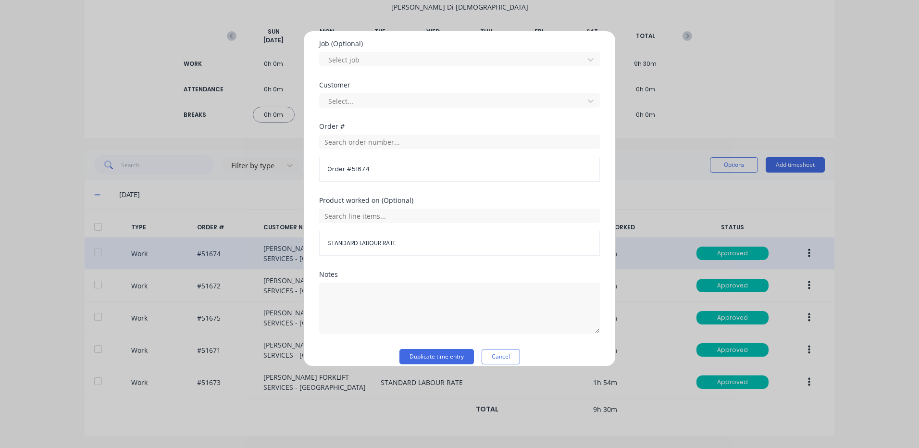
scroll to position [415, 0]
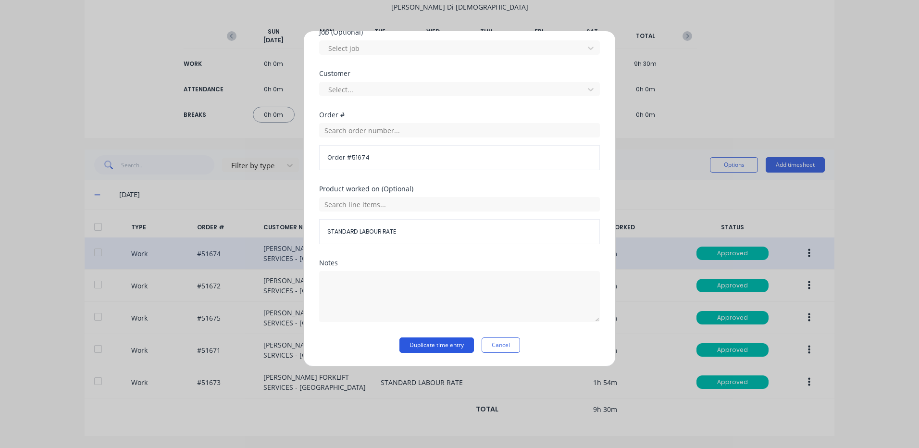
click at [450, 347] on button "Duplicate time entry" at bounding box center [436, 344] width 74 height 15
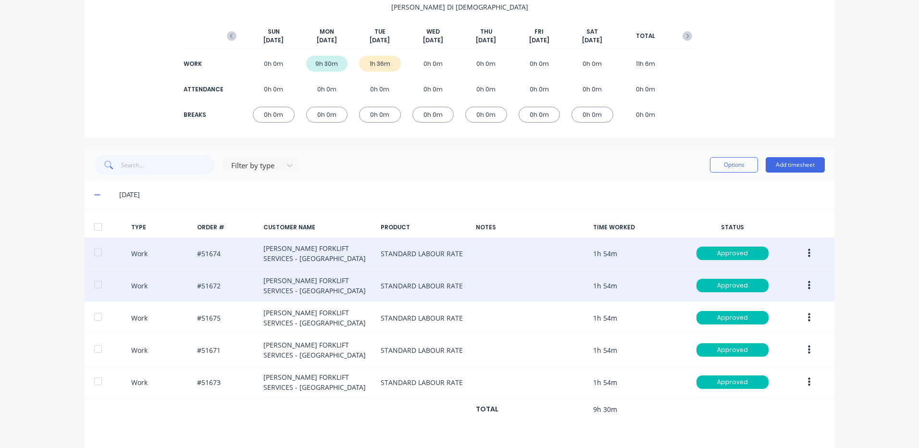
click at [807, 283] on button "button" at bounding box center [809, 285] width 23 height 17
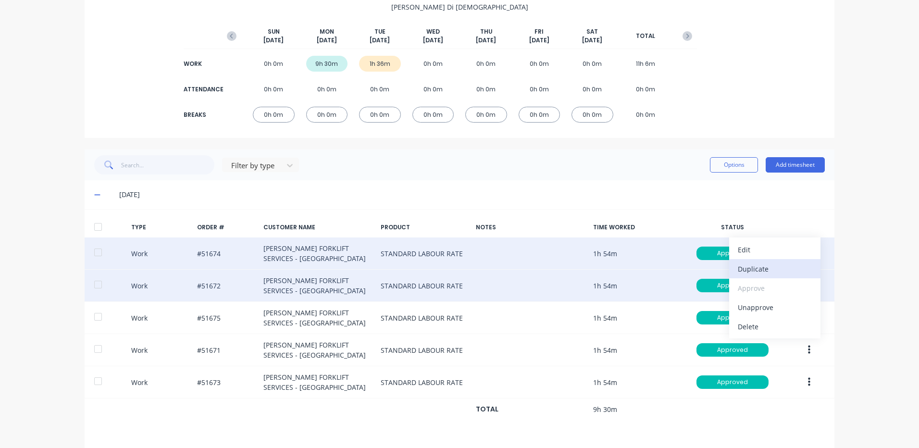
click at [759, 272] on div "Duplicate" at bounding box center [774, 269] width 74 height 14
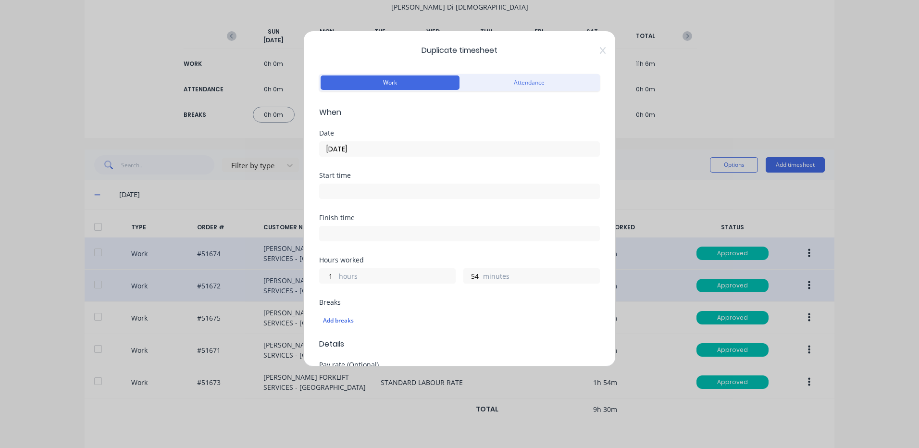
click at [341, 152] on input "[DATE]" at bounding box center [459, 149] width 280 height 14
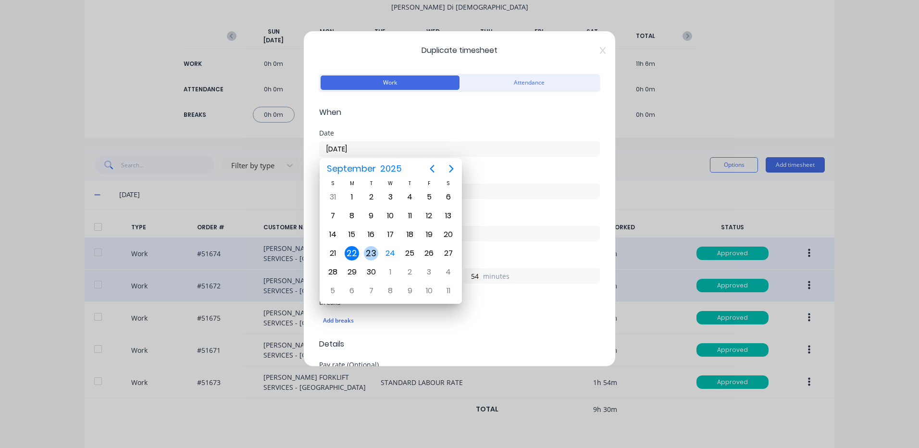
click at [366, 250] on div "23" at bounding box center [371, 253] width 14 height 14
type input "[DATE]"
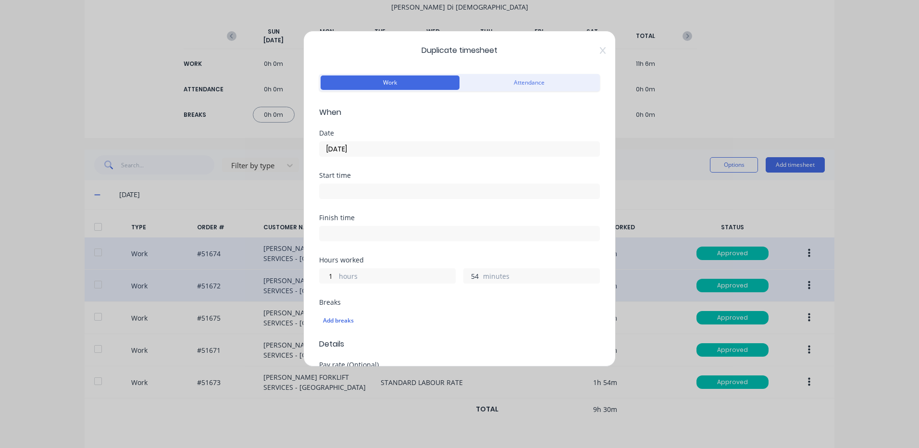
click at [469, 275] on input "54" at bounding box center [472, 276] width 17 height 14
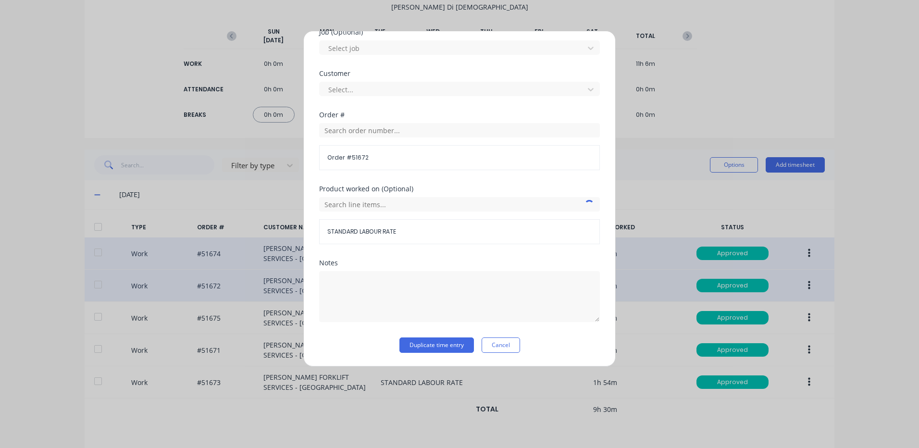
type input "36"
drag, startPoint x: 456, startPoint y: 336, endPoint x: 496, endPoint y: 329, distance: 40.9
click at [456, 338] on form "Work Attendance When Date [DATE] Start time Finish time Hours worked 1 hours 36…" at bounding box center [459, 4] width 281 height 696
click at [465, 346] on button "Duplicate time entry" at bounding box center [436, 344] width 74 height 15
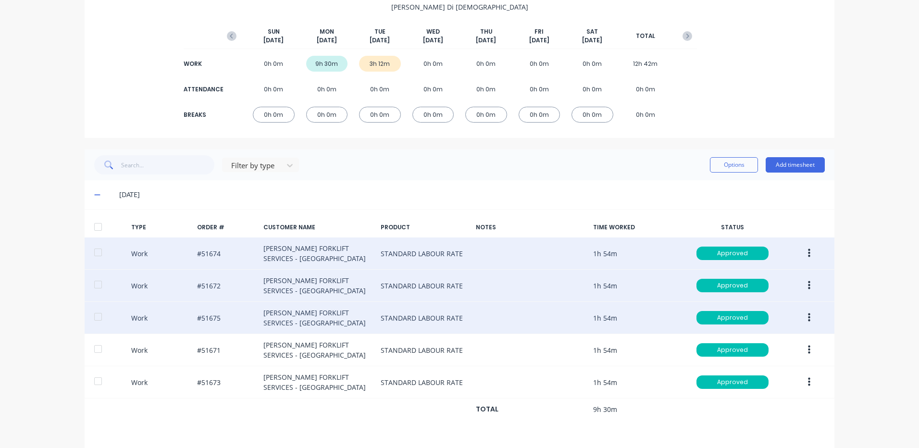
click at [803, 317] on button "button" at bounding box center [809, 317] width 23 height 17
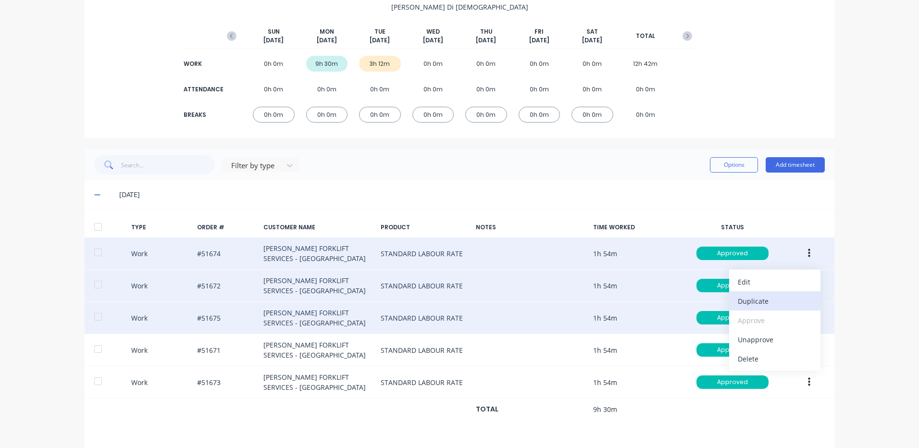
click at [765, 296] on div "Duplicate" at bounding box center [774, 301] width 74 height 14
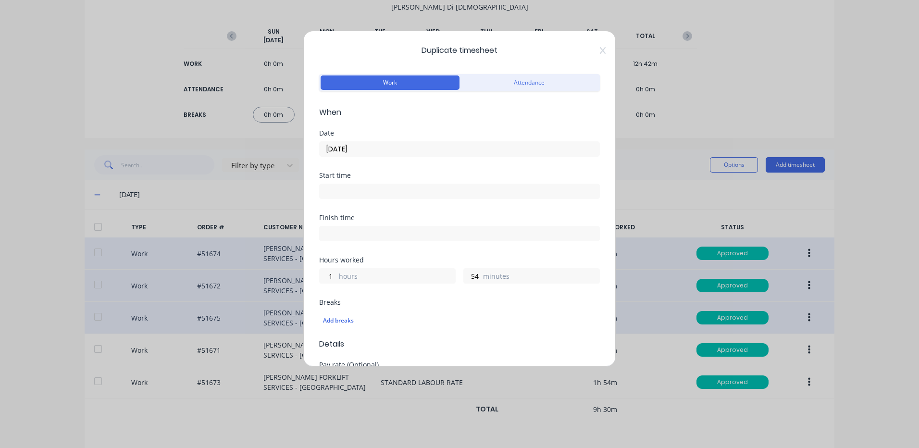
click at [413, 143] on input "[DATE]" at bounding box center [459, 149] width 280 height 14
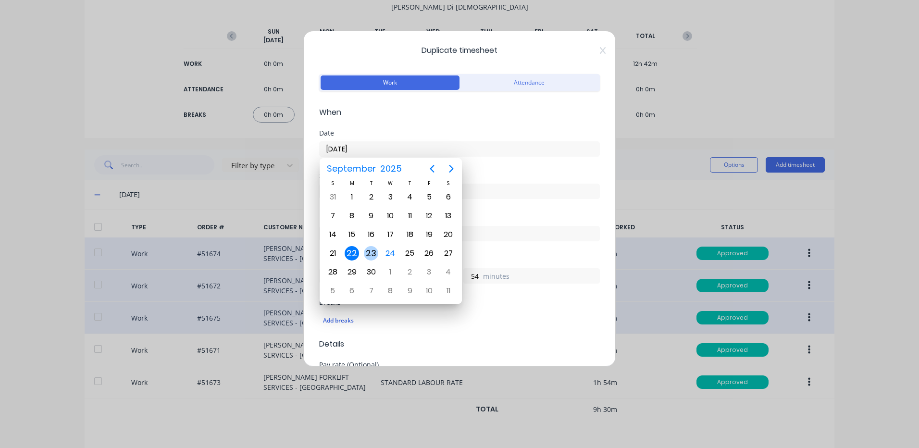
drag, startPoint x: 374, startPoint y: 256, endPoint x: 391, endPoint y: 256, distance: 16.3
click at [374, 256] on div "23" at bounding box center [371, 253] width 14 height 14
type input "[DATE]"
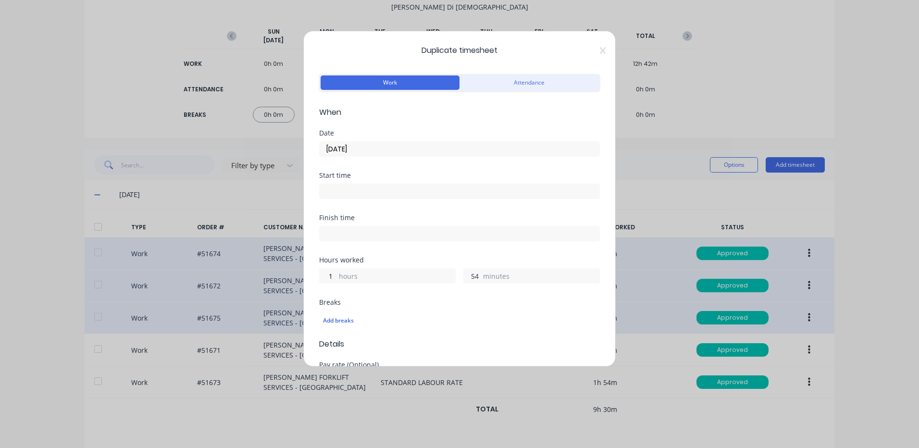
click at [475, 275] on input "54" at bounding box center [472, 276] width 17 height 14
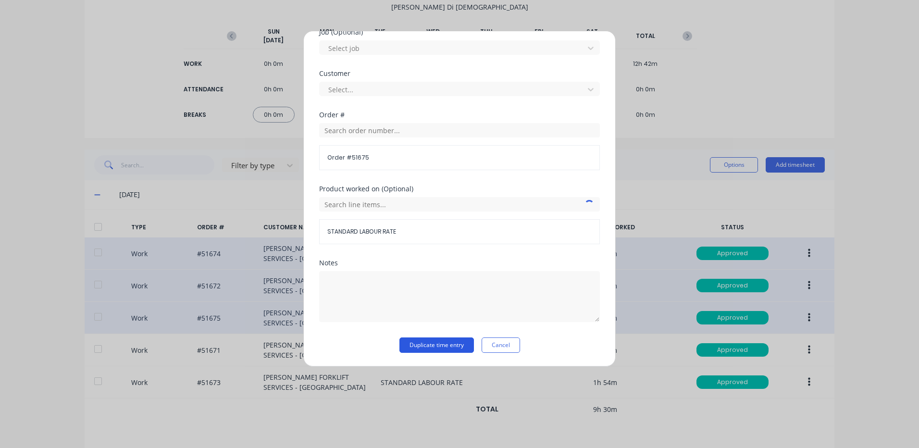
type input "36"
click at [413, 346] on button "Duplicate time entry" at bounding box center [436, 344] width 74 height 15
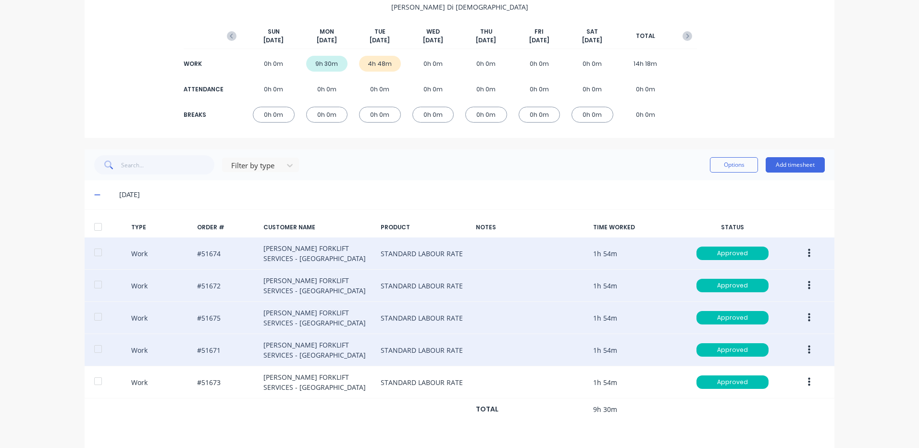
click at [810, 343] on button "button" at bounding box center [809, 349] width 23 height 17
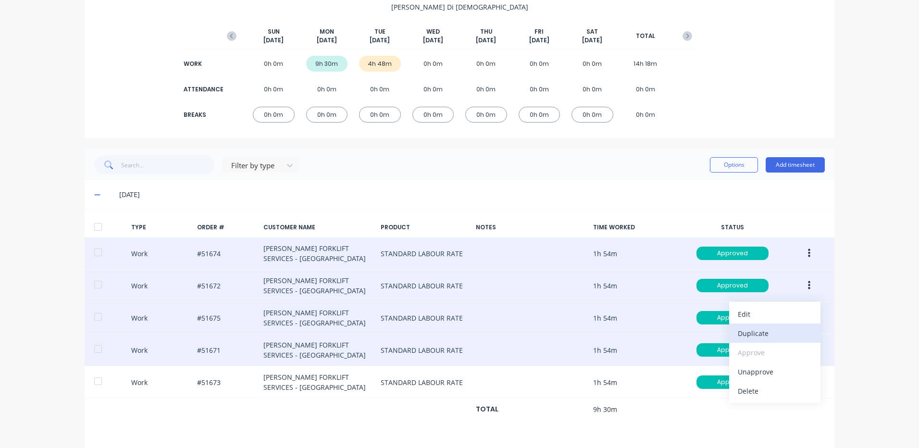
click at [759, 331] on div "Duplicate" at bounding box center [774, 333] width 74 height 14
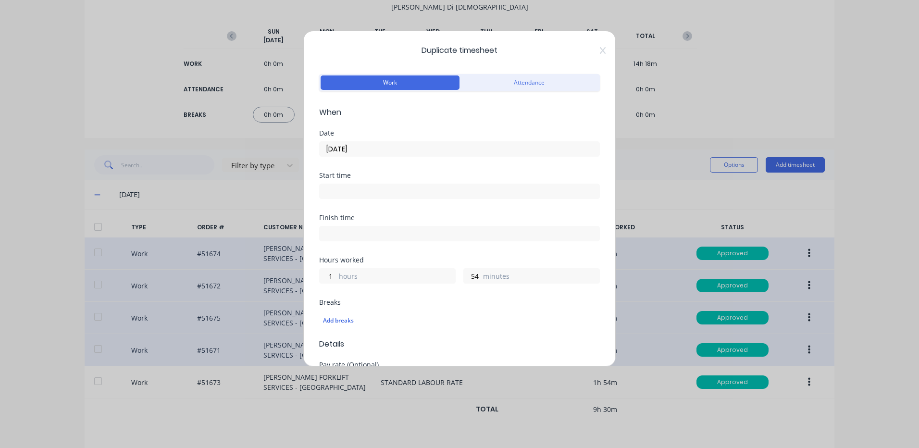
click at [389, 151] on input "[DATE]" at bounding box center [459, 149] width 280 height 14
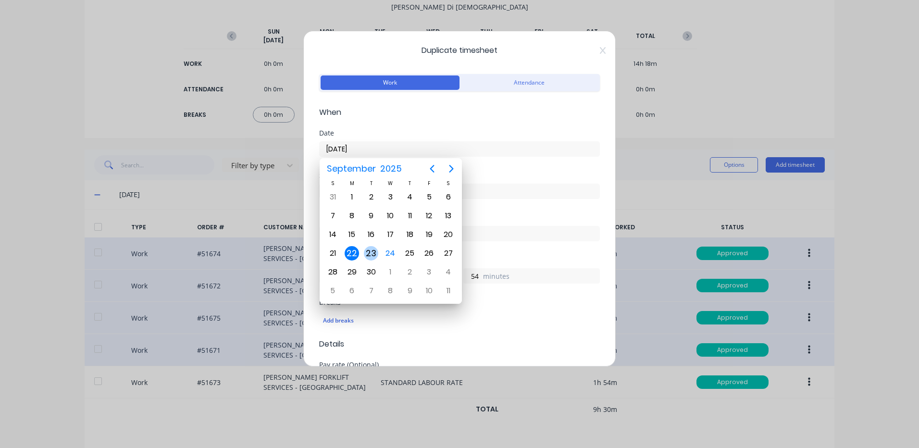
click at [370, 256] on div "23" at bounding box center [371, 253] width 14 height 14
type input "[DATE]"
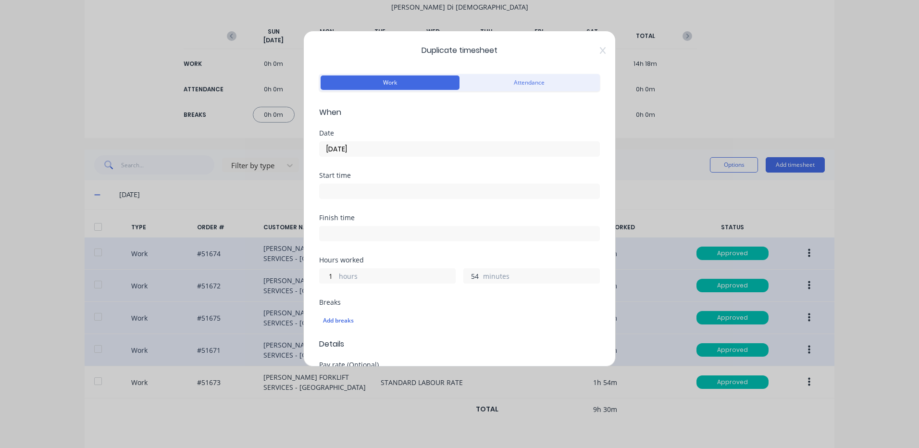
click at [473, 276] on input "54" at bounding box center [472, 276] width 17 height 14
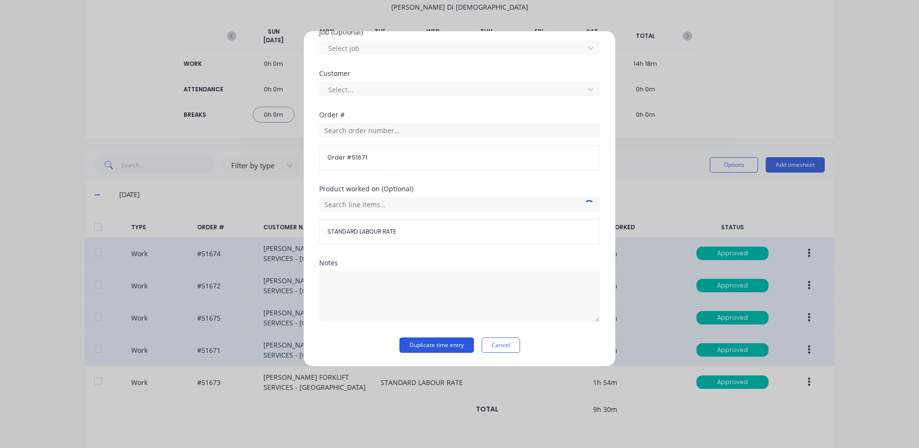
type input "36"
click at [452, 341] on button "Duplicate time entry" at bounding box center [436, 344] width 74 height 15
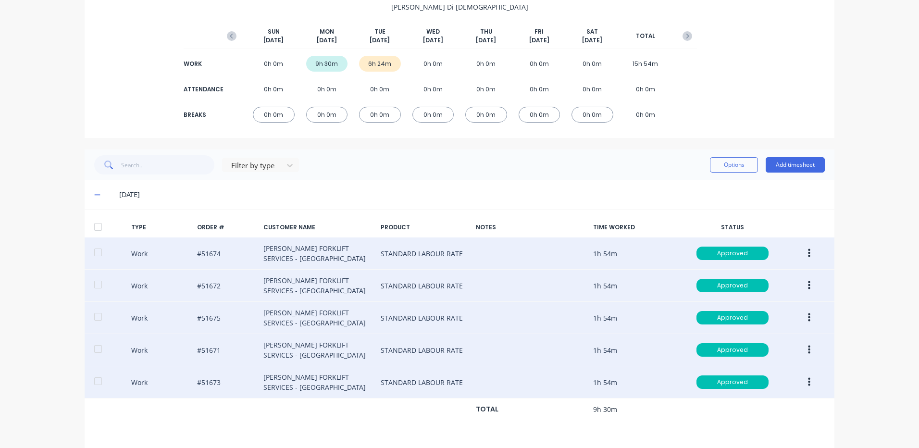
click at [810, 388] on button "button" at bounding box center [809, 381] width 23 height 17
click at [747, 368] on div "Duplicate" at bounding box center [774, 365] width 74 height 14
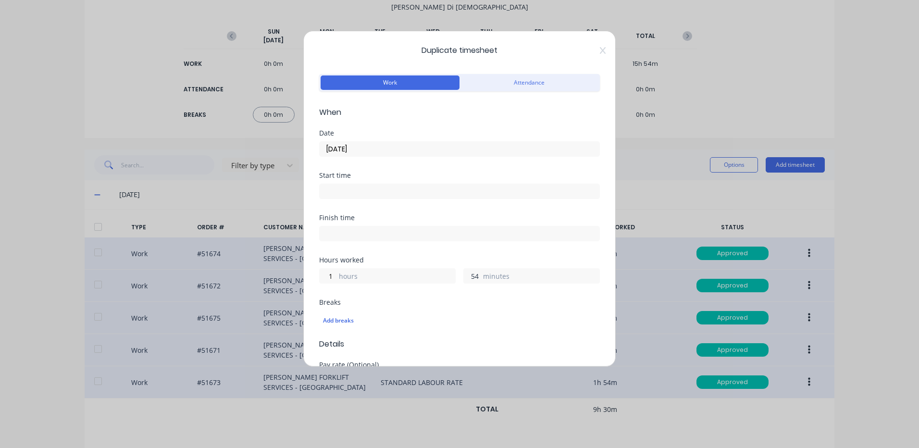
click at [464, 282] on input "54" at bounding box center [472, 276] width 17 height 14
type input "36"
click at [363, 147] on input "[DATE]" at bounding box center [459, 149] width 280 height 14
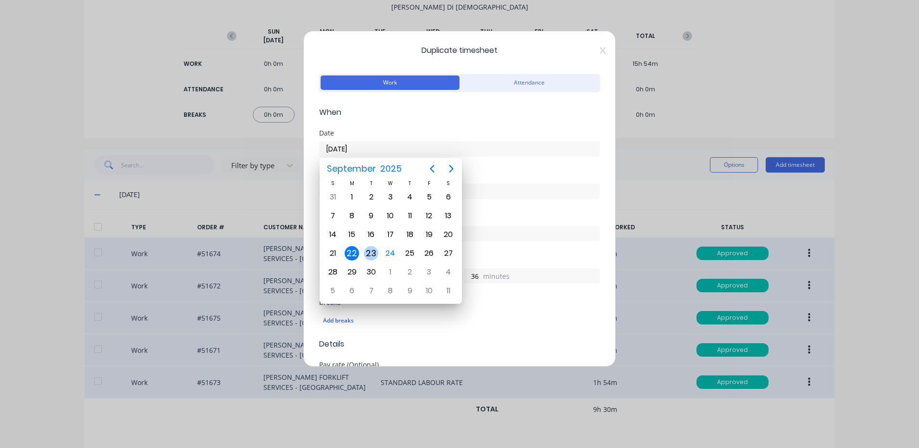
click at [378, 254] on div "23" at bounding box center [370, 253] width 19 height 18
type input "[DATE]"
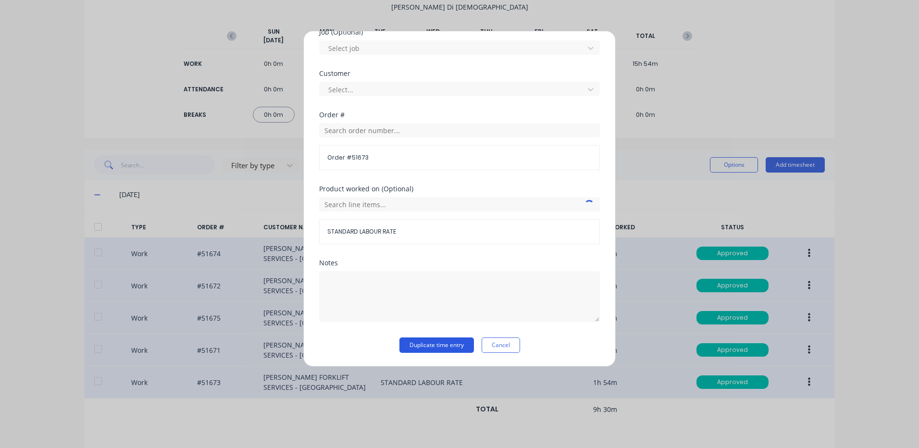
click at [434, 343] on button "Duplicate time entry" at bounding box center [436, 344] width 74 height 15
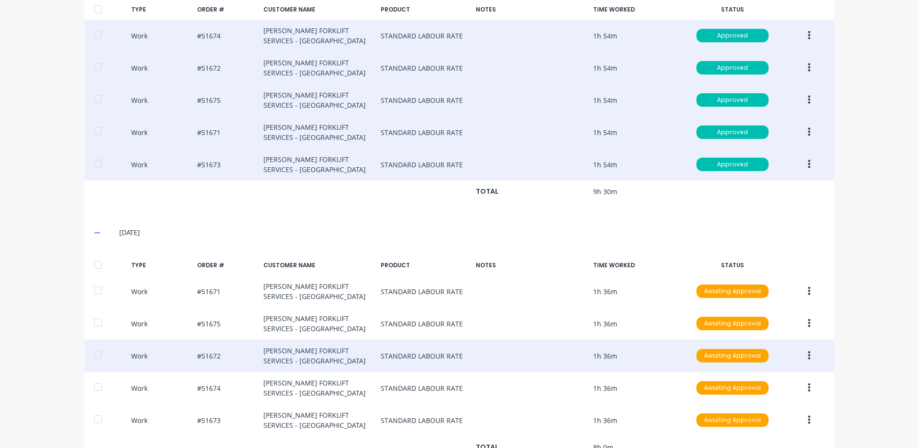
scroll to position [357, 0]
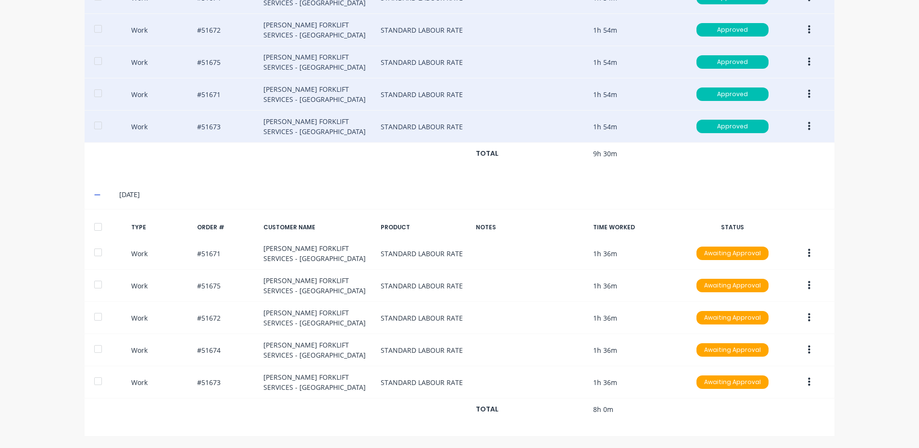
click at [95, 230] on div at bounding box center [97, 226] width 19 height 19
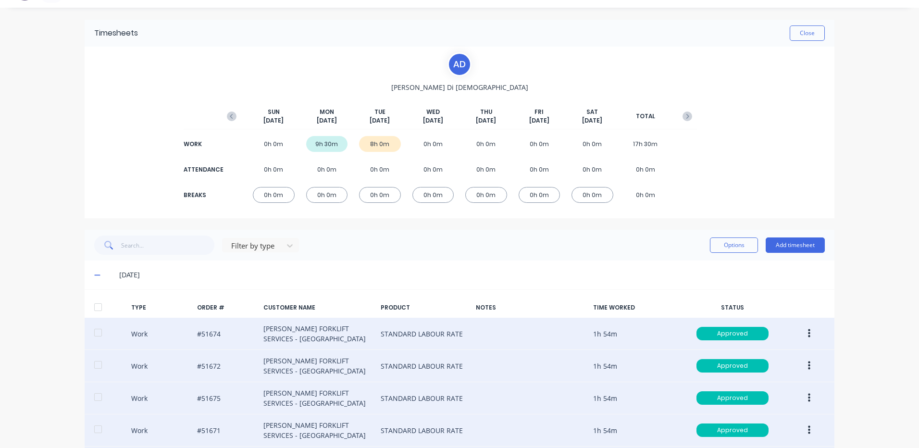
scroll to position [21, 0]
click at [731, 242] on button "Options" at bounding box center [734, 245] width 48 height 15
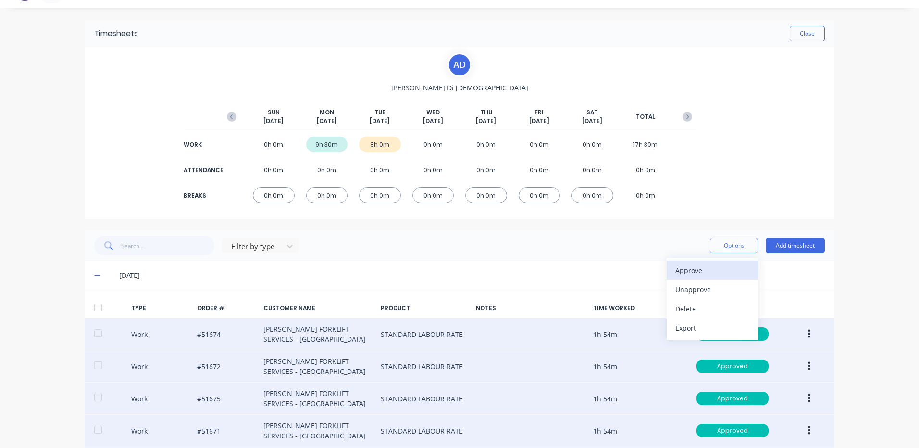
click at [710, 266] on div "Approve" at bounding box center [712, 270] width 74 height 14
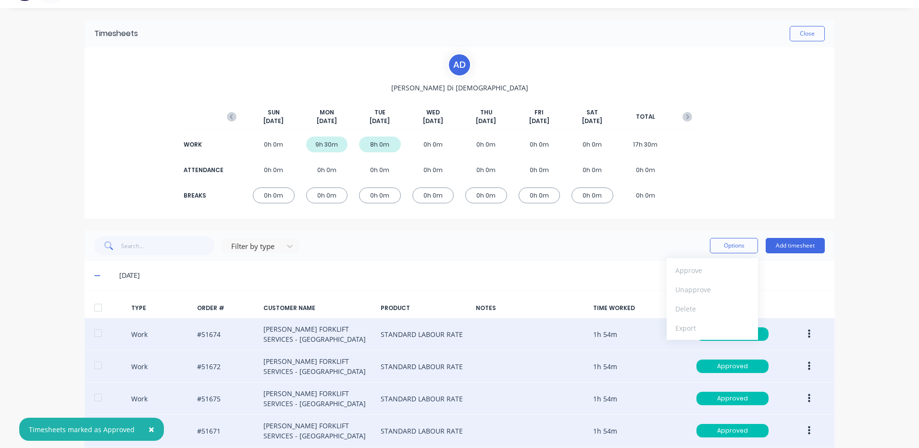
click at [796, 46] on div "Timesheets Close" at bounding box center [459, 33] width 749 height 27
click at [811, 33] on button "Close" at bounding box center [806, 33] width 35 height 15
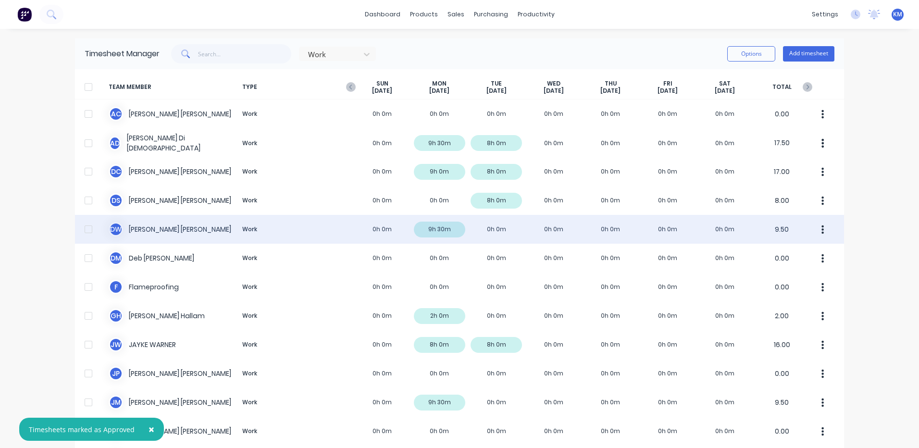
click at [369, 220] on div "D W [PERSON_NAME] Work 0h 0m 9h 30m 0h 0m 0h 0m 0h 0m 0h 0m 0h 0m 9.50" at bounding box center [459, 229] width 769 height 29
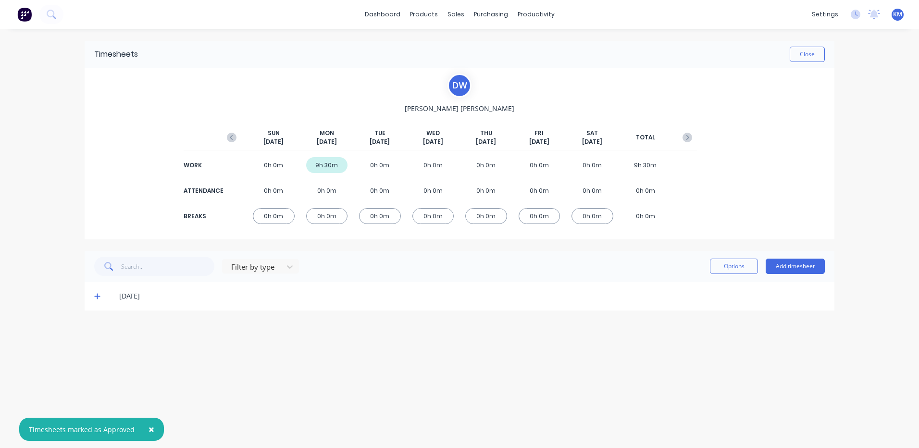
click at [96, 292] on span at bounding box center [99, 296] width 10 height 10
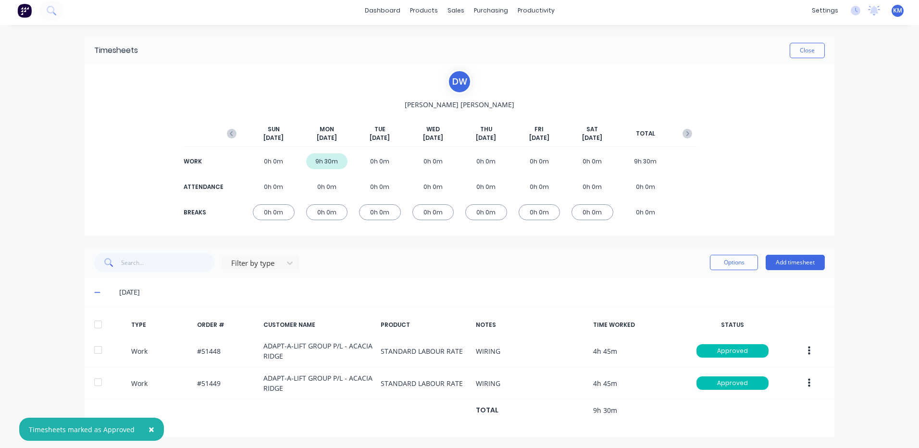
scroll to position [5, 0]
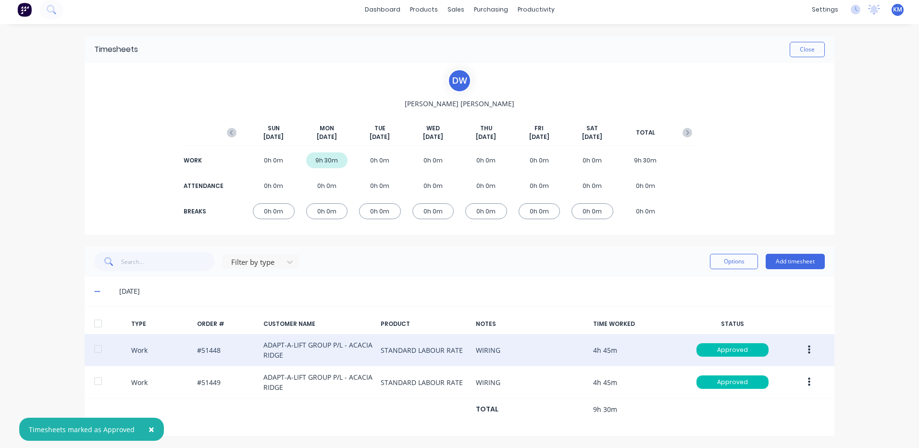
click at [803, 353] on button "button" at bounding box center [809, 349] width 23 height 17
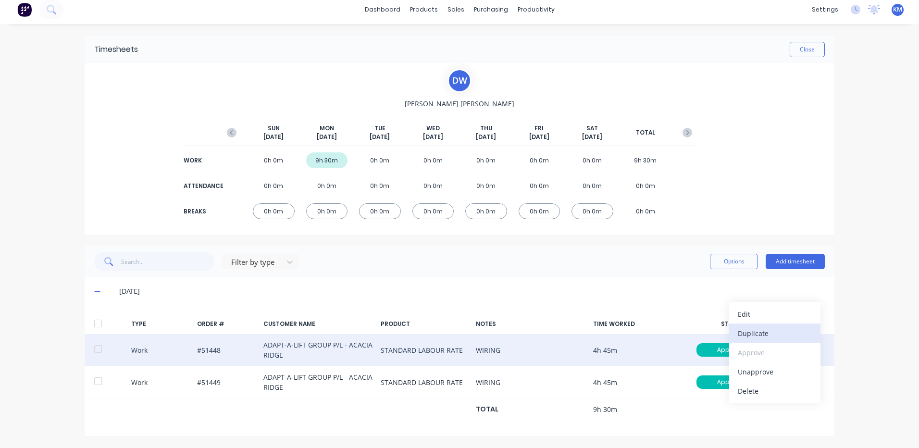
click at [779, 337] on div "Duplicate" at bounding box center [774, 333] width 74 height 14
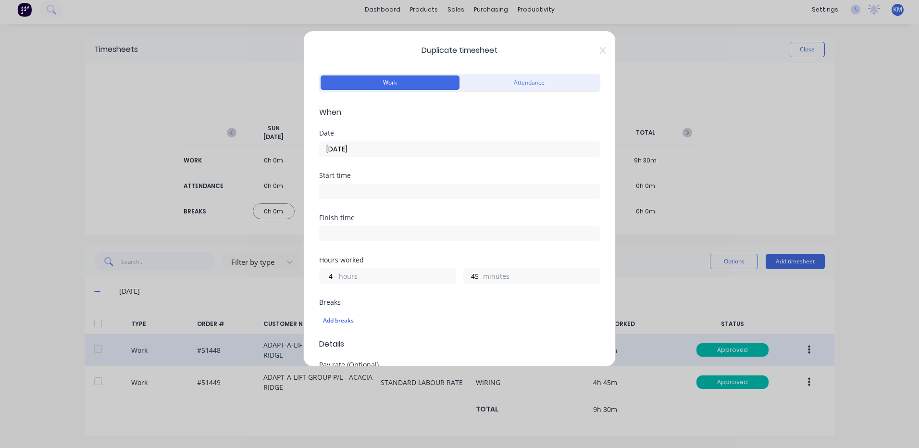
click at [356, 147] on input "[DATE]" at bounding box center [459, 149] width 280 height 14
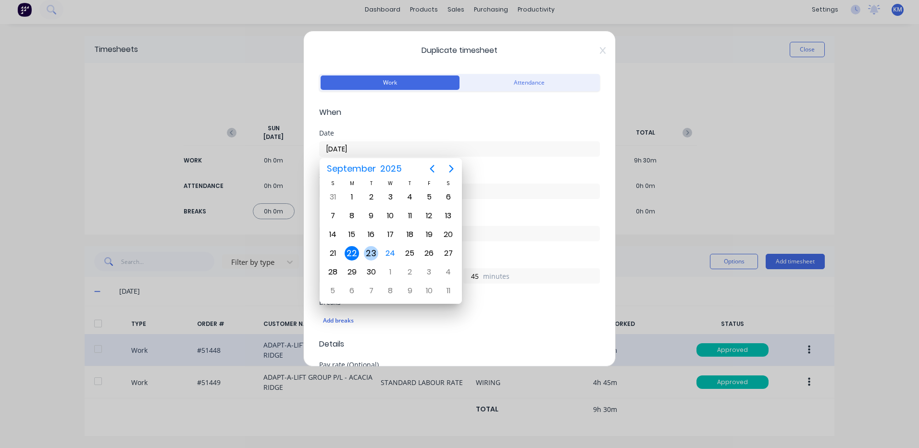
click at [372, 251] on div "23" at bounding box center [371, 253] width 14 height 14
type input "[DATE]"
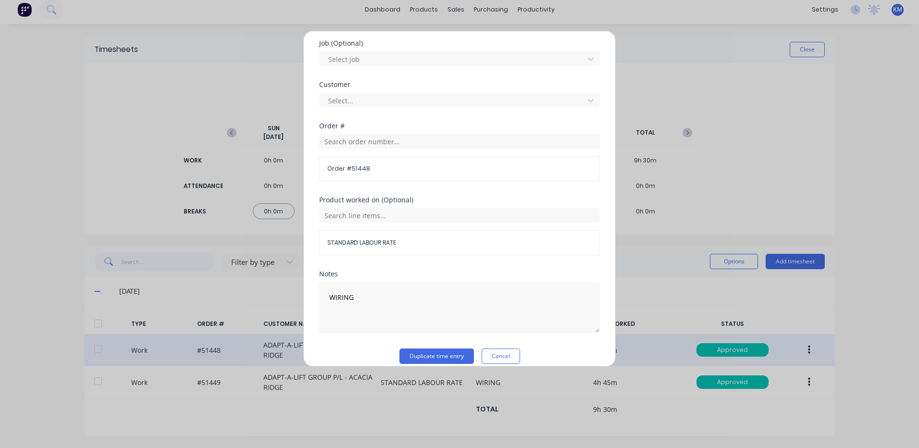
scroll to position [415, 0]
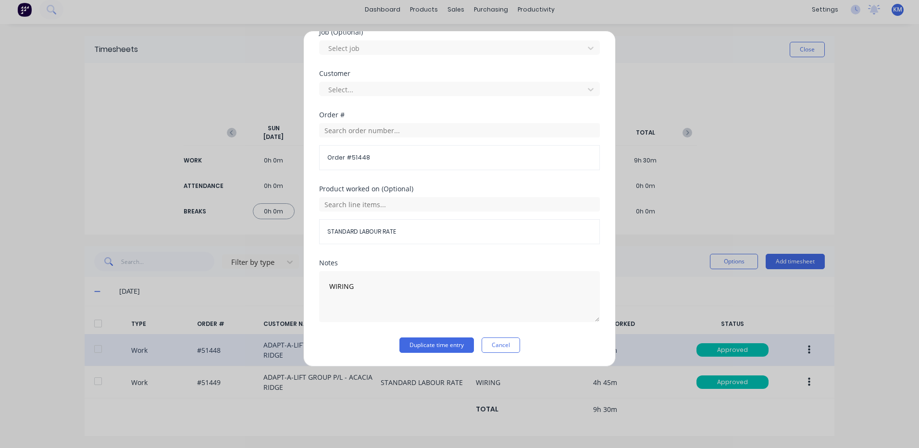
click at [414, 337] on div "Notes WIRING" at bounding box center [459, 298] width 281 height 78
click at [414, 338] on button "Duplicate time entry" at bounding box center [436, 344] width 74 height 15
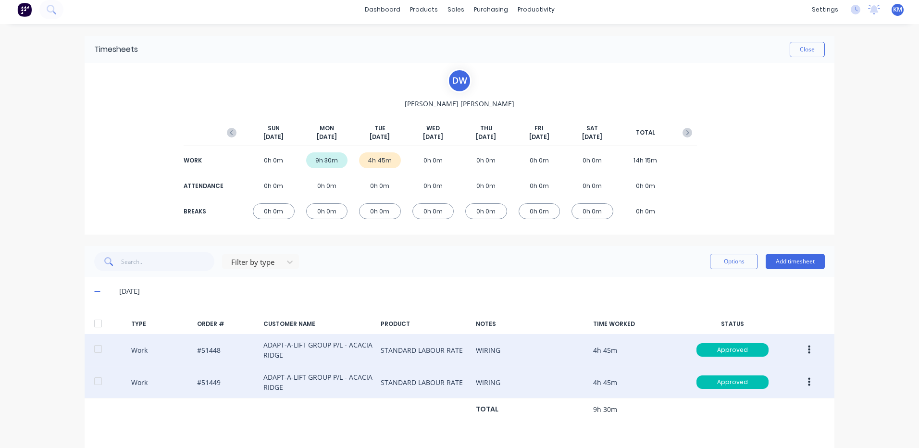
click at [798, 378] on button "button" at bounding box center [809, 381] width 23 height 17
click at [742, 362] on div "Duplicate" at bounding box center [774, 365] width 74 height 14
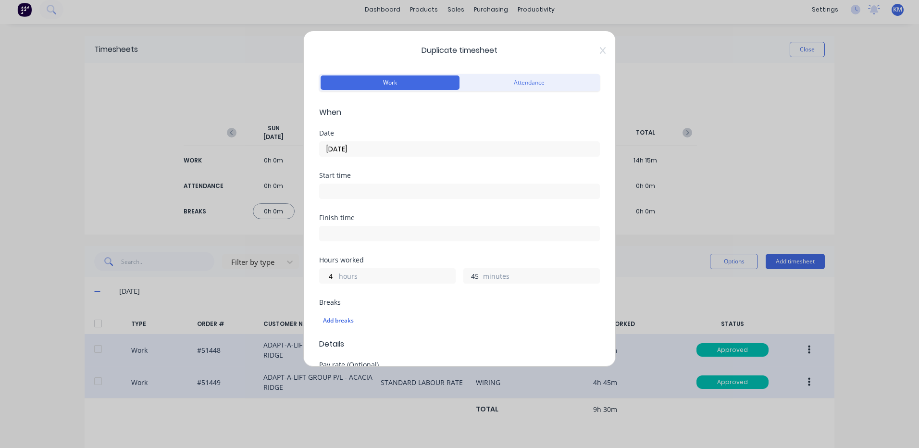
click at [467, 278] on input "45" at bounding box center [472, 276] width 17 height 14
click at [412, 146] on input "[DATE]" at bounding box center [459, 149] width 280 height 14
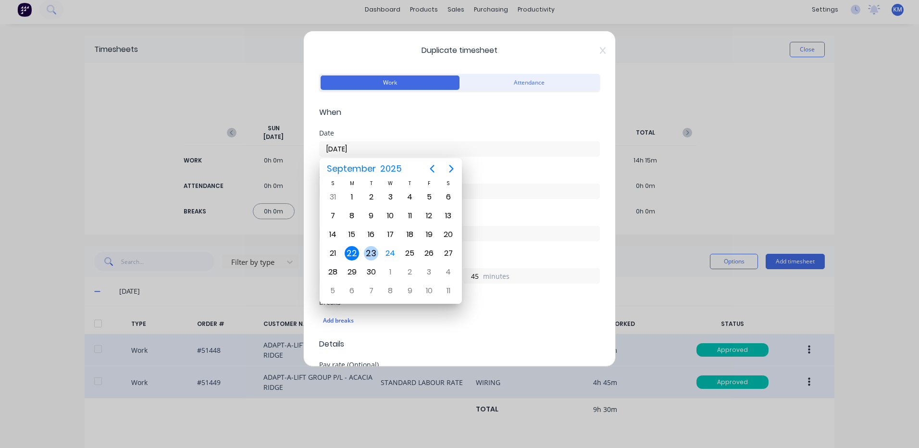
click at [378, 250] on div "23" at bounding box center [370, 253] width 19 height 18
type input "[DATE]"
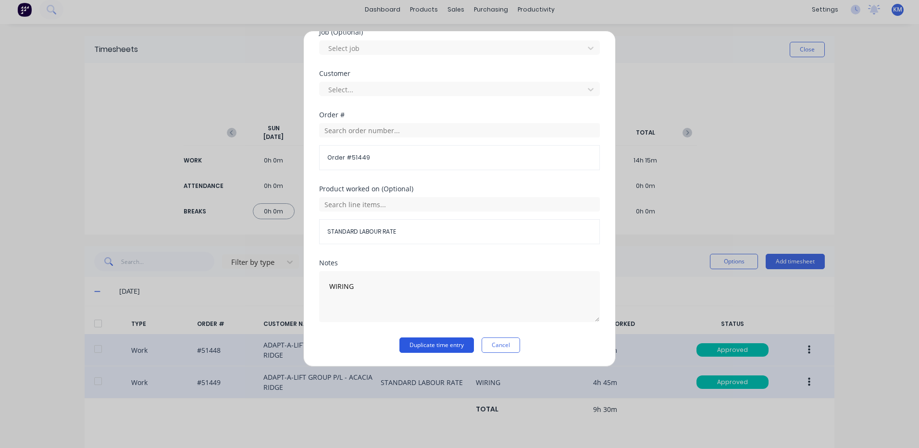
click at [409, 346] on button "Duplicate time entry" at bounding box center [436, 344] width 74 height 15
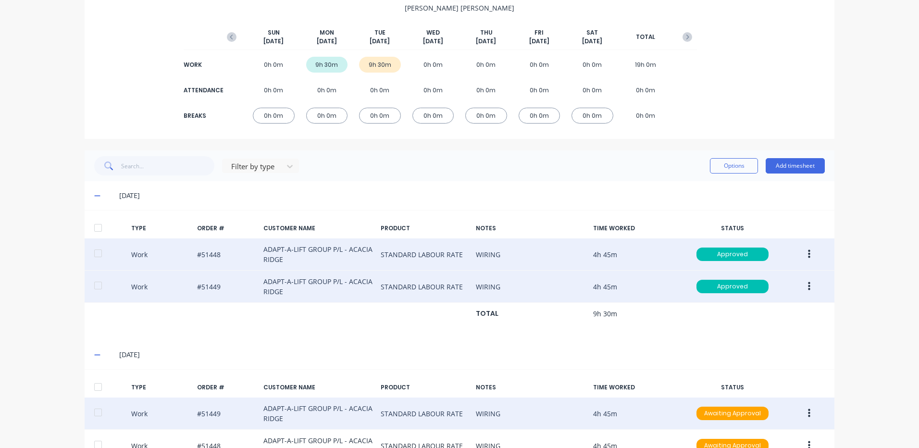
scroll to position [164, 0]
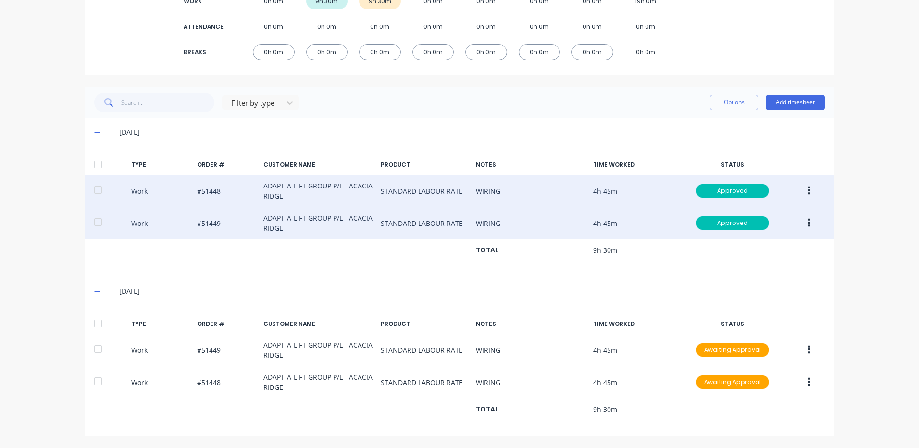
click at [88, 330] on div at bounding box center [97, 323] width 19 height 19
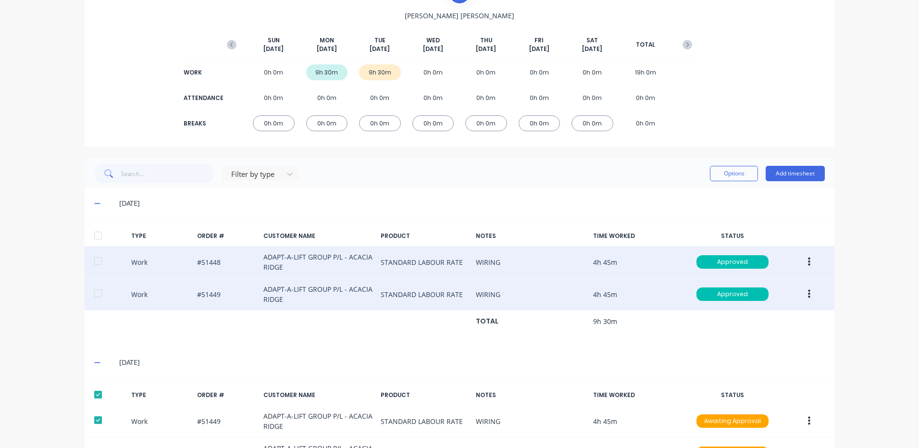
scroll to position [0, 0]
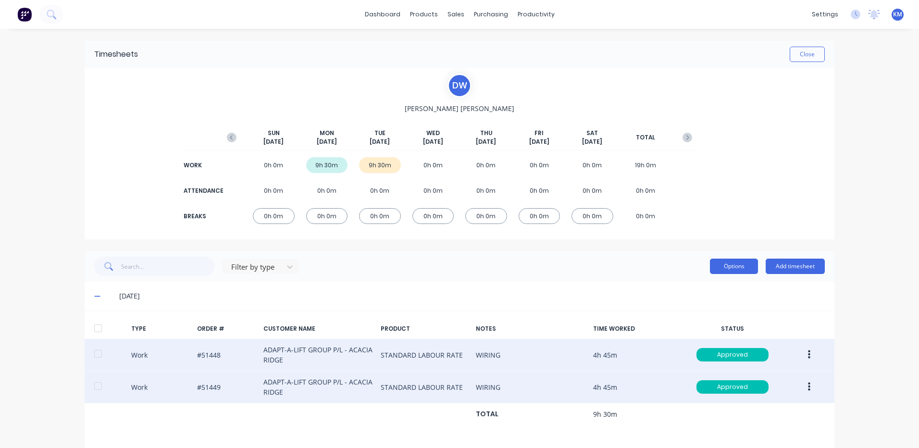
click at [725, 270] on button "Options" at bounding box center [734, 265] width 48 height 15
click at [714, 282] on button "Approve" at bounding box center [711, 290] width 91 height 19
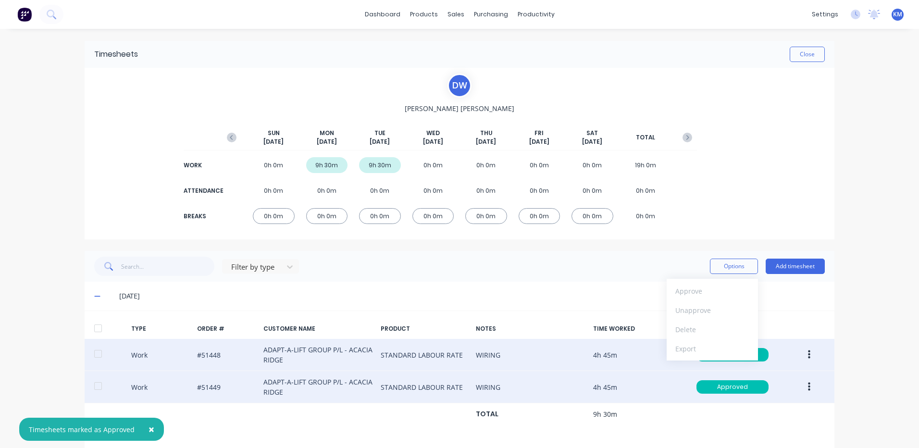
click at [810, 63] on div "Timesheets Close" at bounding box center [459, 54] width 749 height 27
click at [802, 56] on button "Close" at bounding box center [806, 54] width 35 height 15
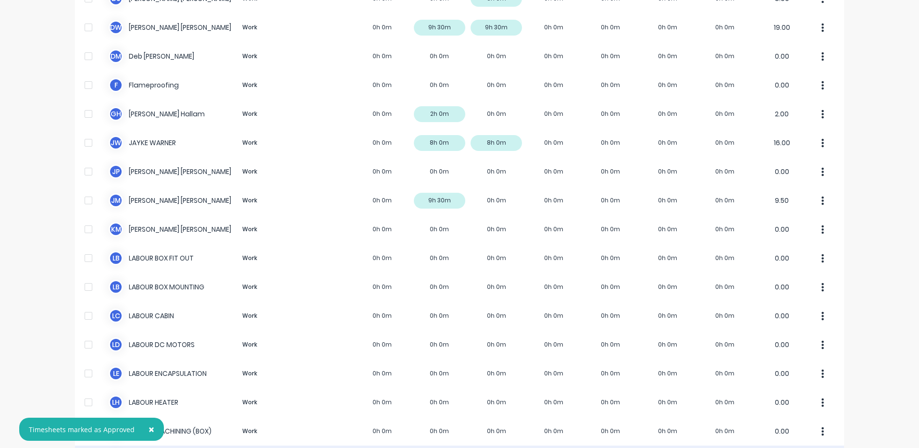
scroll to position [192, 0]
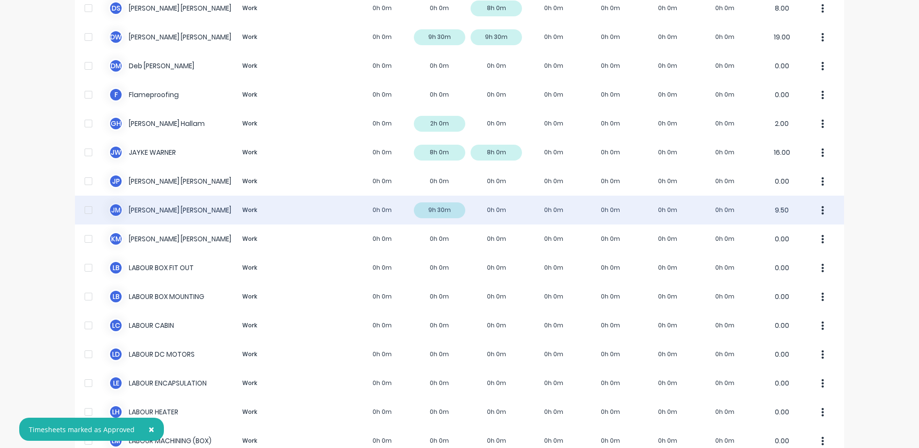
click at [507, 210] on div "[PERSON_NAME] [PERSON_NAME] Work 0h 0m 9h 30m 0h 0m 0h 0m 0h 0m 0h 0m 0h 0m 9.50" at bounding box center [459, 210] width 769 height 29
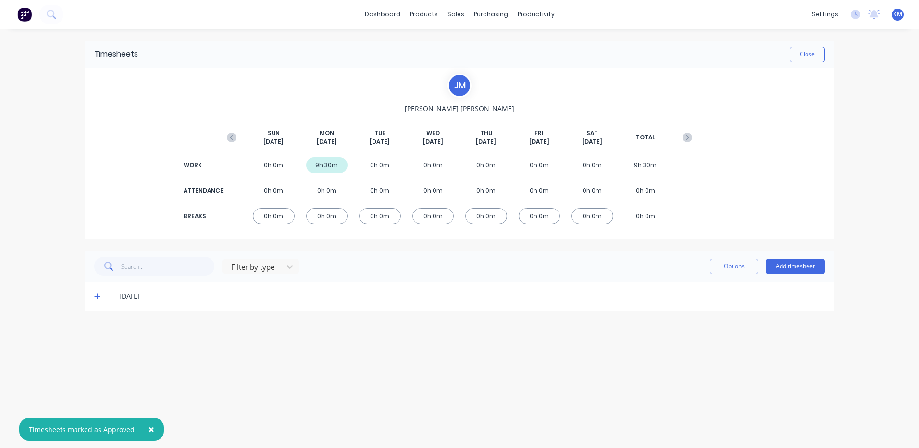
click at [93, 302] on div "[DATE]" at bounding box center [459, 296] width 749 height 29
click at [95, 299] on icon at bounding box center [97, 296] width 6 height 7
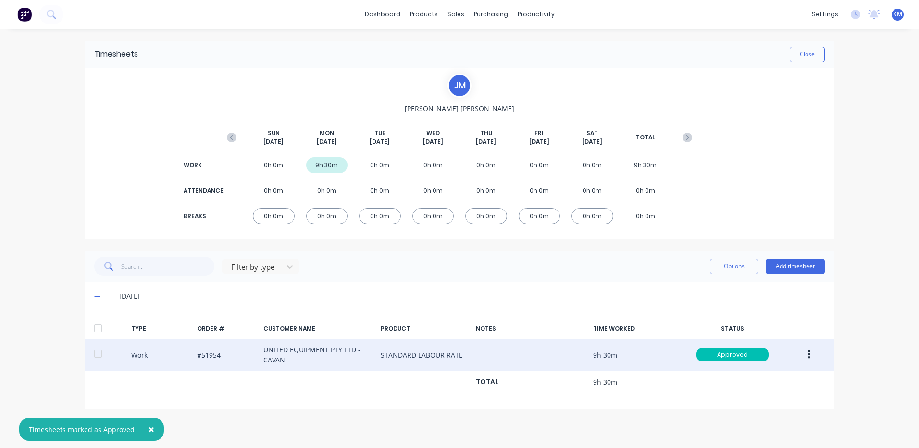
click at [809, 349] on icon "button" at bounding box center [809, 354] width 2 height 11
click at [778, 337] on div "Duplicate" at bounding box center [774, 338] width 74 height 14
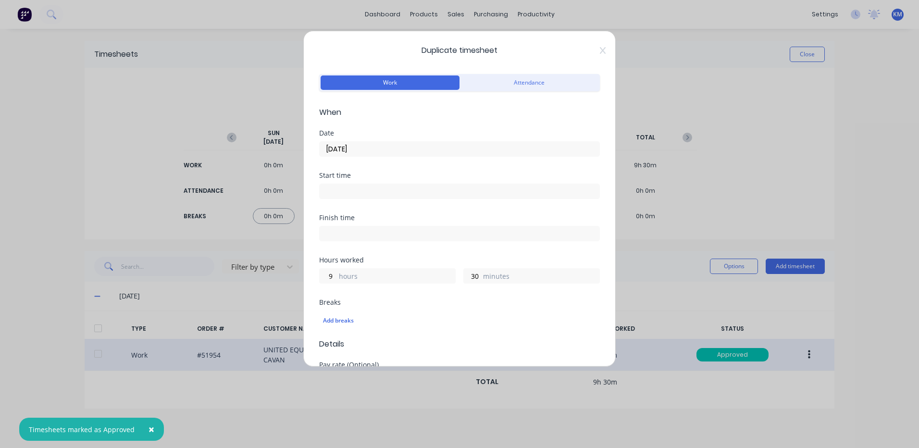
drag, startPoint x: 339, startPoint y: 145, endPoint x: 353, endPoint y: 161, distance: 22.1
click at [339, 145] on input "[DATE]" at bounding box center [459, 149] width 280 height 14
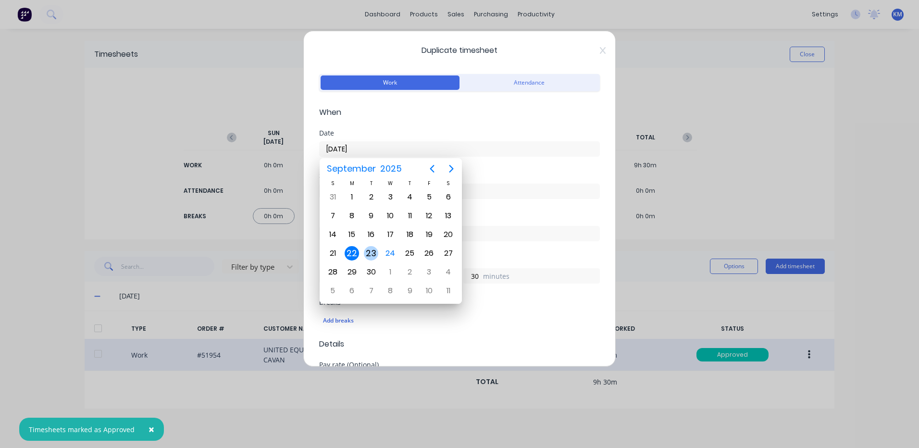
click at [371, 251] on div "23" at bounding box center [371, 253] width 14 height 14
type input "[DATE]"
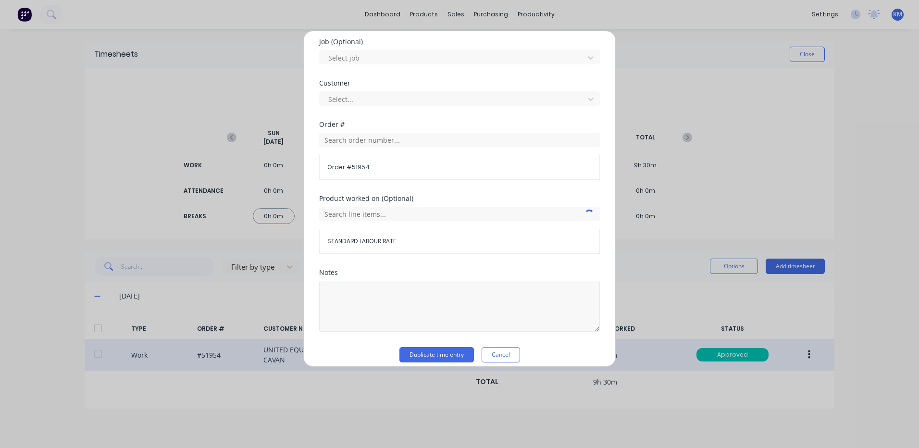
scroll to position [415, 0]
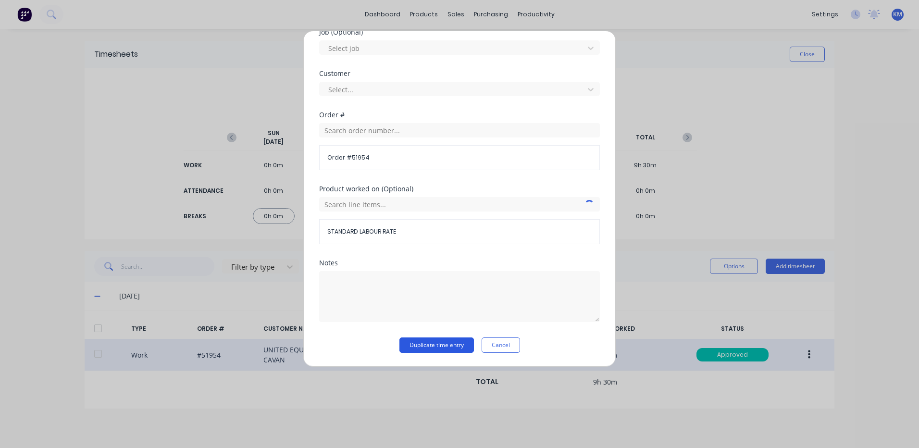
click at [419, 351] on button "Duplicate time entry" at bounding box center [436, 344] width 74 height 15
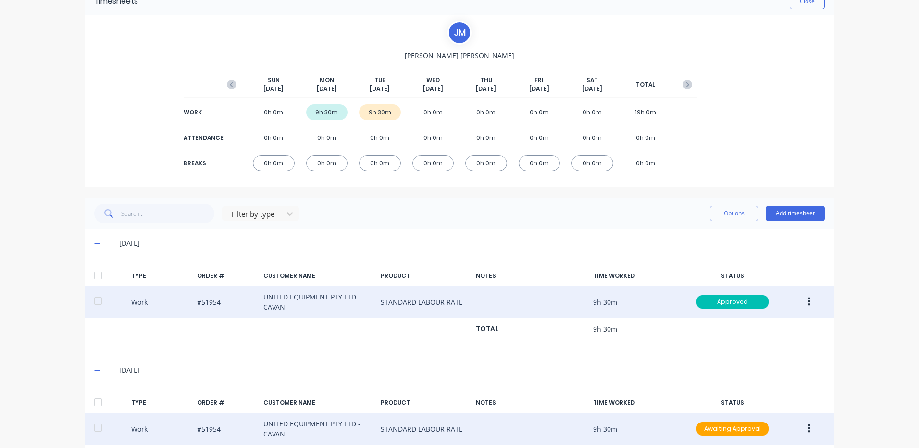
scroll to position [99, 0]
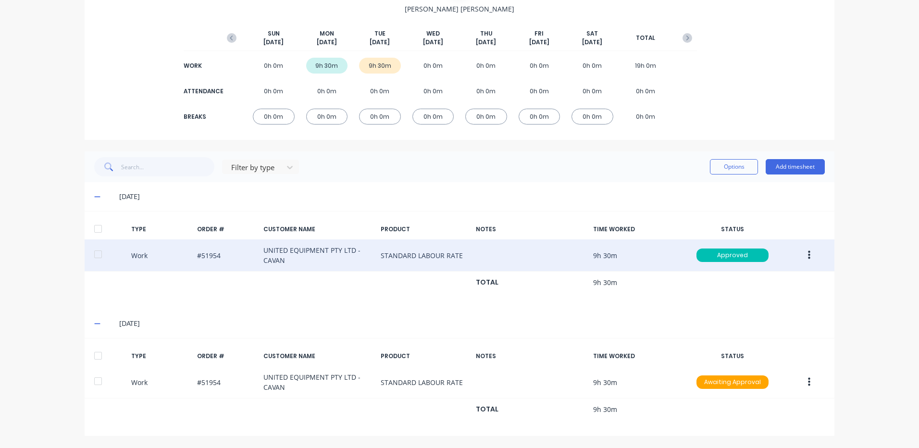
drag, startPoint x: 100, startPoint y: 359, endPoint x: 263, endPoint y: 308, distance: 170.0
click at [100, 358] on div at bounding box center [97, 355] width 19 height 19
click at [714, 168] on button "Options" at bounding box center [734, 166] width 48 height 15
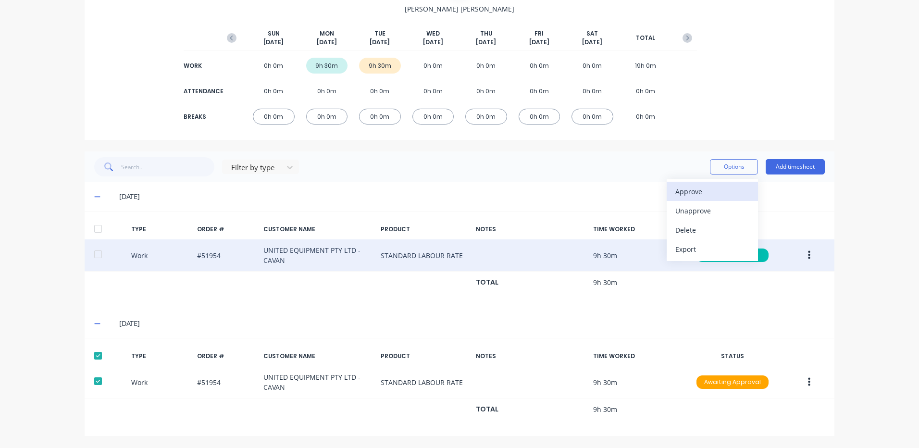
click at [701, 186] on div "Approve" at bounding box center [712, 191] width 74 height 14
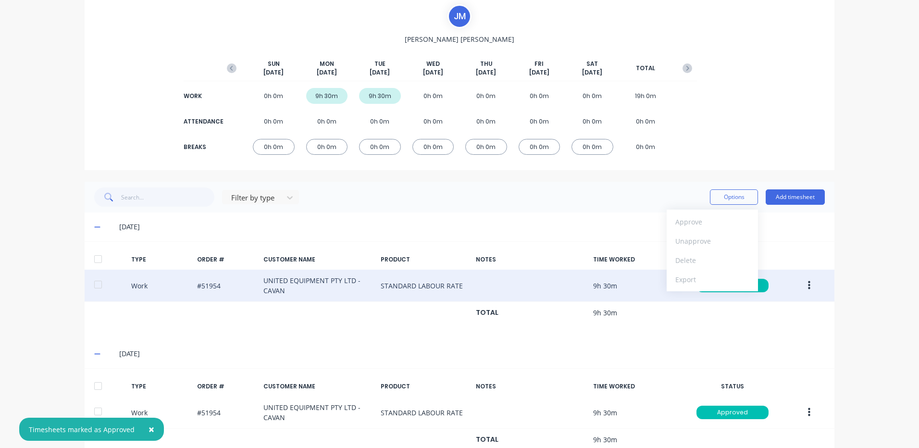
scroll to position [3, 0]
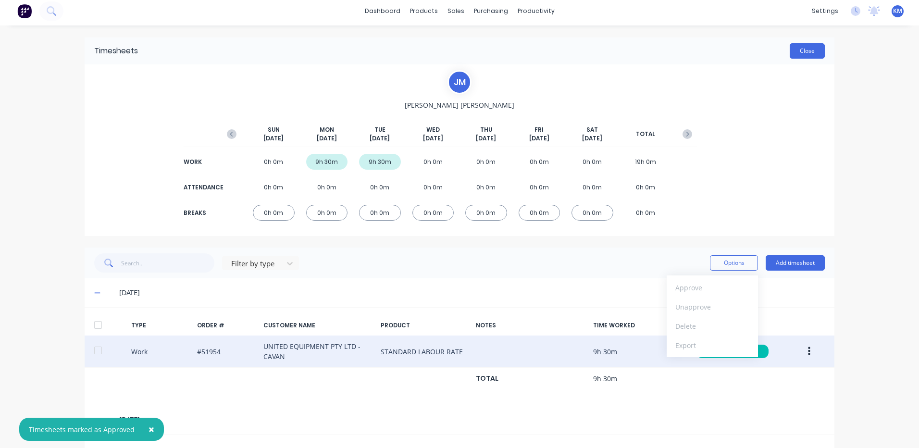
click at [799, 50] on button "Close" at bounding box center [806, 50] width 35 height 15
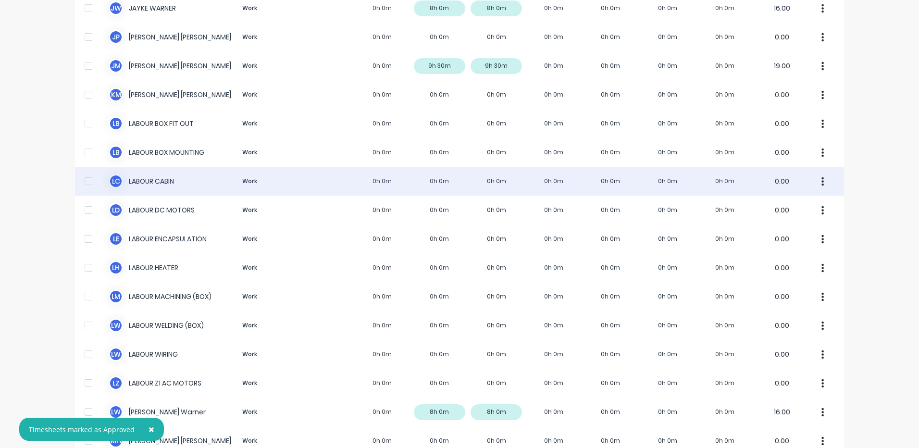
scroll to position [432, 0]
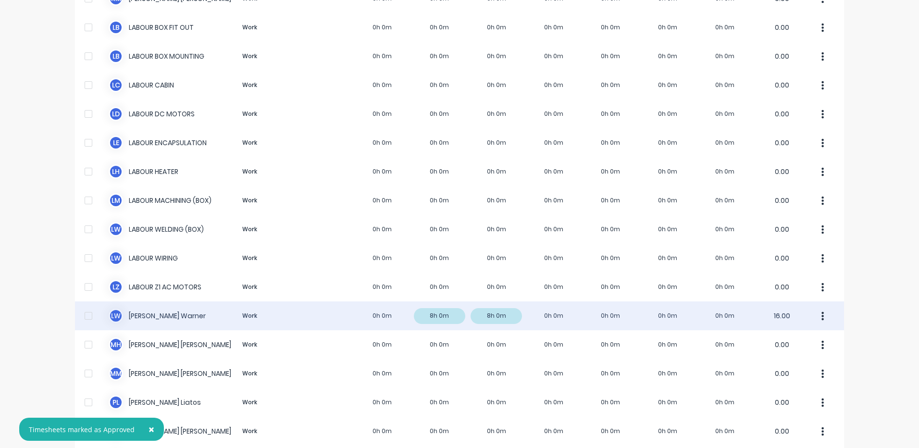
click at [327, 321] on div "[PERSON_NAME] Work 0h 0m 8h 0m 8h 0m 0h 0m 0h 0m 0h 0m 0h 0m 16.00" at bounding box center [459, 315] width 769 height 29
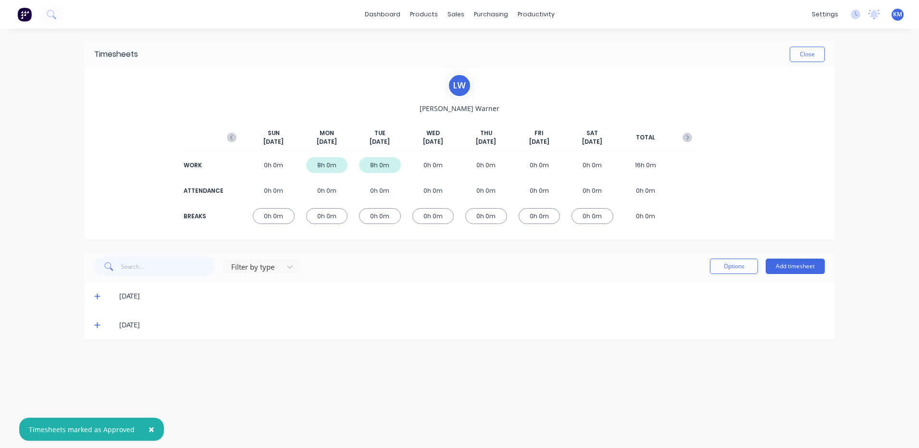
drag, startPoint x: 99, startPoint y: 327, endPoint x: 287, endPoint y: 288, distance: 191.8
click at [98, 327] on icon at bounding box center [97, 324] width 6 height 7
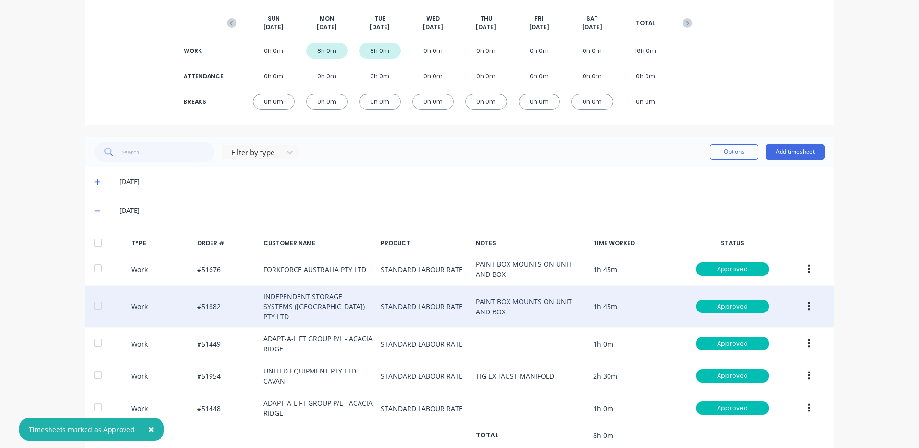
scroll to position [130, 0]
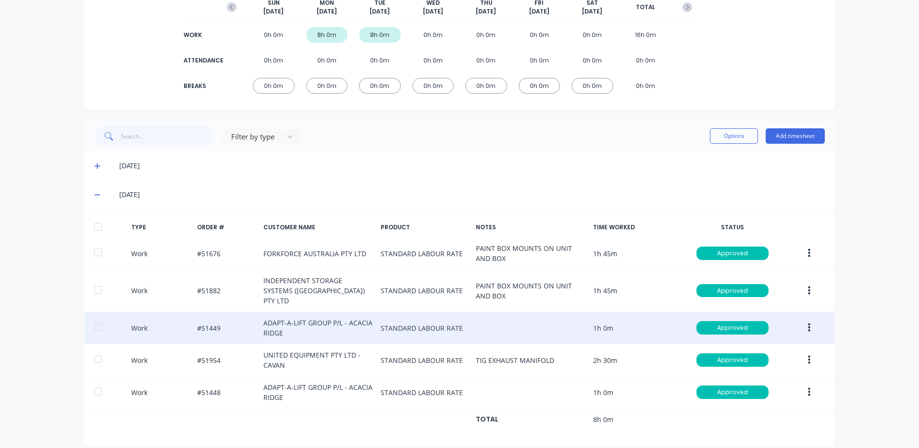
click at [810, 319] on button "button" at bounding box center [809, 327] width 23 height 17
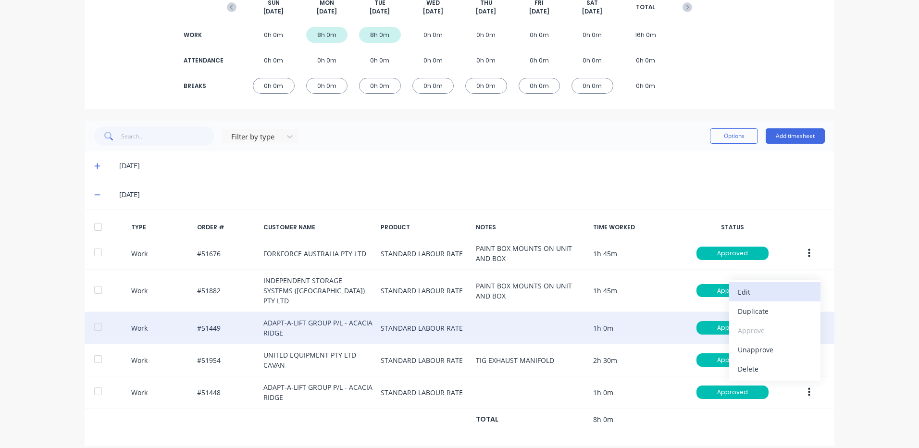
click at [777, 285] on div "Edit" at bounding box center [774, 292] width 74 height 14
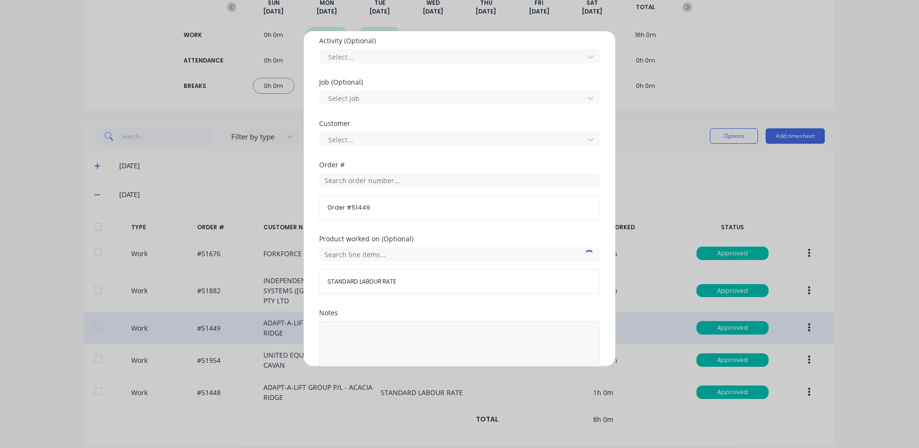
scroll to position [415, 0]
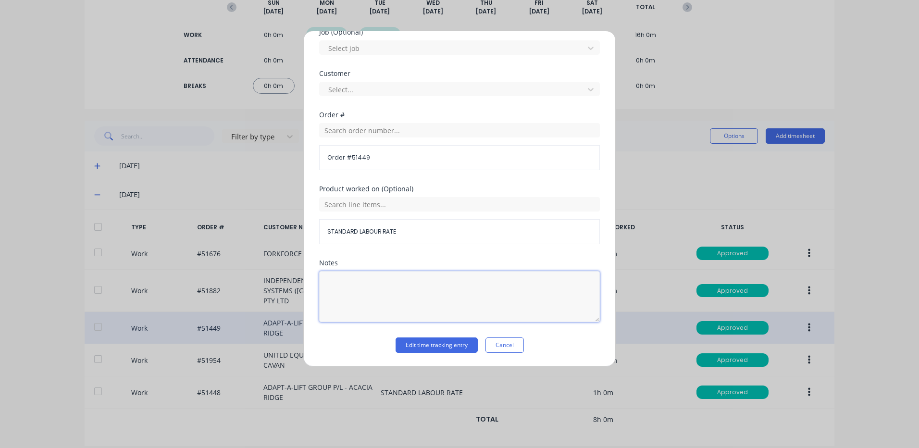
click at [406, 288] on textarea at bounding box center [459, 296] width 281 height 51
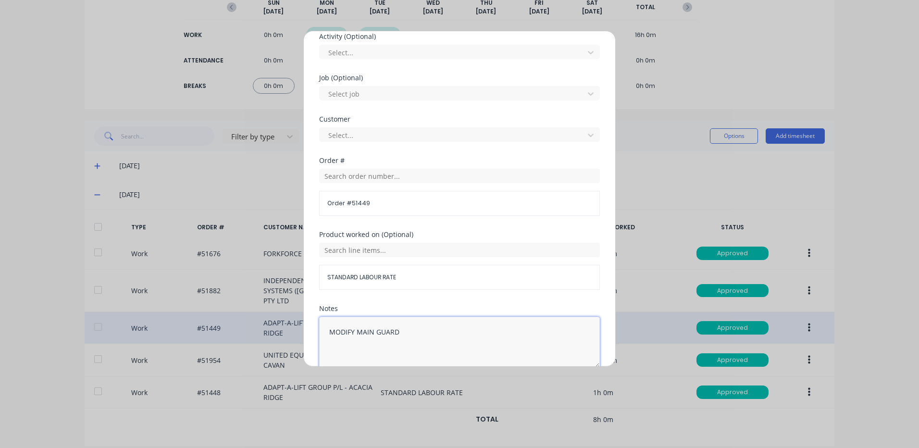
scroll to position [367, 0]
click at [411, 288] on form "Work Attendance When Date [DATE] Start time Finish time Hours worked 1 hours 0 …" at bounding box center [459, 53] width 281 height 696
drag, startPoint x: 401, startPoint y: 331, endPoint x: 192, endPoint y: 337, distance: 209.6
click at [192, 337] on div "Edit time tracking entry Work Attendance When Date [DATE] Start time Finish tim…" at bounding box center [459, 224] width 919 height 448
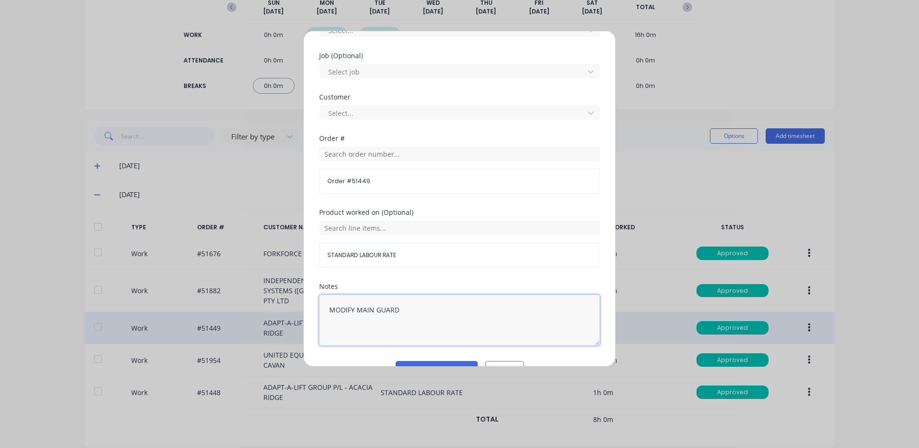
scroll to position [415, 0]
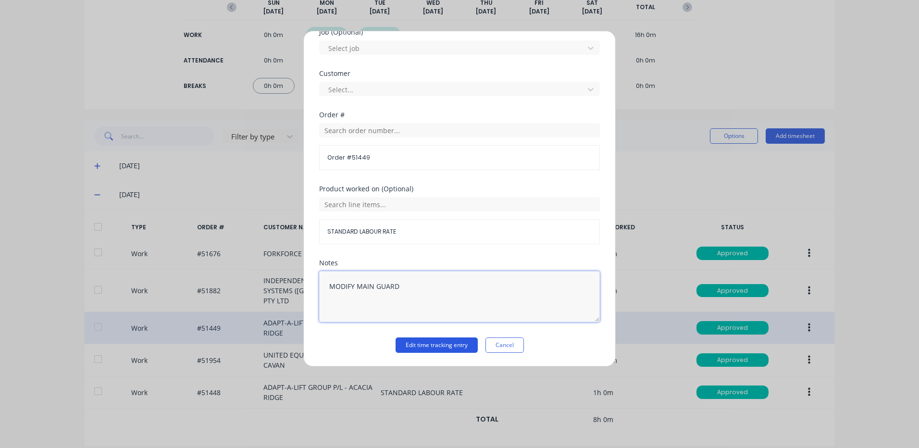
type textarea "MODIFY MAIN GUARD"
click at [442, 346] on button "Edit time tracking entry" at bounding box center [436, 344] width 82 height 15
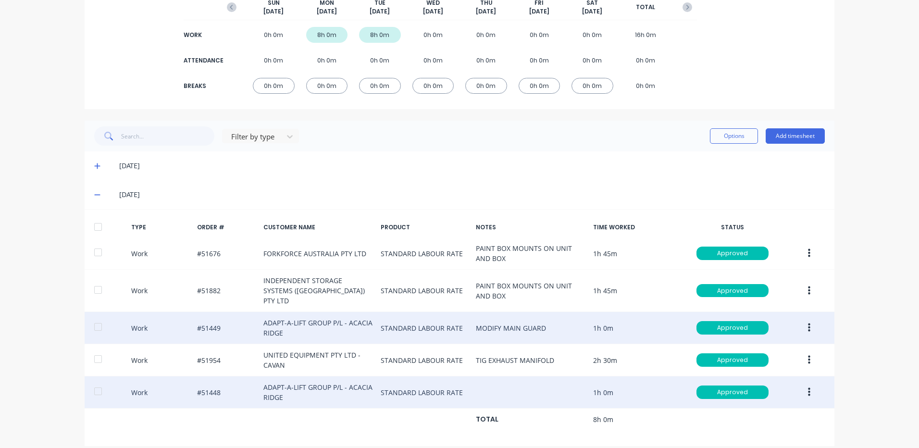
click at [801, 383] on button "button" at bounding box center [809, 391] width 23 height 17
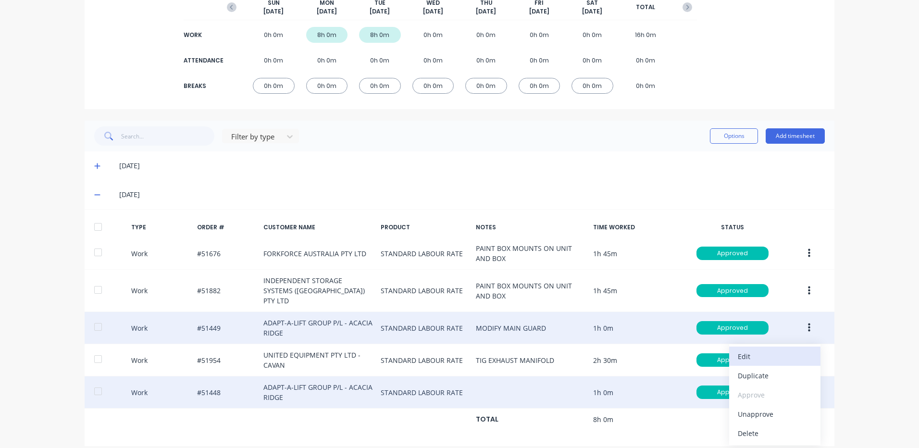
click at [761, 349] on div "Edit" at bounding box center [774, 356] width 74 height 14
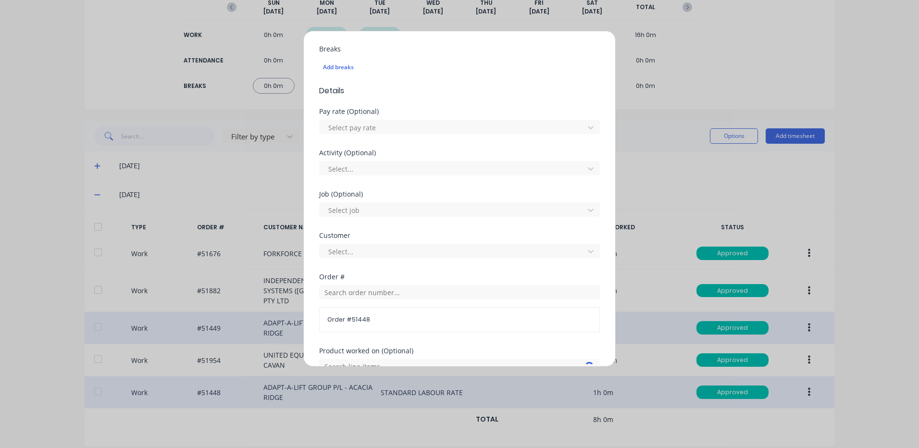
scroll to position [384, 0]
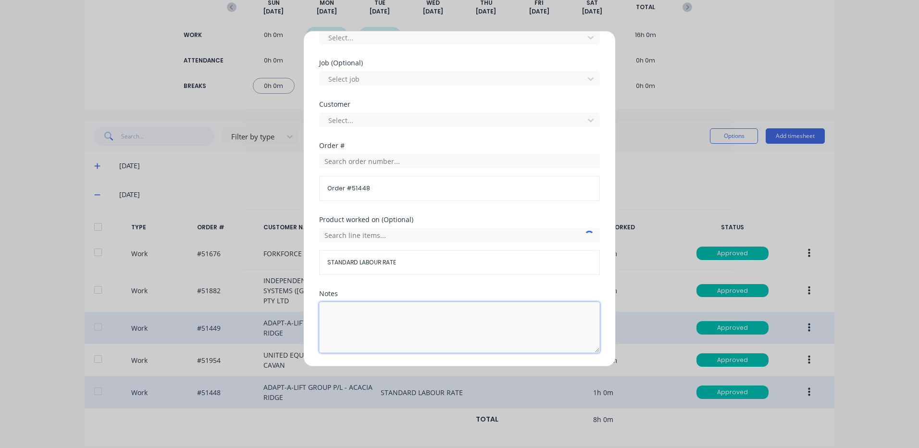
click at [416, 308] on textarea at bounding box center [459, 327] width 281 height 51
paste textarea "MODIFY MAIN GUARD"
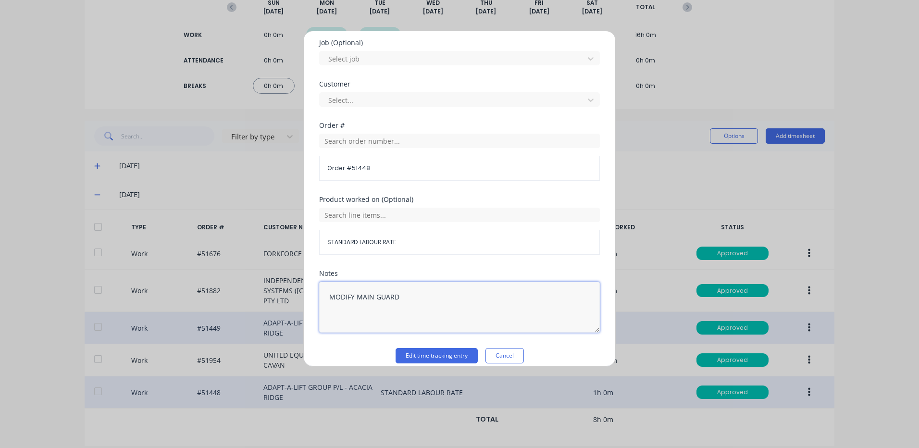
scroll to position [415, 0]
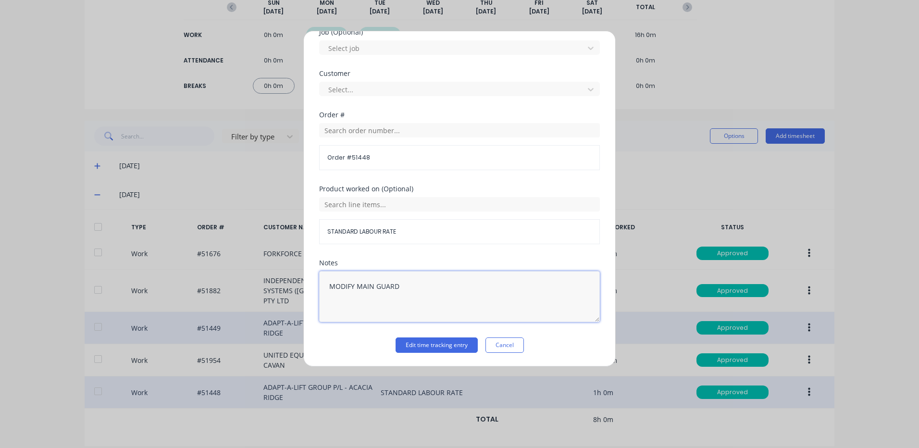
type textarea "MODIFY MAIN GUARD"
click at [416, 354] on div "Edit time tracking entry Work Attendance When Date [DATE] Start time Finish tim…" at bounding box center [459, 199] width 312 height 336
click at [421, 346] on button "Edit time tracking entry" at bounding box center [436, 344] width 82 height 15
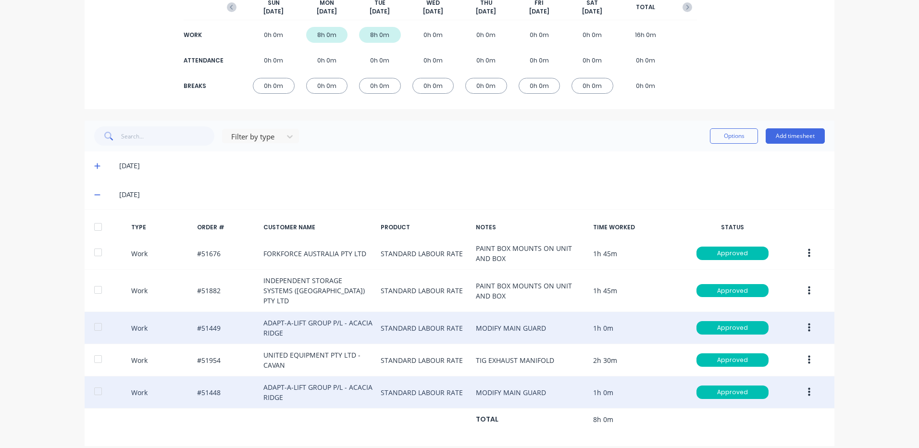
scroll to position [0, 0]
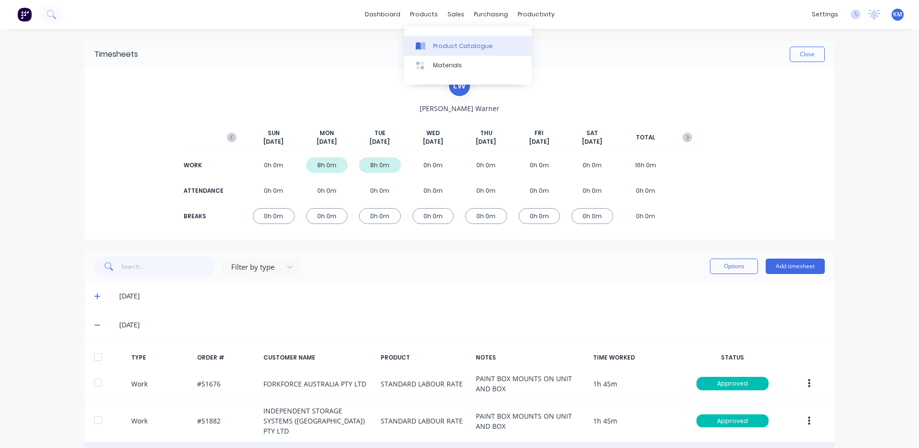
click at [432, 43] on link "Product Catalogue" at bounding box center [467, 45] width 127 height 19
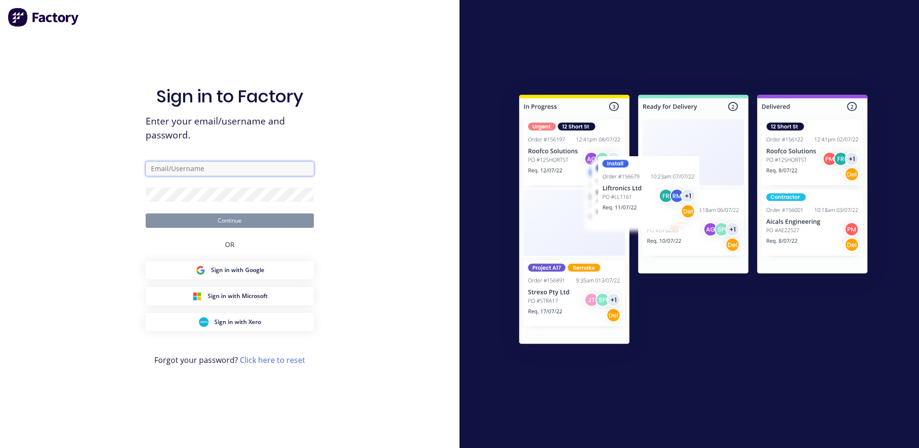
type input "[PERSON_NAME][EMAIL_ADDRESS][DOMAIN_NAME]"
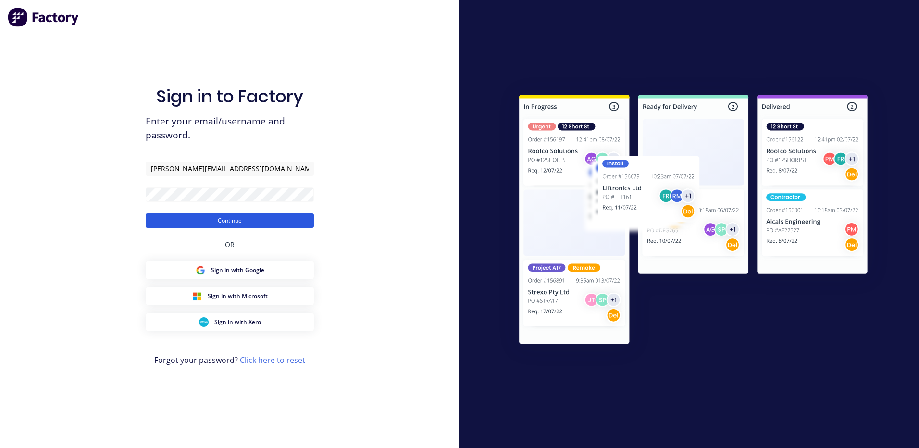
click at [271, 219] on button "Continue" at bounding box center [230, 220] width 168 height 14
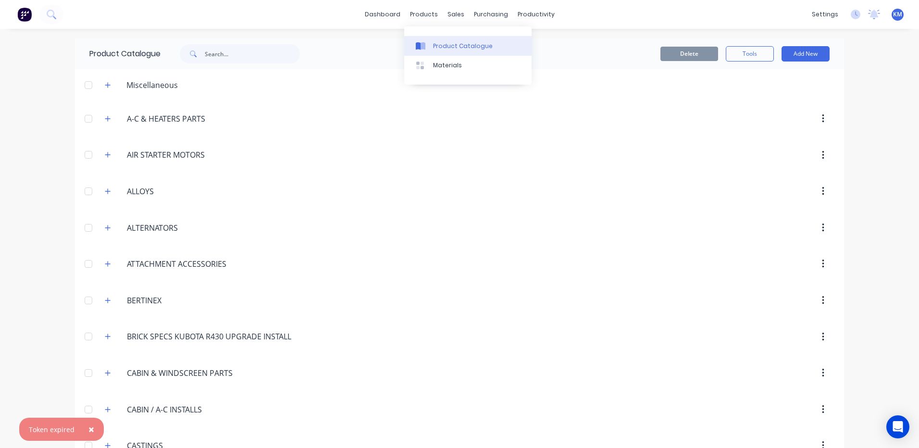
click at [434, 49] on div "Product Catalogue" at bounding box center [463, 46] width 60 height 9
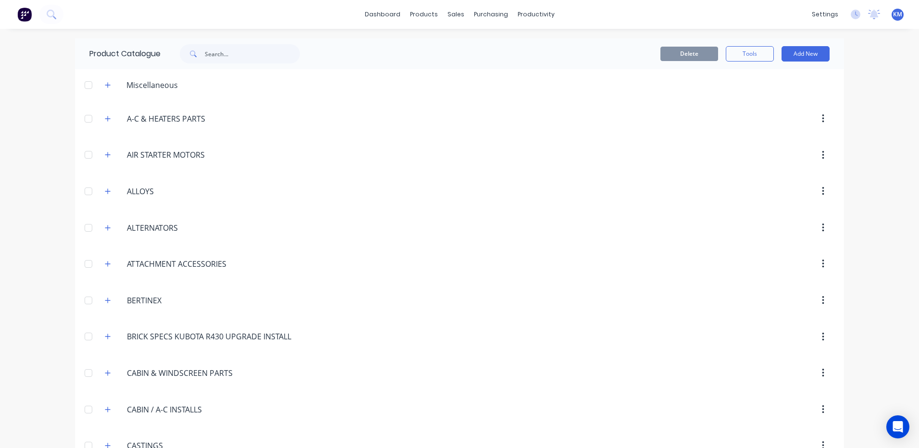
click at [246, 63] on div "Product Catalogue" at bounding box center [199, 53] width 249 height 31
click at [249, 61] on input "text" at bounding box center [252, 53] width 95 height 19
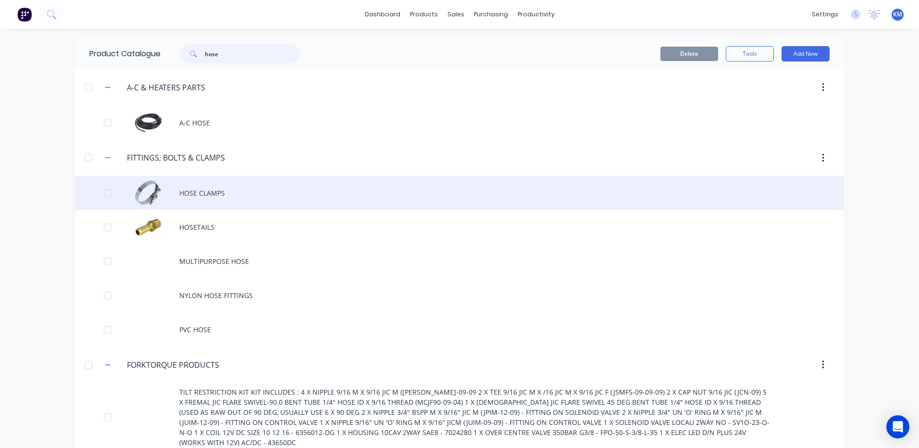
type input "hose"
click at [297, 194] on div "HOSE CLAMPS" at bounding box center [459, 193] width 769 height 34
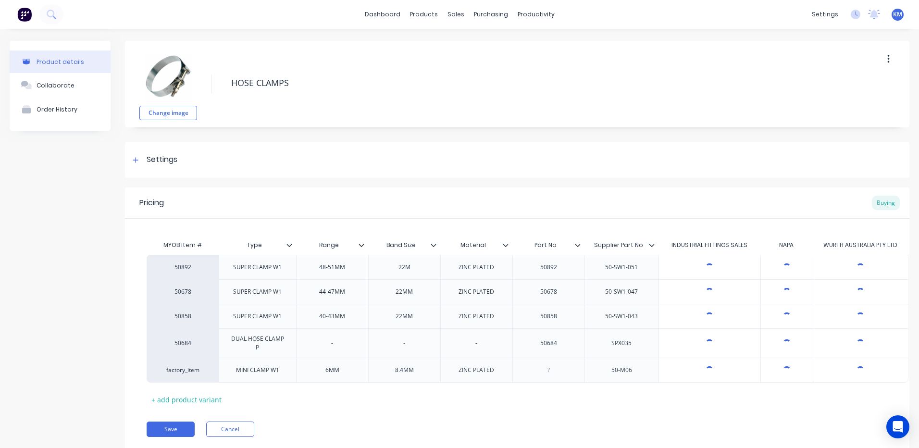
type textarea "x"
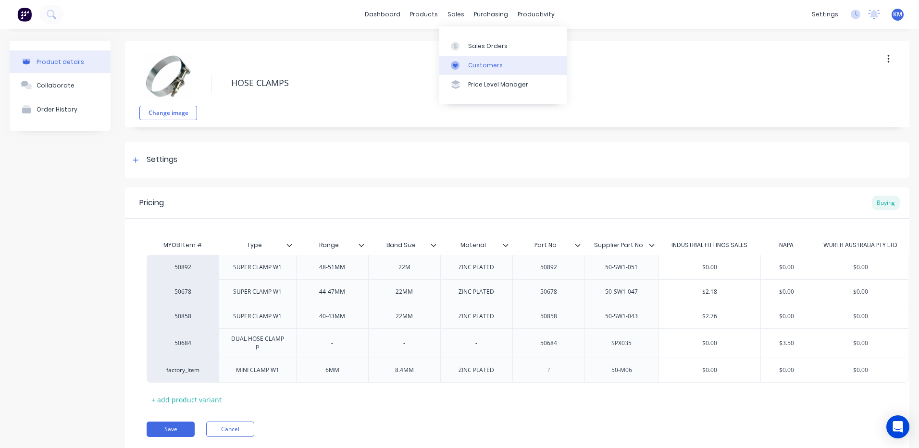
click at [473, 65] on div "Customers" at bounding box center [485, 65] width 35 height 9
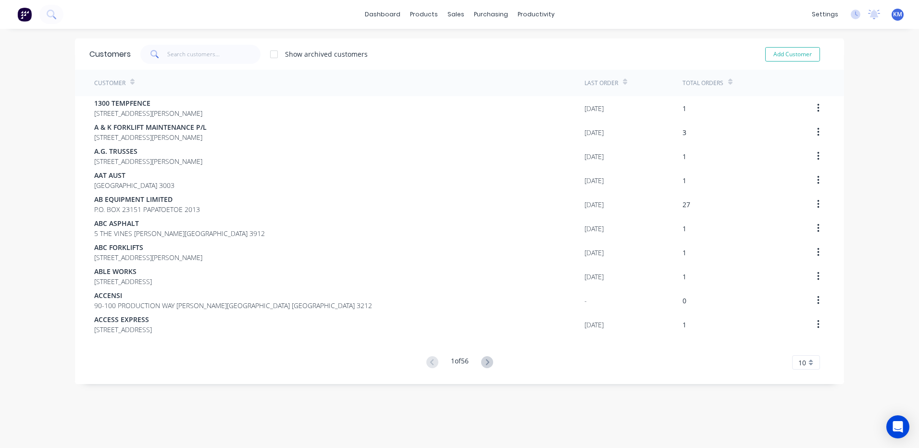
click at [229, 42] on div "Customers Show archived customers Add Customer" at bounding box center [459, 53] width 769 height 31
click at [227, 48] on input "text" at bounding box center [214, 54] width 94 height 19
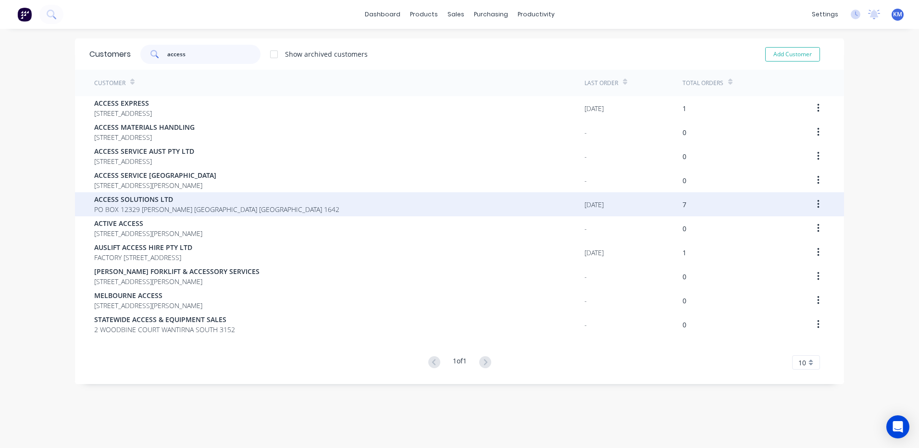
type input "access"
click at [239, 211] on span "PO BOX 12329 PENROSE Auckland New Zealand 1642" at bounding box center [216, 209] width 245 height 10
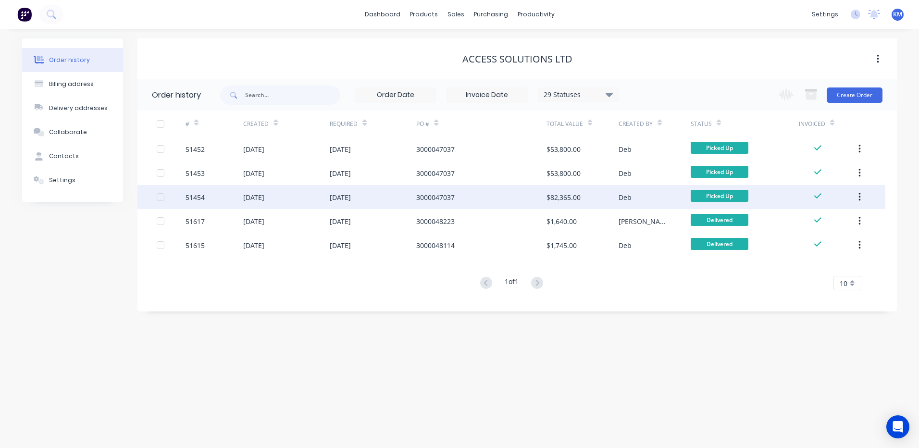
click at [336, 191] on div "21 Nov 2024" at bounding box center [373, 197] width 86 height 24
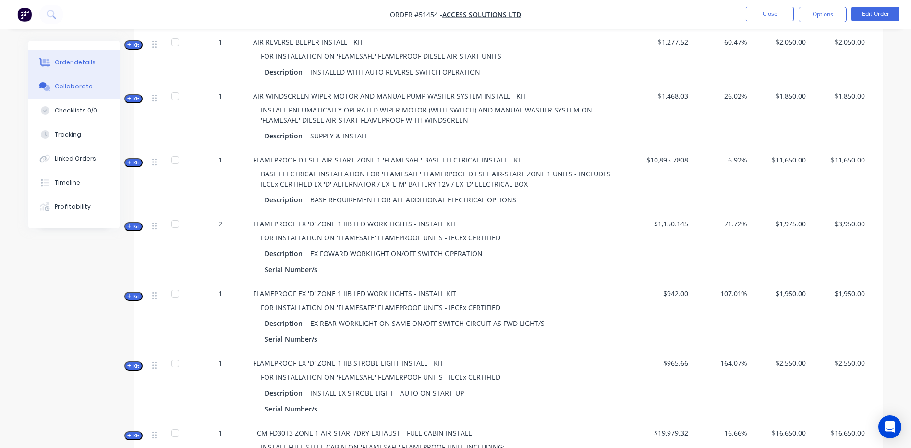
scroll to position [577, 0]
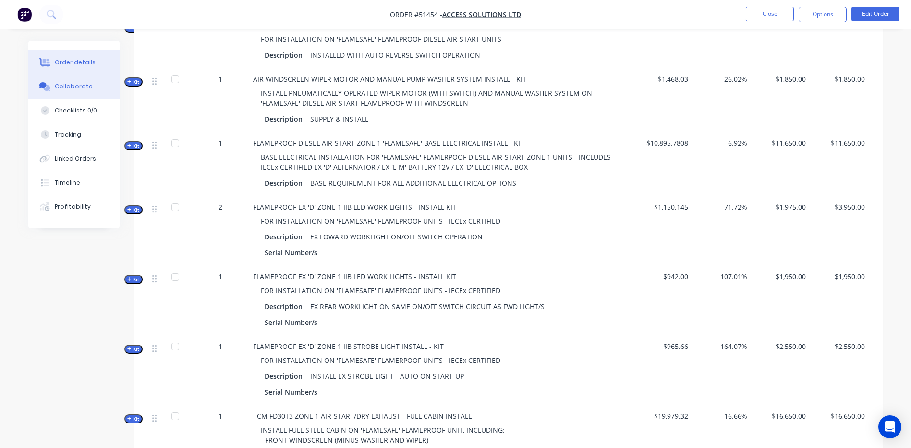
click at [86, 79] on button "Collaborate" at bounding box center [73, 86] width 91 height 24
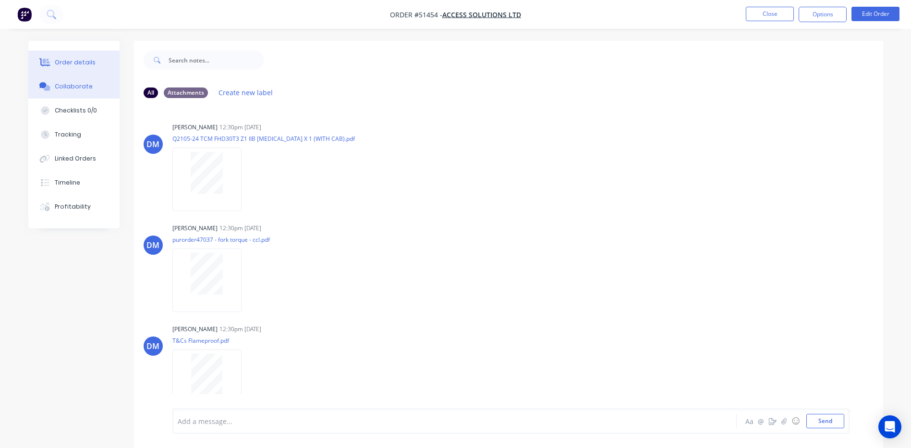
click at [58, 59] on div "Order details" at bounding box center [75, 62] width 41 height 9
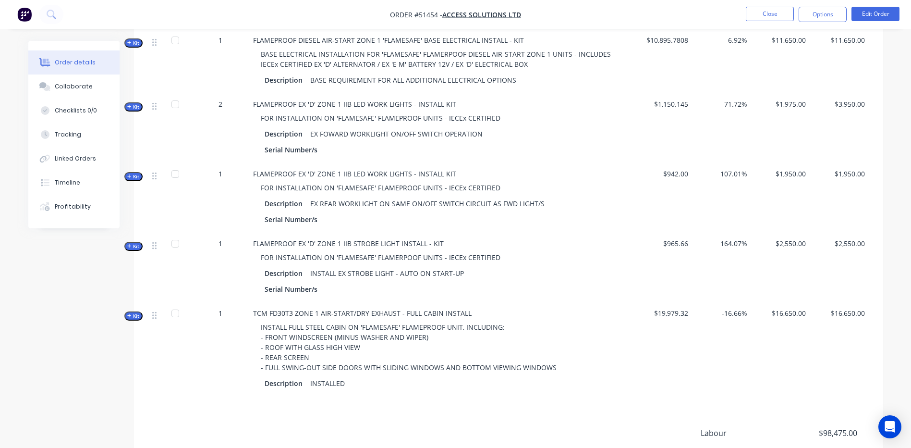
scroll to position [787, 0]
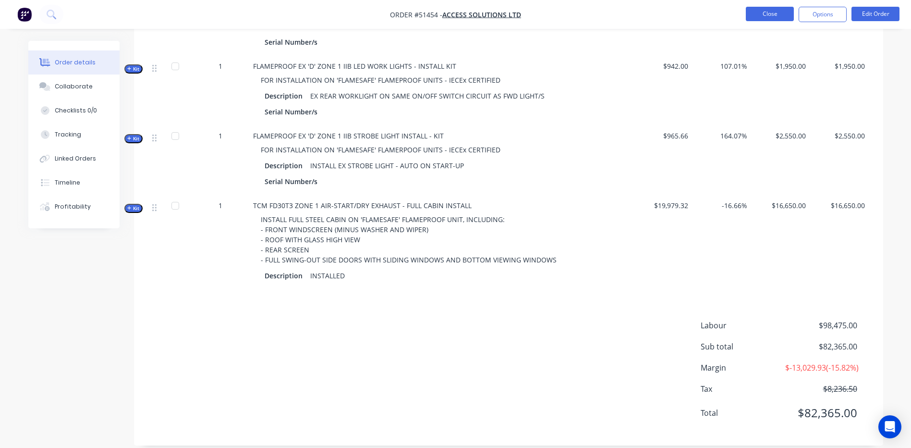
click at [777, 16] on button "Close" at bounding box center [770, 14] width 48 height 14
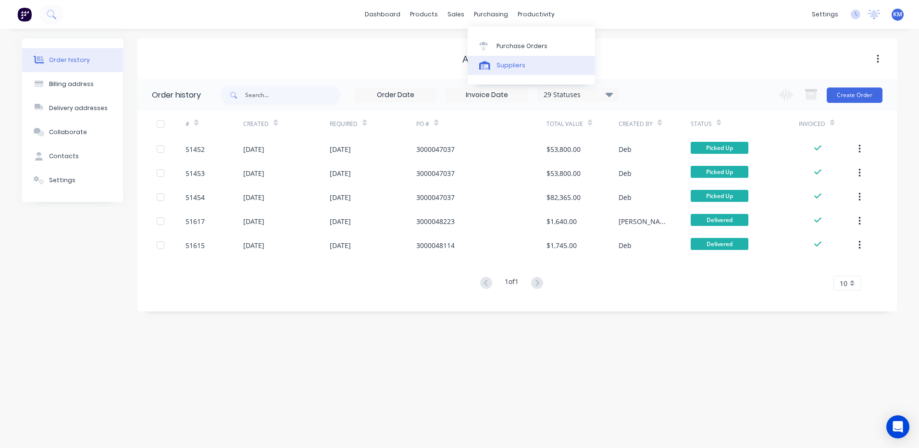
drag, startPoint x: 487, startPoint y: 69, endPoint x: 481, endPoint y: 68, distance: 5.3
click at [487, 69] on icon at bounding box center [484, 67] width 7 height 5
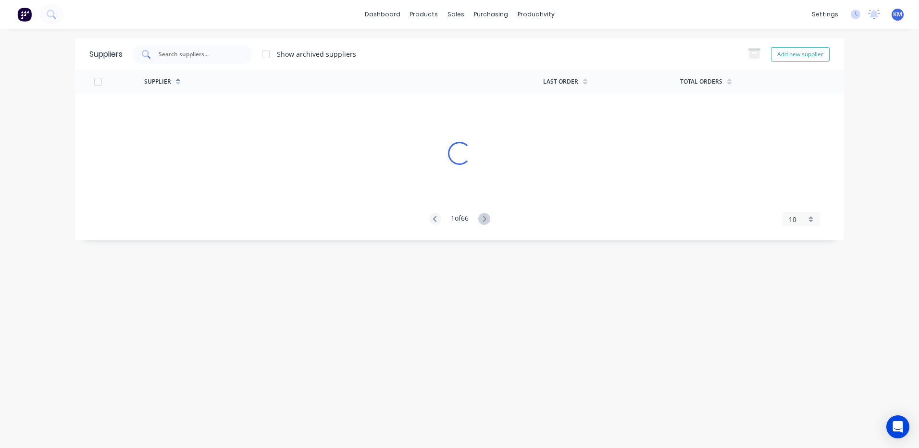
click at [175, 52] on input "text" at bounding box center [198, 54] width 80 height 10
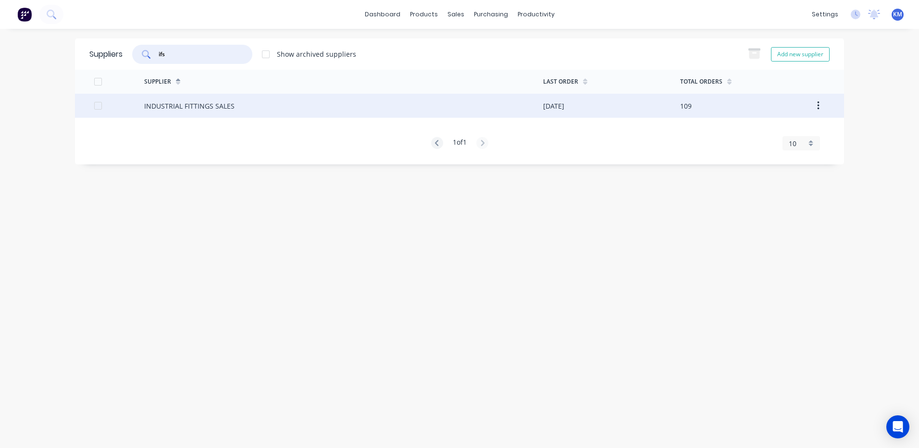
type input "ifs"
click at [319, 113] on div "INDUSTRIAL FITTINGS SALES" at bounding box center [343, 106] width 399 height 24
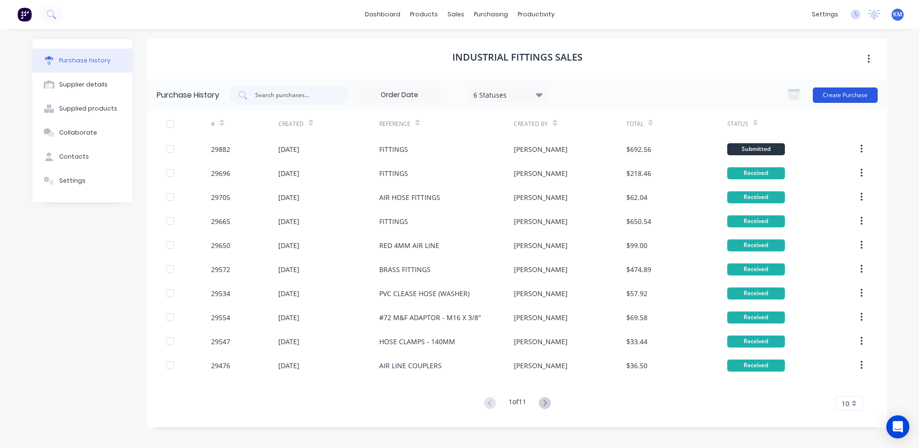
click at [849, 95] on button "Create Purchase" at bounding box center [844, 94] width 65 height 15
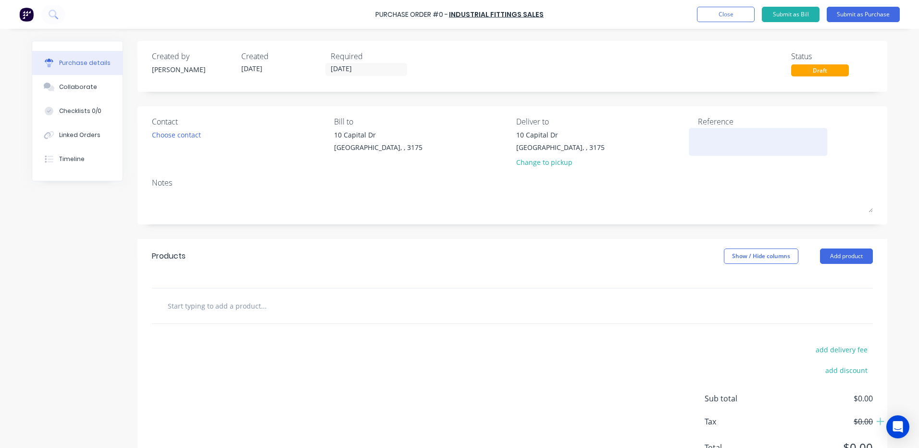
click at [742, 143] on textarea at bounding box center [758, 141] width 120 height 22
drag, startPoint x: 836, startPoint y: 246, endPoint x: 831, endPoint y: 260, distance: 14.9
click at [836, 246] on div "Products Show / Hide columns Add product" at bounding box center [511, 256] width 749 height 35
click at [839, 261] on button "Add product" at bounding box center [846, 255] width 53 height 15
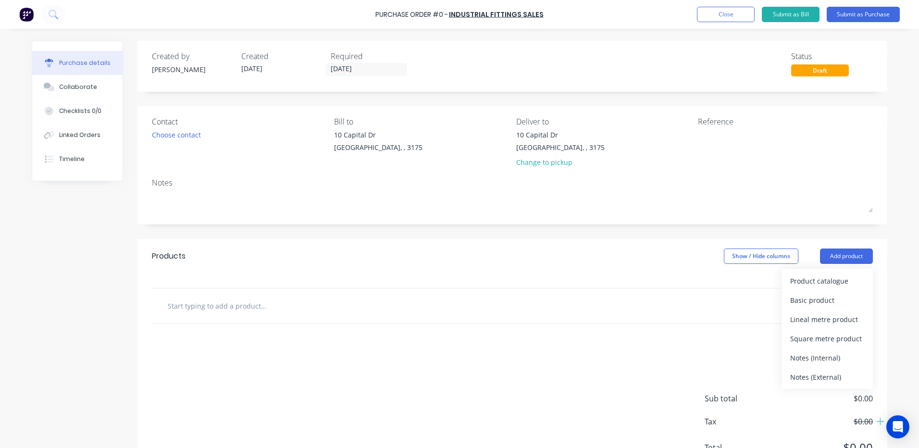
click at [834, 275] on div "Product catalogue" at bounding box center [827, 281] width 74 height 14
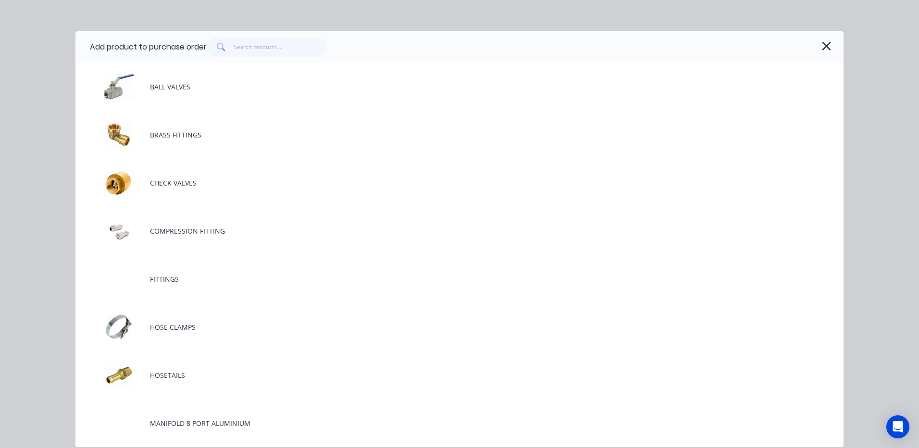
scroll to position [240, 0]
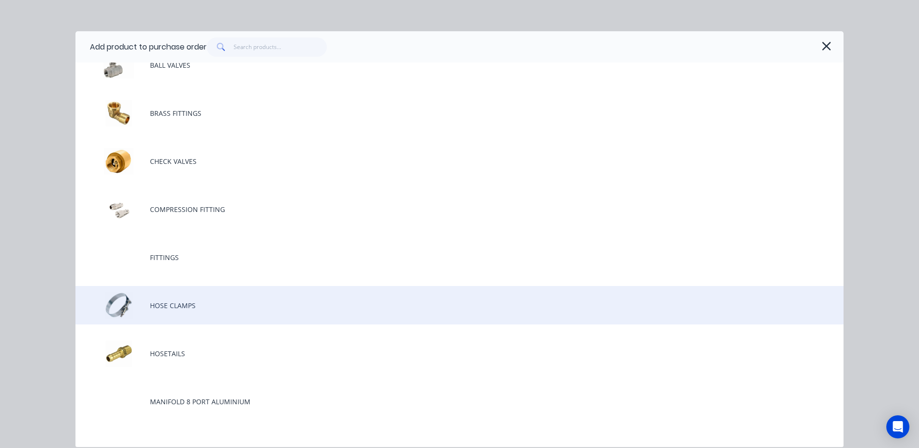
click at [259, 298] on div "HOSE CLAMPS" at bounding box center [459, 305] width 768 height 38
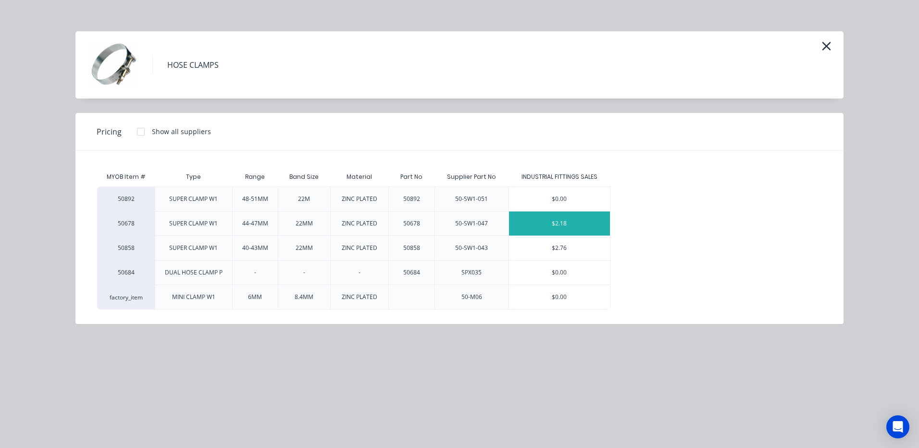
click at [561, 224] on div "$2.18" at bounding box center [559, 223] width 101 height 24
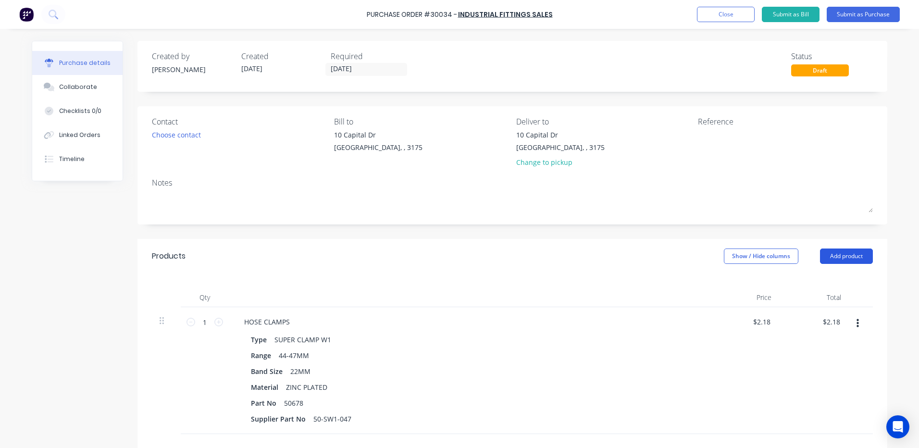
click at [846, 255] on button "Add product" at bounding box center [846, 255] width 53 height 15
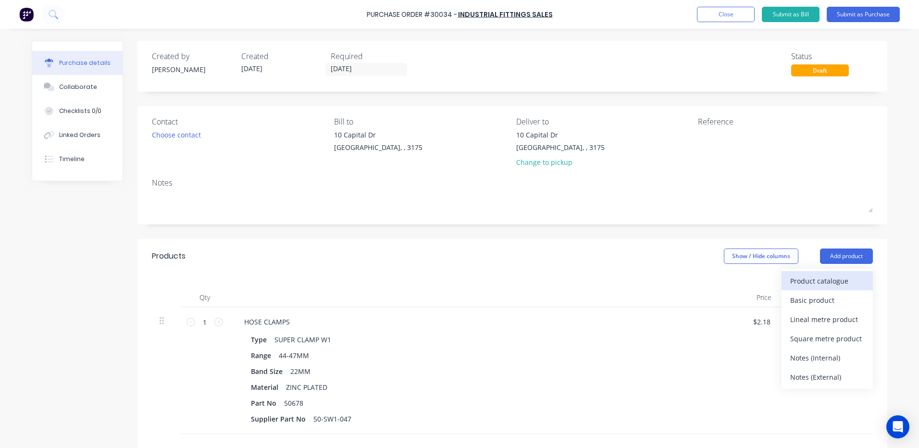
click at [835, 278] on div "Product catalogue" at bounding box center [827, 281] width 74 height 14
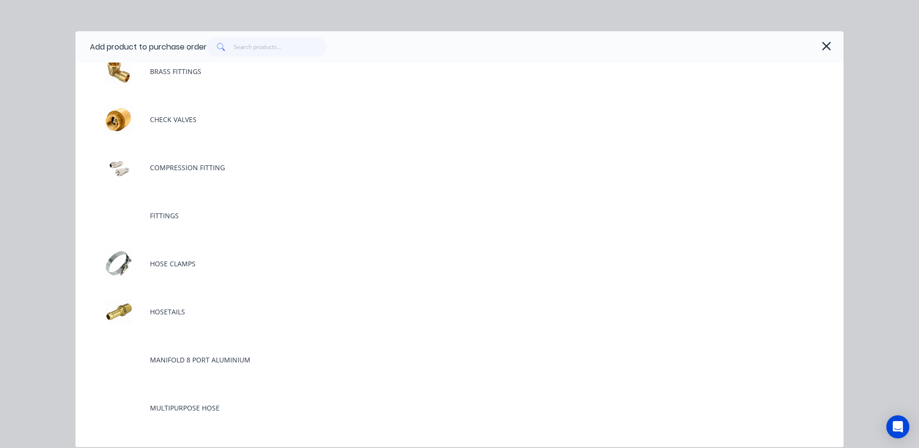
scroll to position [288, 0]
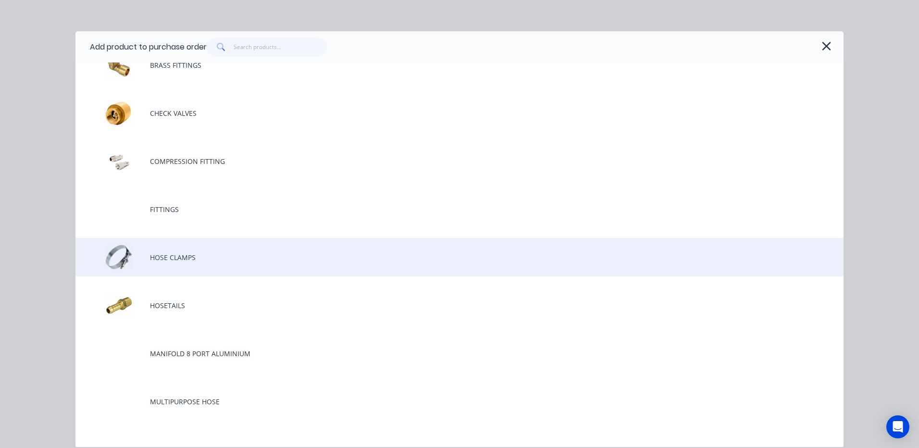
click at [208, 244] on div "HOSE CLAMPS" at bounding box center [459, 257] width 768 height 38
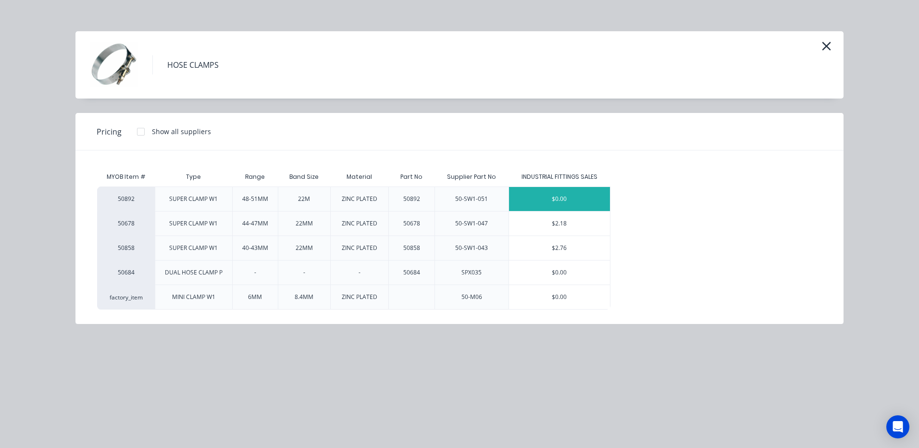
click at [554, 201] on div "$0.00" at bounding box center [559, 199] width 101 height 24
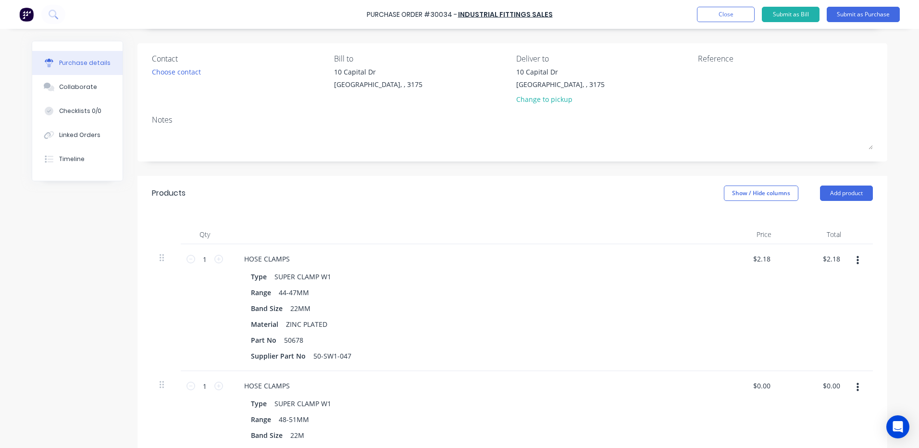
scroll to position [192, 0]
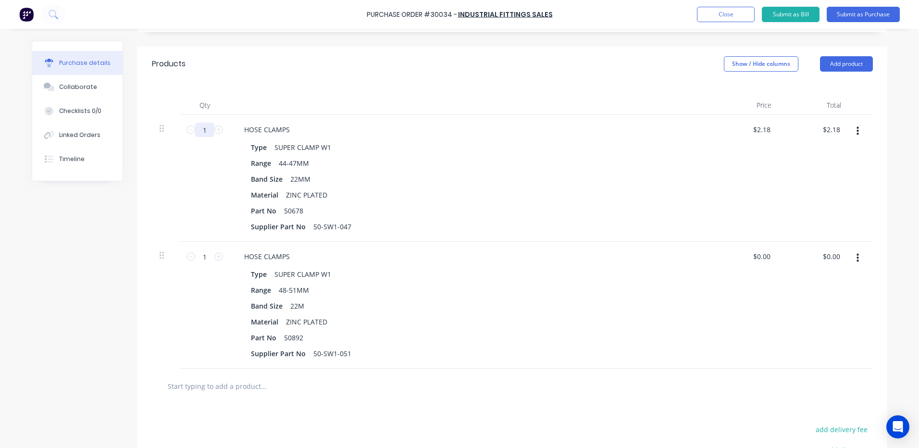
click at [206, 130] on input "1" at bounding box center [204, 130] width 19 height 14
type input "10"
type input "$21.80"
type input "10"
click at [196, 261] on input "1" at bounding box center [204, 256] width 19 height 14
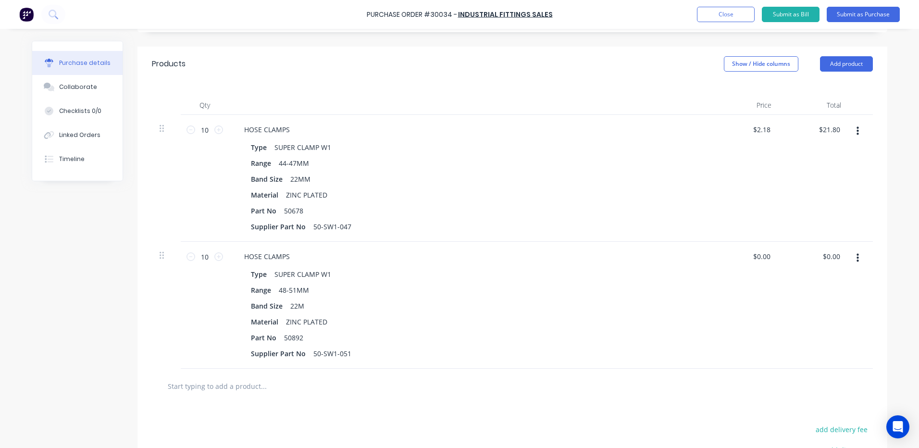
click at [324, 98] on div at bounding box center [469, 105] width 480 height 19
click at [195, 258] on input "10" at bounding box center [204, 256] width 19 height 14
type input "15"
click at [435, 148] on div "Type SUPER CLAMP W1" at bounding box center [467, 147] width 440 height 14
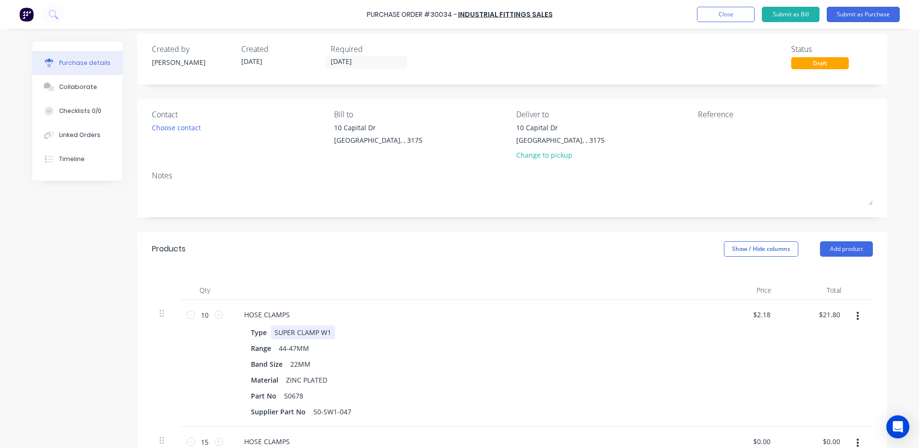
scroll to position [0, 0]
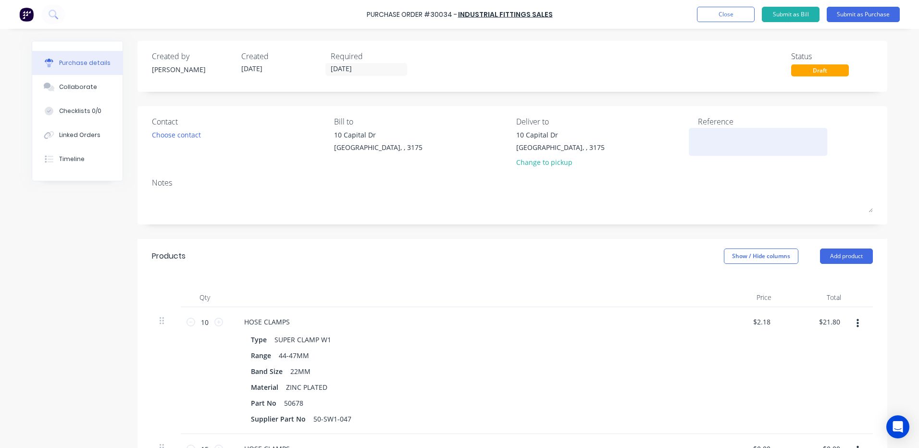
click at [708, 152] on div at bounding box center [758, 142] width 120 height 24
click at [715, 147] on textarea at bounding box center [758, 141] width 120 height 22
type textarea "SUPER HOSE CLAMPS"
type textarea "x"
type textarea "SUPER HOSE CLAMPS"
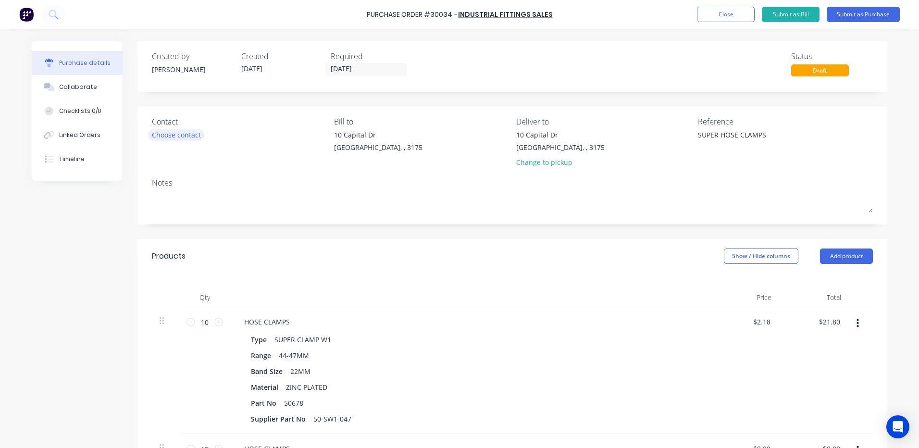
click at [184, 135] on div "Choose contact" at bounding box center [176, 135] width 49 height 10
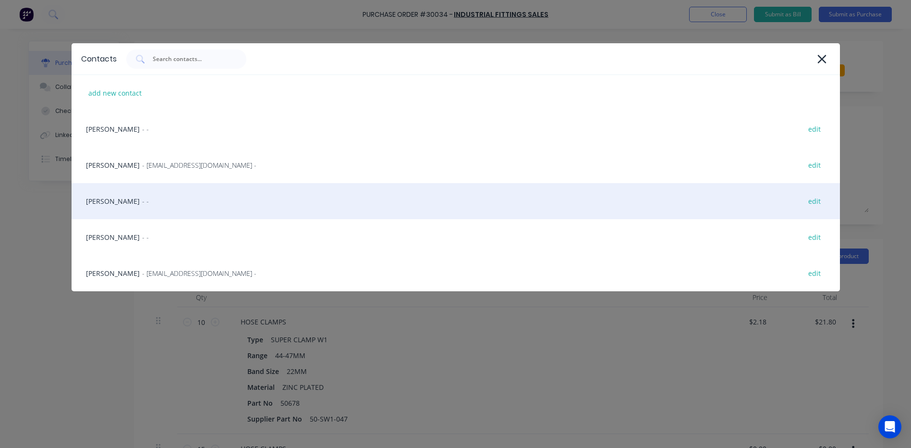
click at [178, 192] on div "Matt - - edit" at bounding box center [456, 201] width 769 height 36
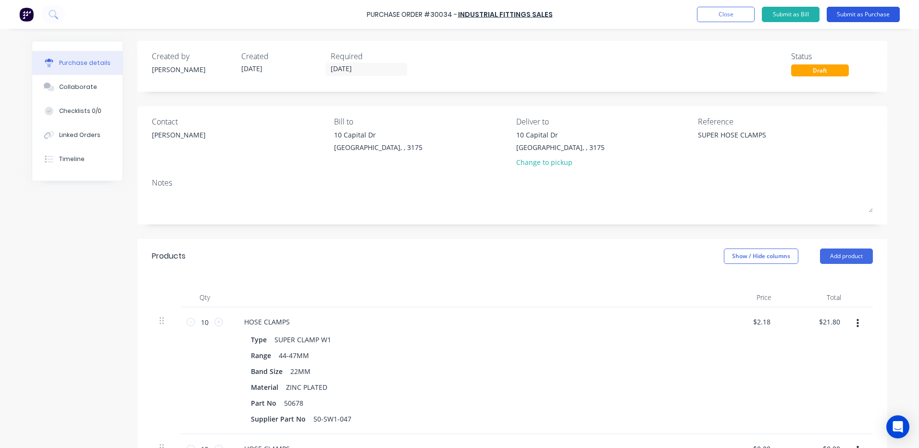
click at [882, 13] on button "Submit as Purchase" at bounding box center [862, 14] width 73 height 15
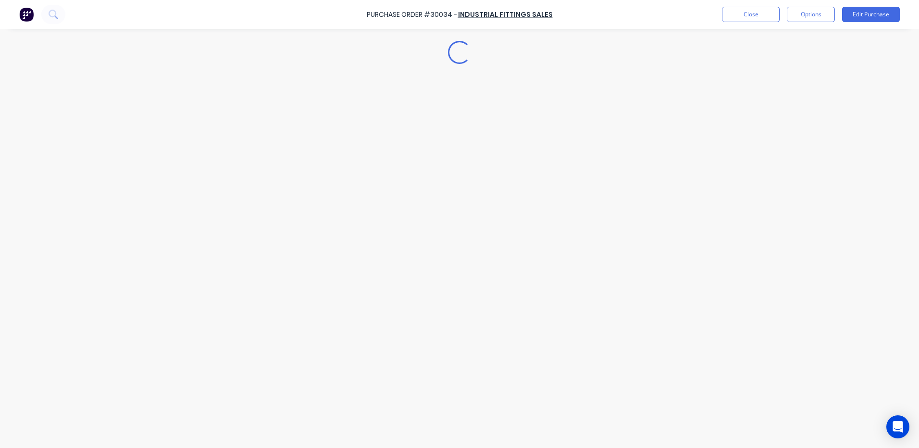
type textarea "x"
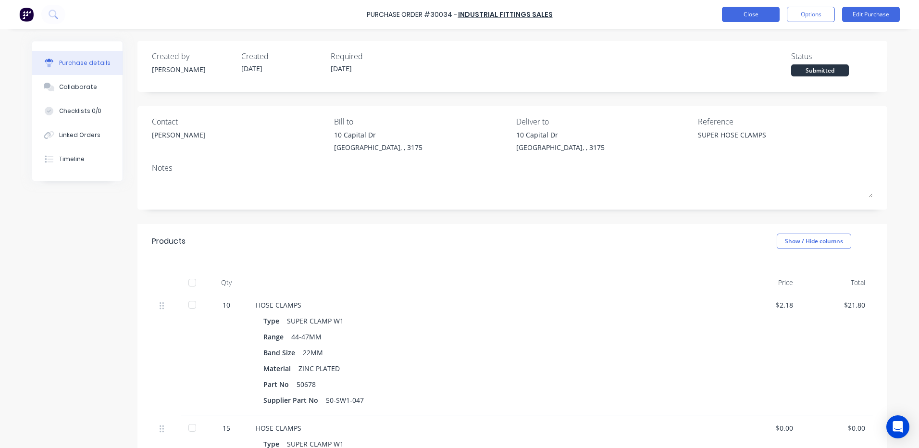
click at [755, 15] on button "Close" at bounding box center [751, 14] width 58 height 15
